Goal: Transaction & Acquisition: Purchase product/service

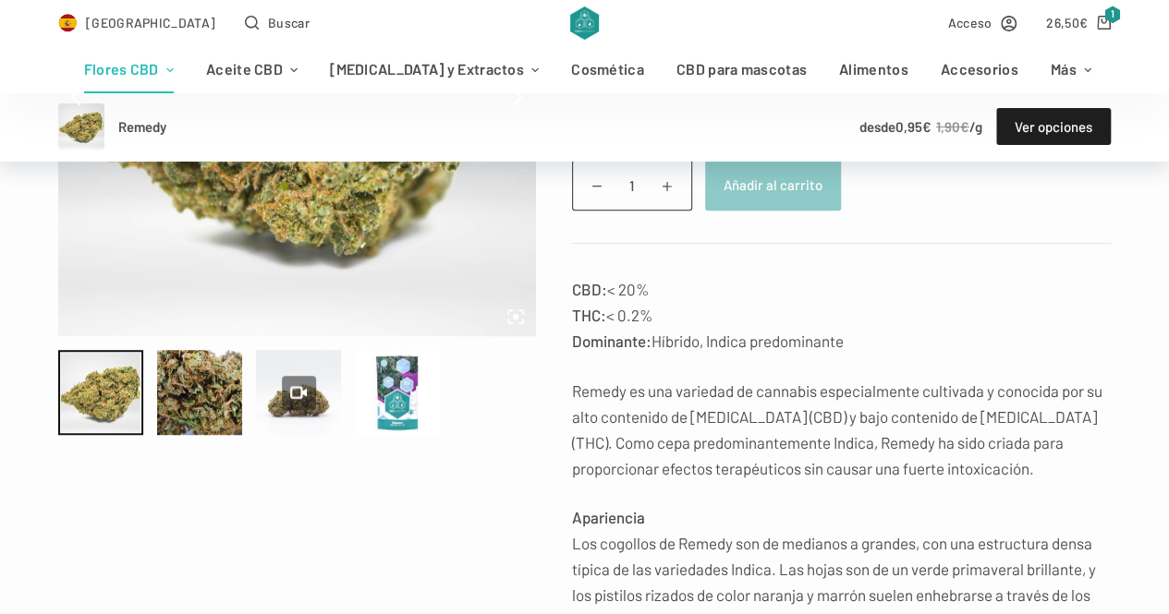
scroll to position [370, 0]
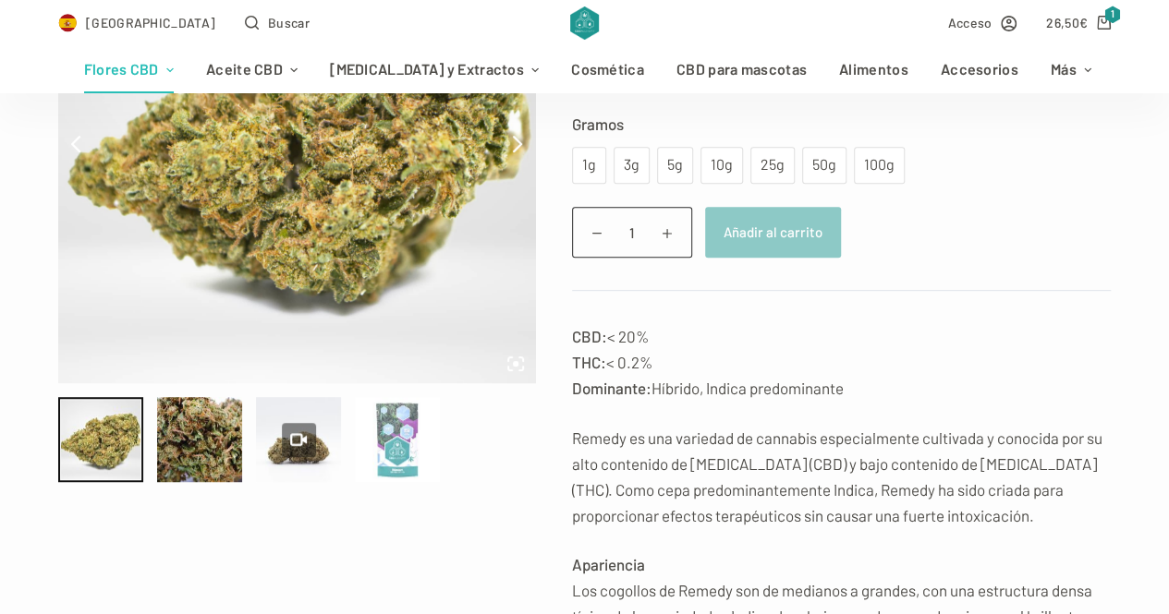
click at [394, 417] on div at bounding box center [397, 439] width 85 height 85
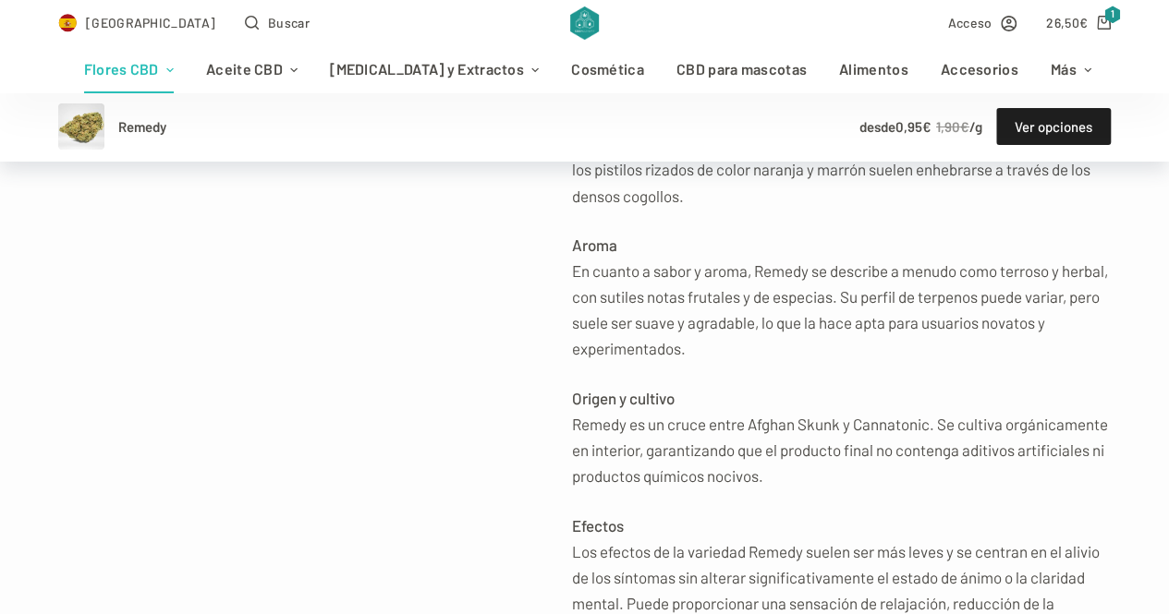
scroll to position [739, 0]
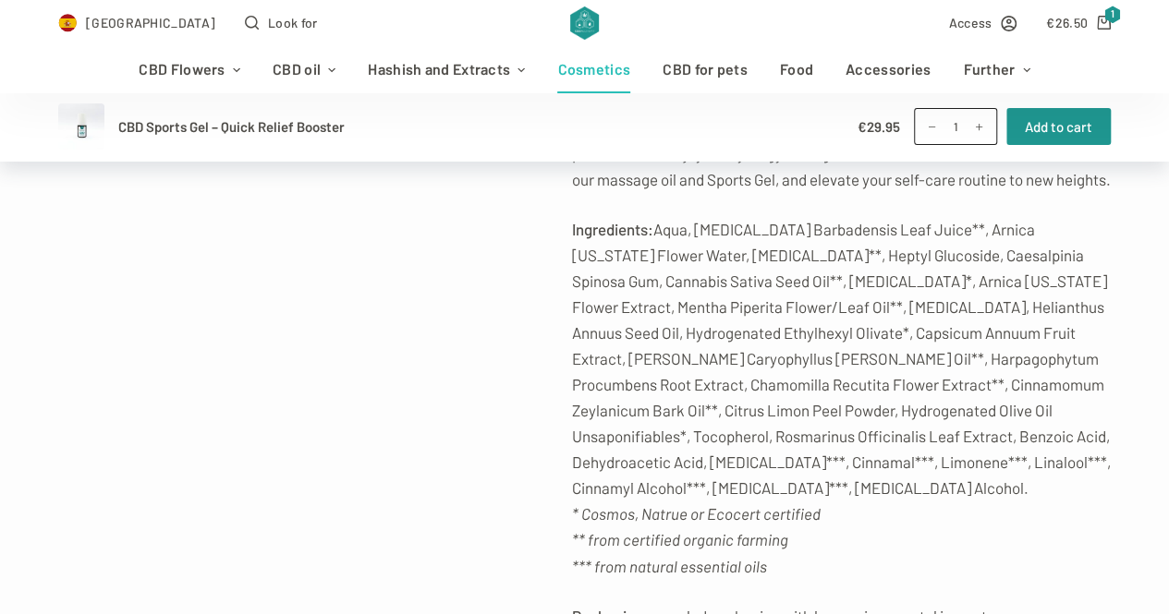
scroll to position [1293, 0]
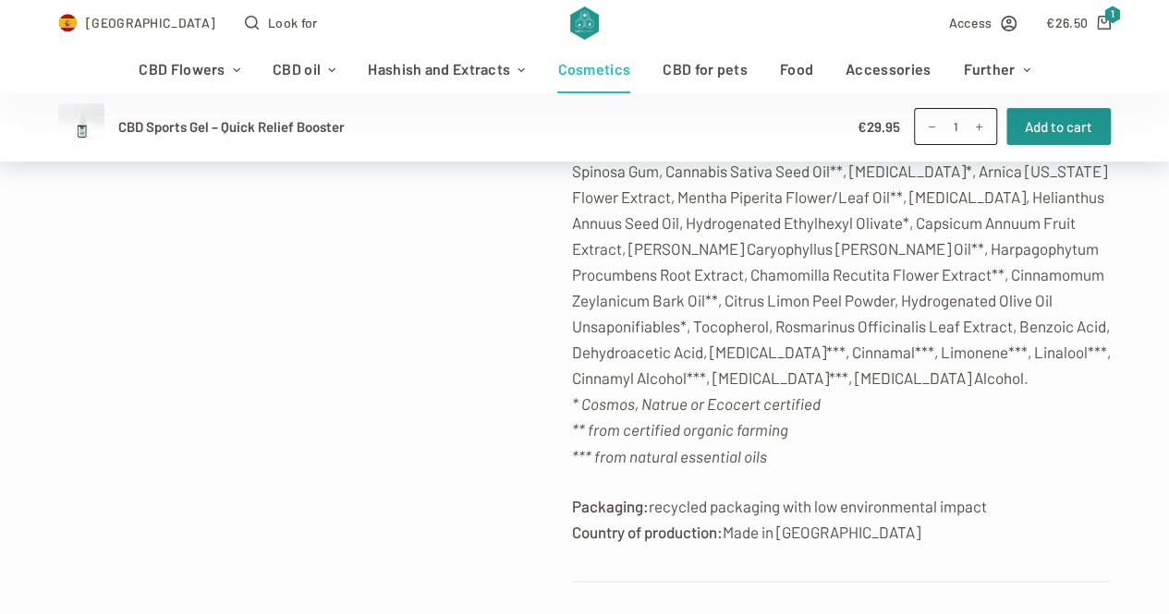
drag, startPoint x: 503, startPoint y: 284, endPoint x: 423, endPoint y: 308, distance: 83.0
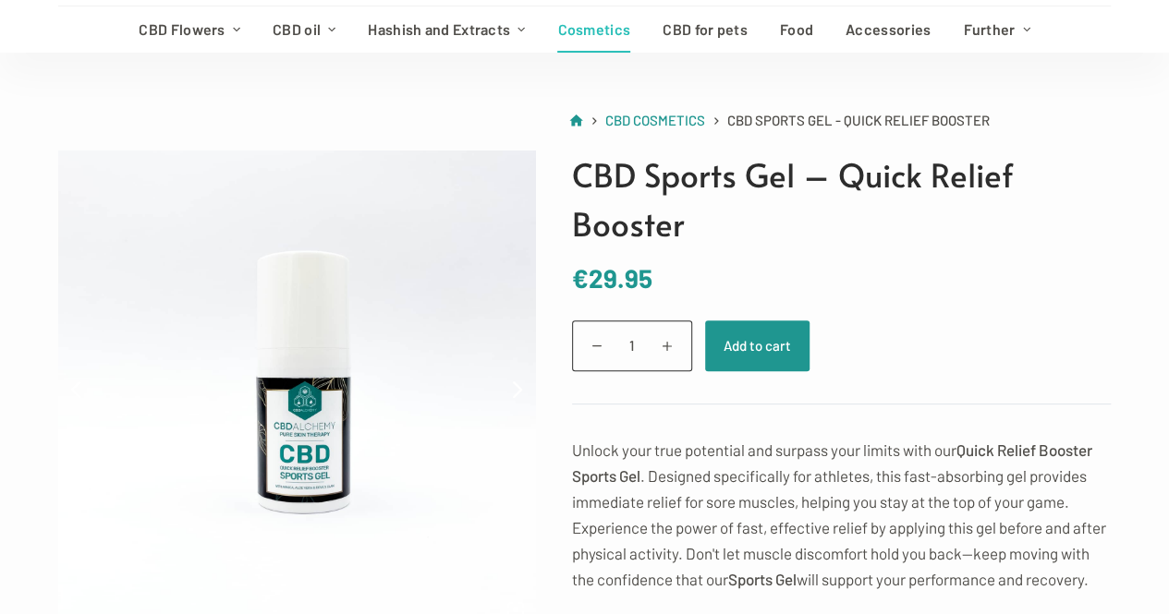
scroll to position [0, 0]
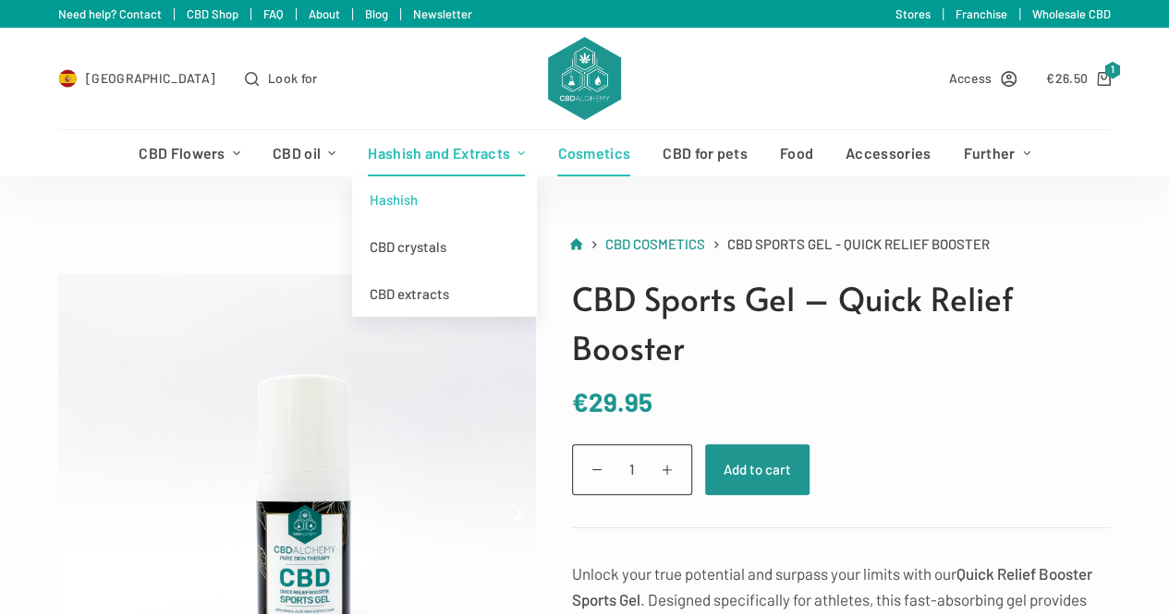
click at [395, 193] on font "Hashish" at bounding box center [394, 199] width 48 height 17
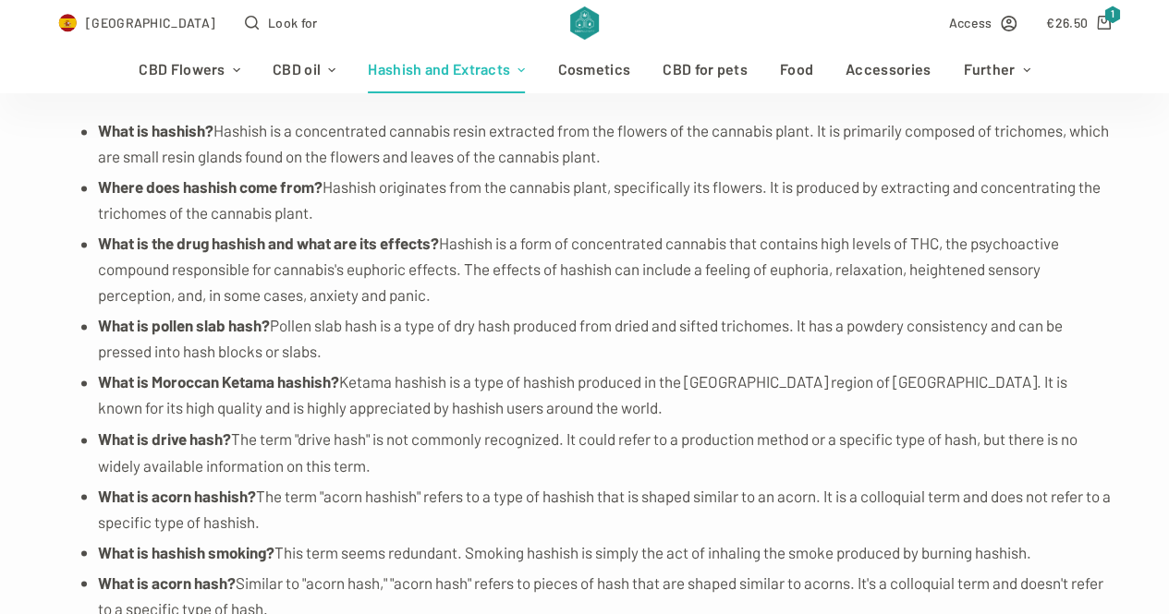
scroll to position [4250, 0]
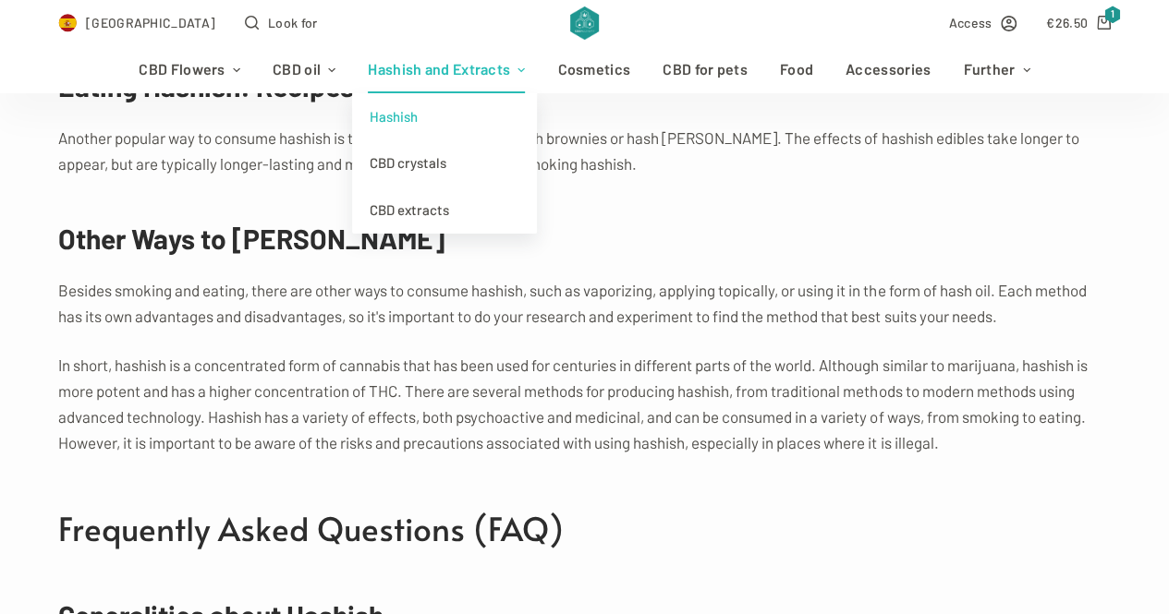
click at [397, 113] on font "Hashish" at bounding box center [394, 116] width 48 height 17
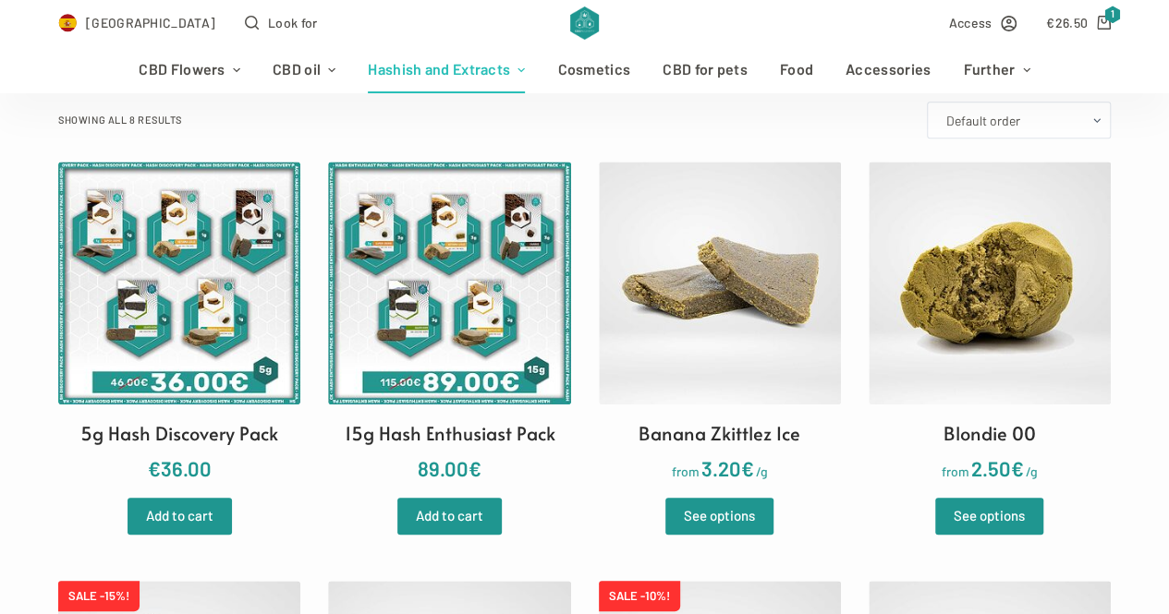
scroll to position [462, 0]
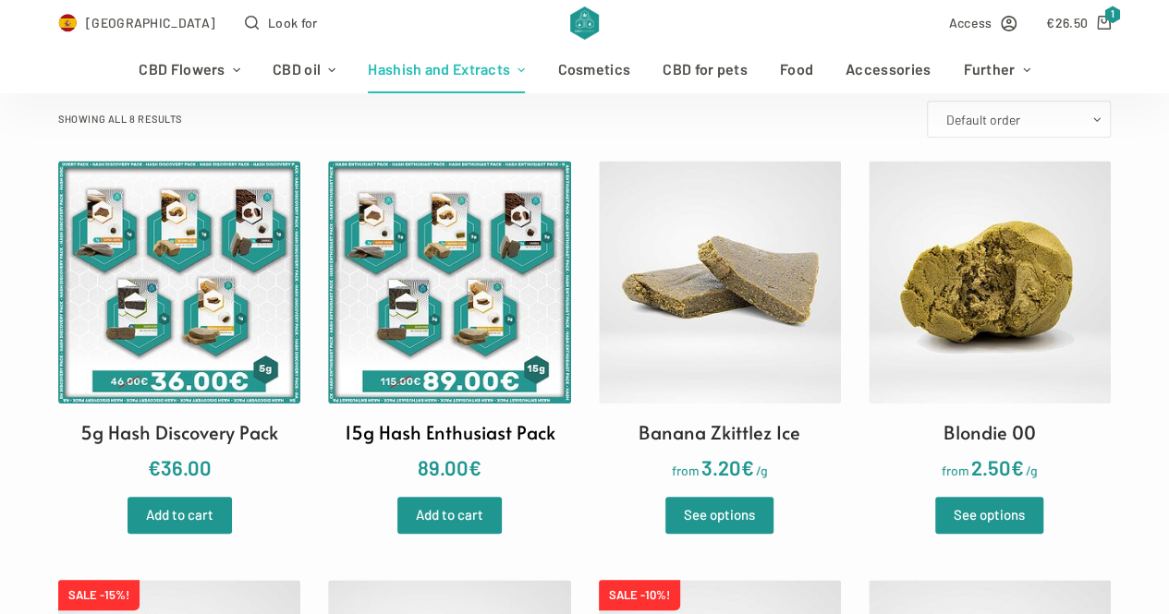
click at [431, 334] on img at bounding box center [449, 282] width 242 height 242
click at [139, 238] on img at bounding box center [179, 282] width 242 height 242
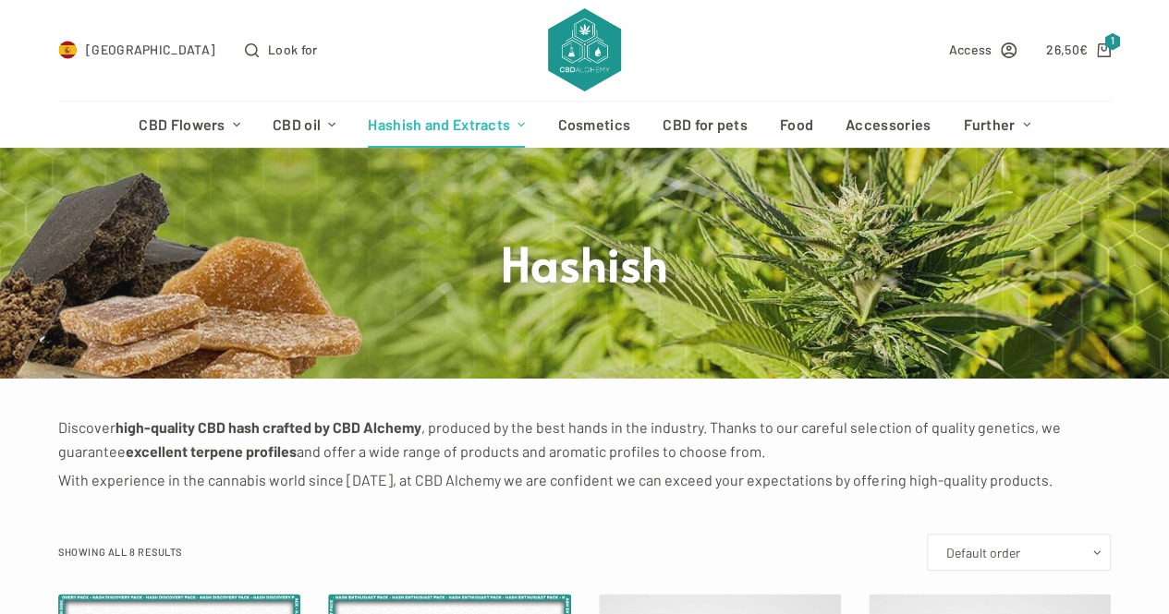
scroll to position [0, 0]
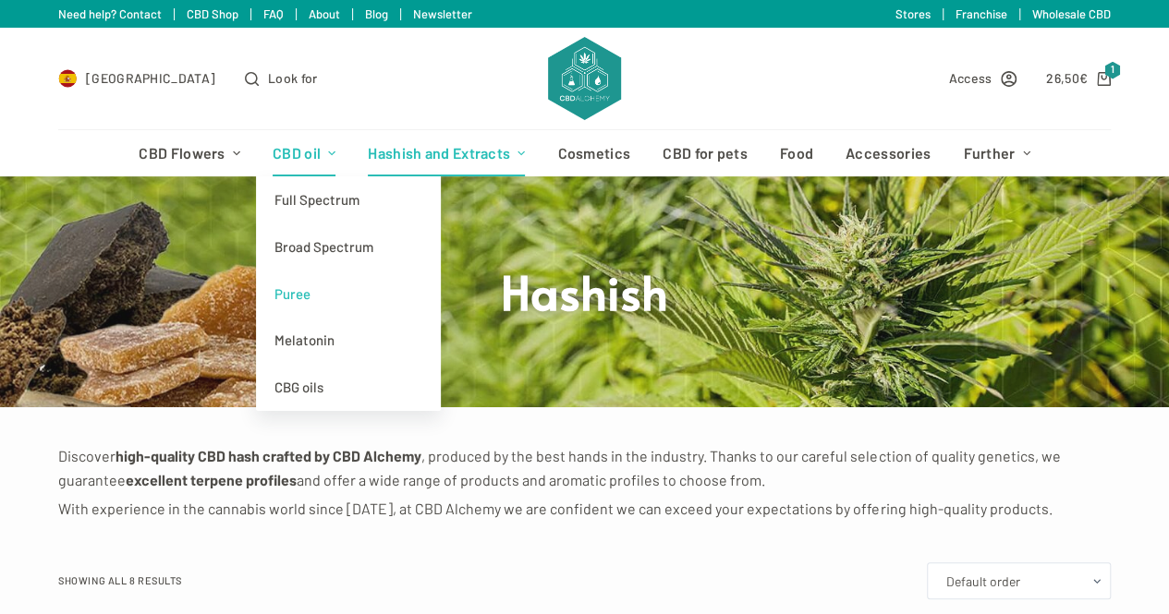
click at [303, 291] on font "Puree" at bounding box center [292, 293] width 36 height 17
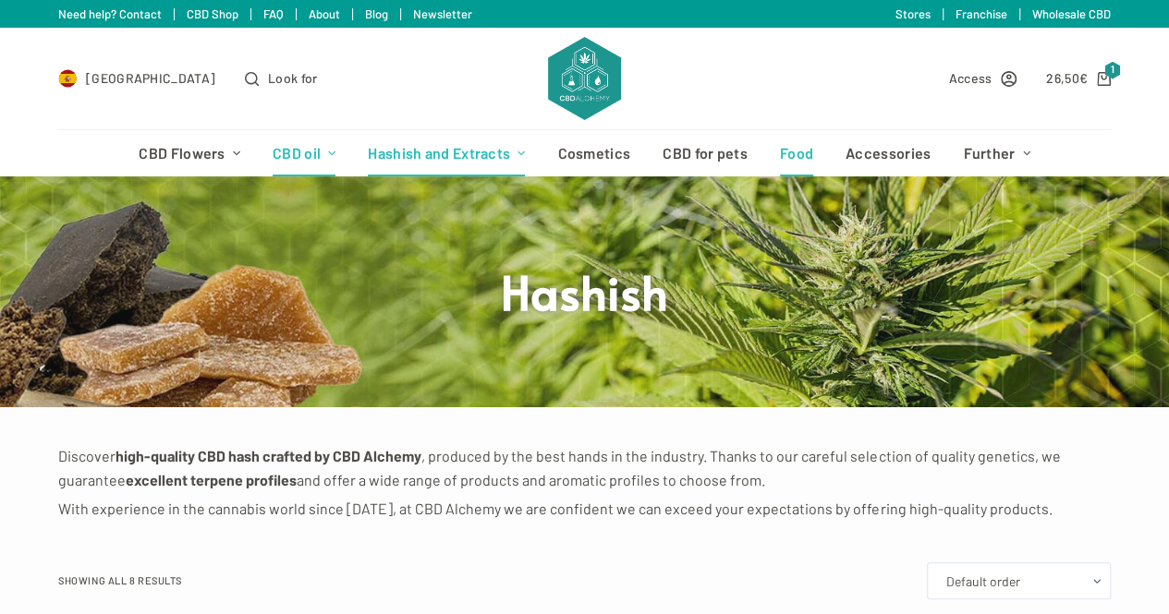
click at [795, 145] on font "Food" at bounding box center [796, 153] width 33 height 18
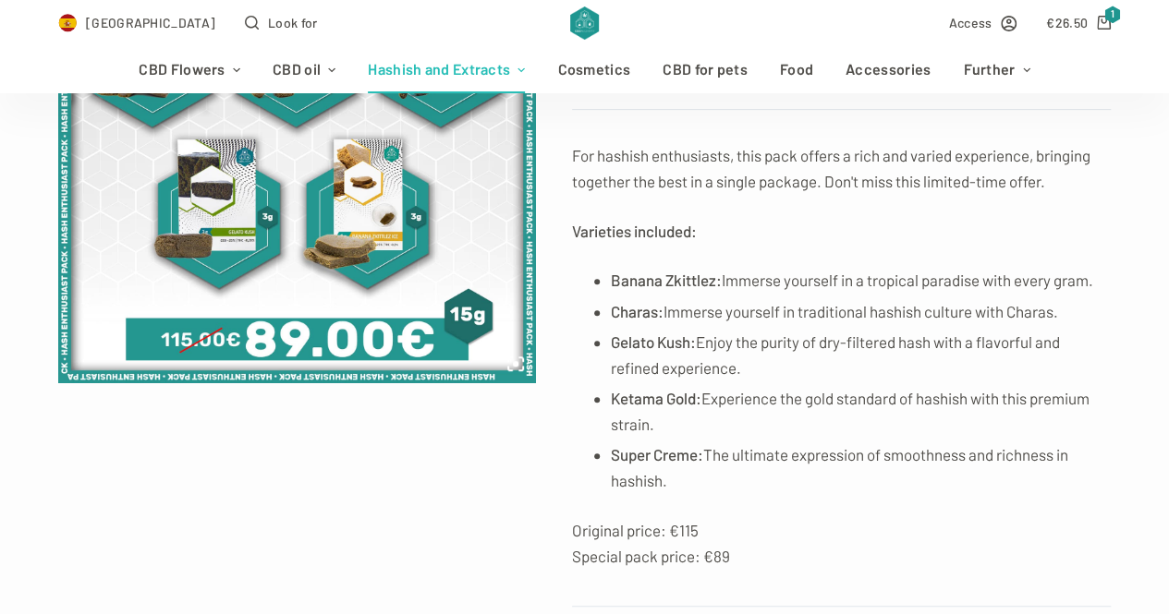
scroll to position [92, 0]
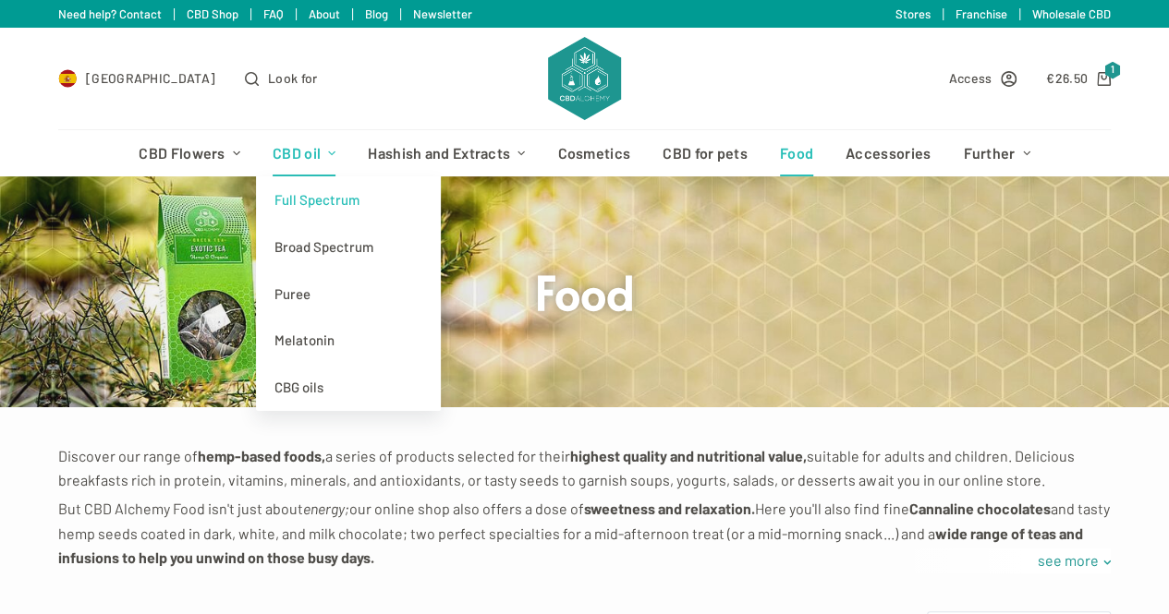
click at [326, 206] on font "Full Spectrum" at bounding box center [316, 199] width 85 height 17
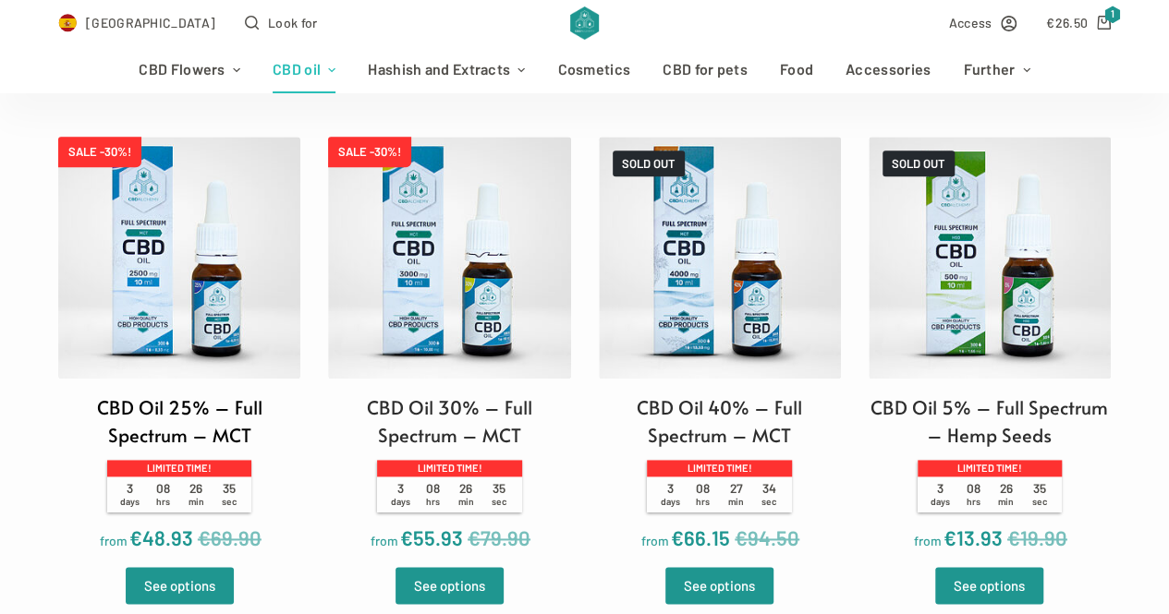
scroll to position [1016, 0]
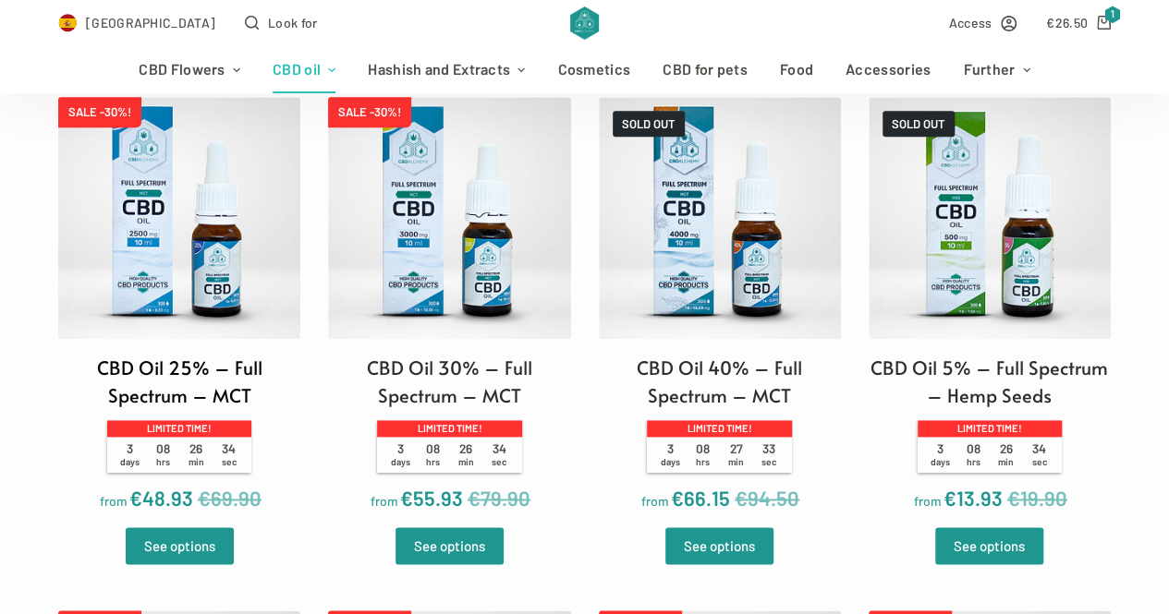
click at [153, 278] on img at bounding box center [179, 218] width 242 height 242
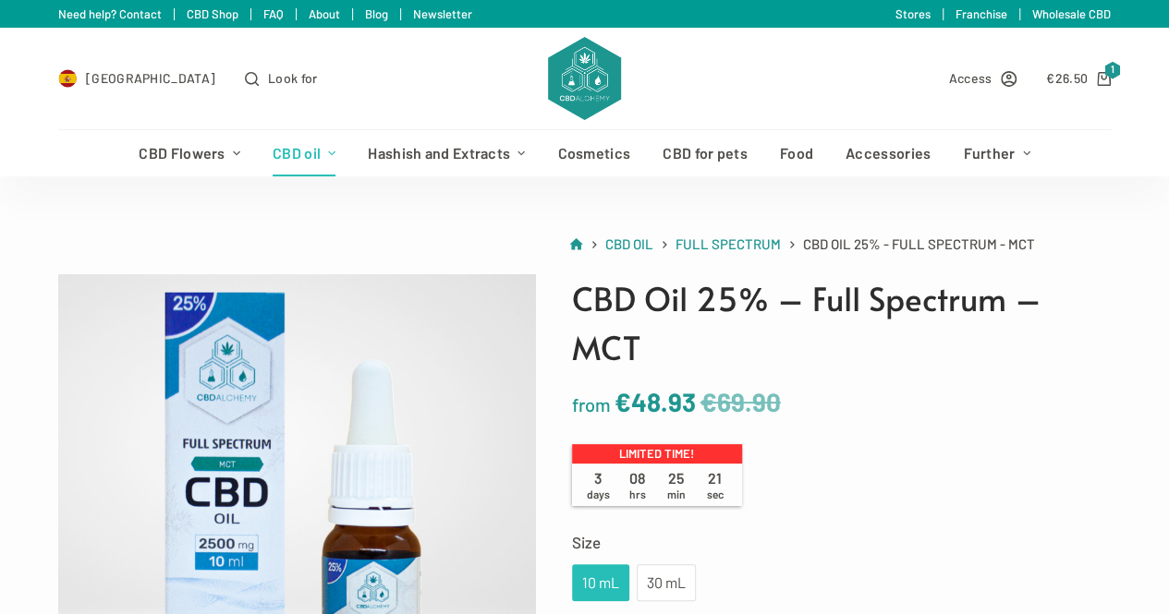
click at [440, 12] on font "Newsletter" at bounding box center [442, 13] width 59 height 15
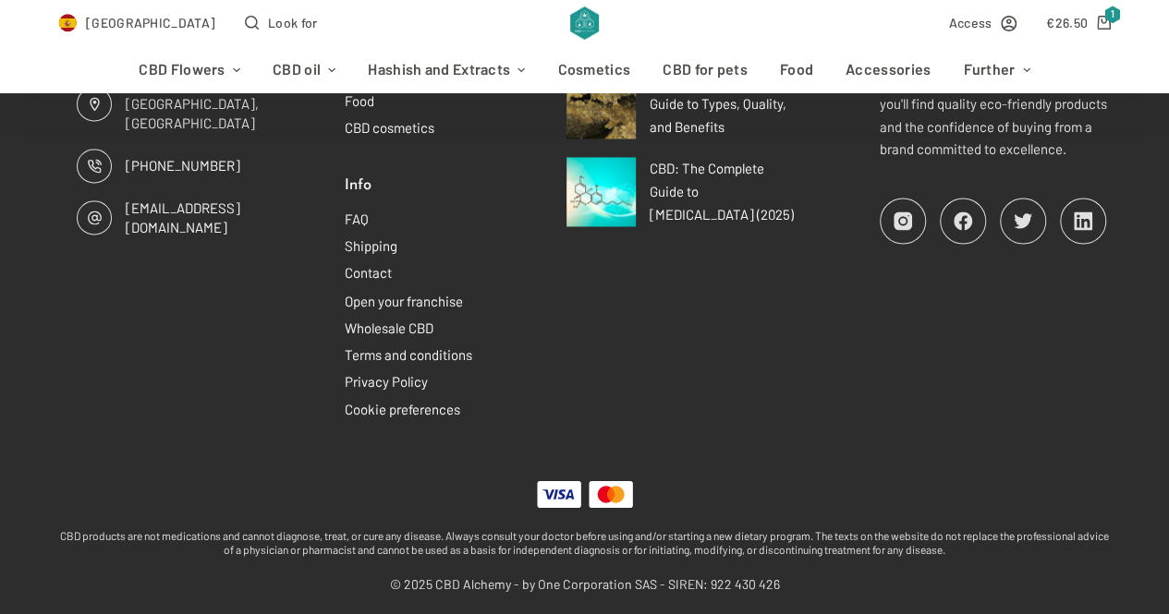
scroll to position [1194, 0]
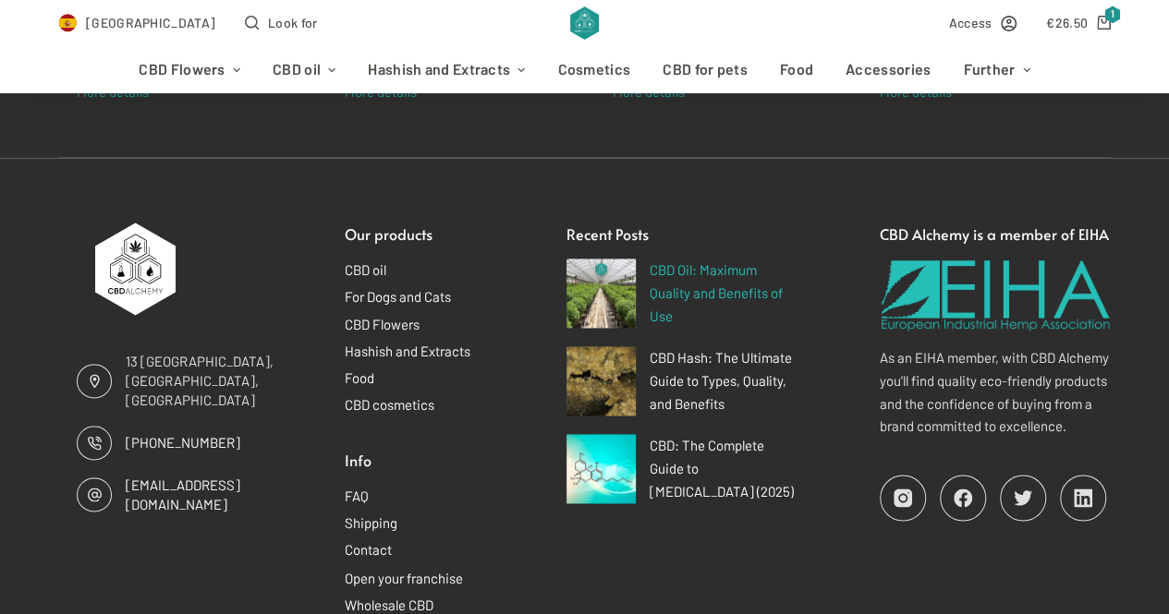
click at [685, 291] on font "CBD Oil: Maximum Quality and Benefits of Use" at bounding box center [715, 292] width 133 height 63
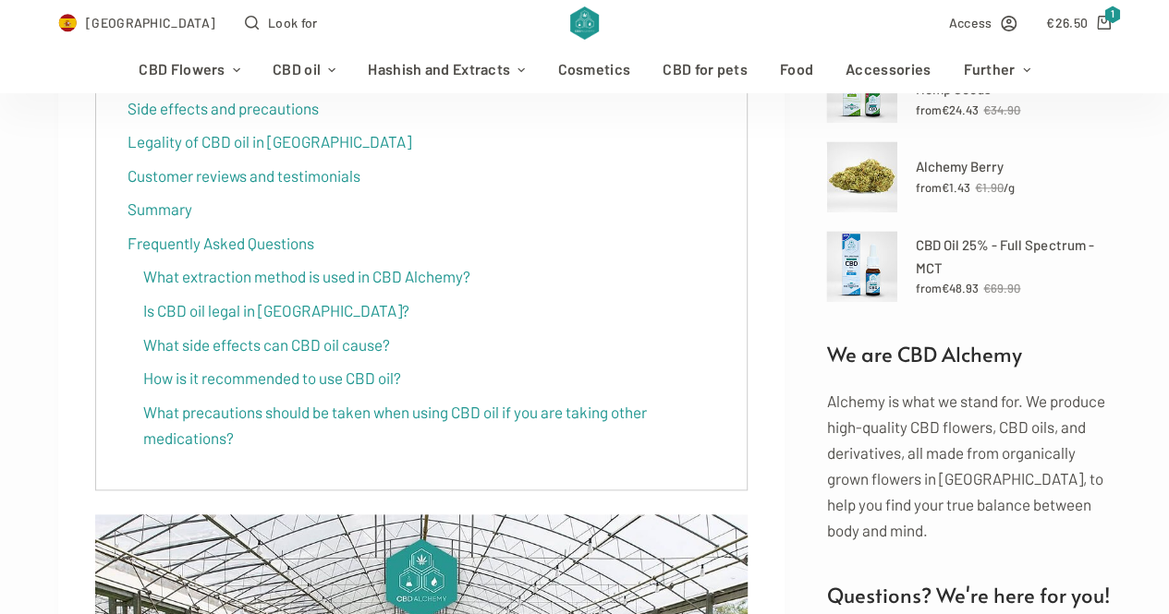
scroll to position [924, 0]
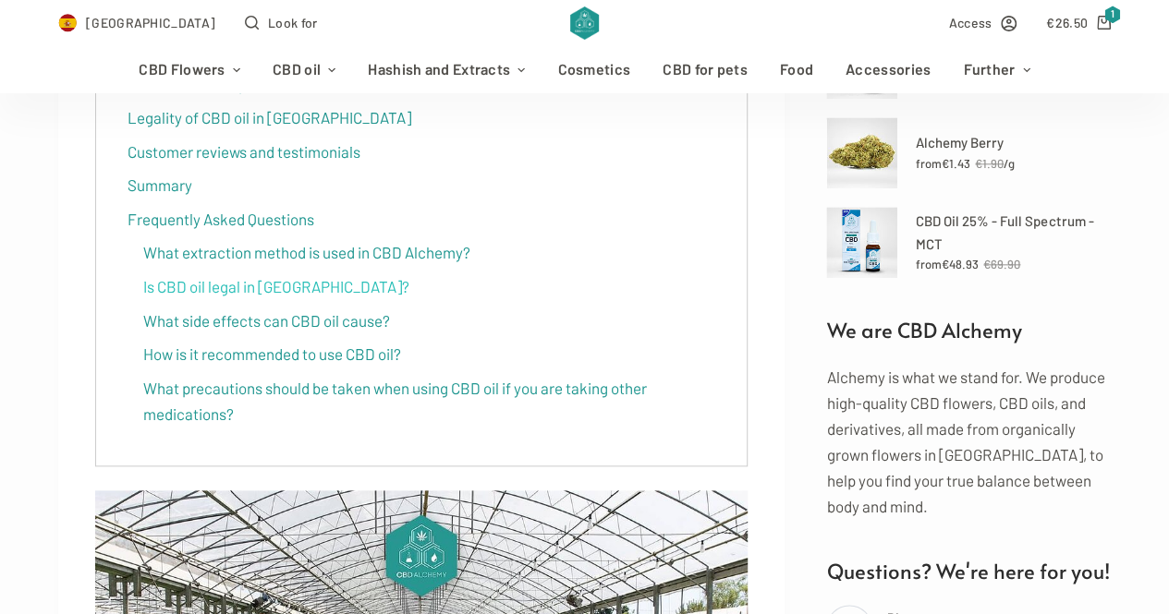
click at [200, 282] on font "Is CBD oil legal in [GEOGRAPHIC_DATA]?" at bounding box center [276, 286] width 266 height 18
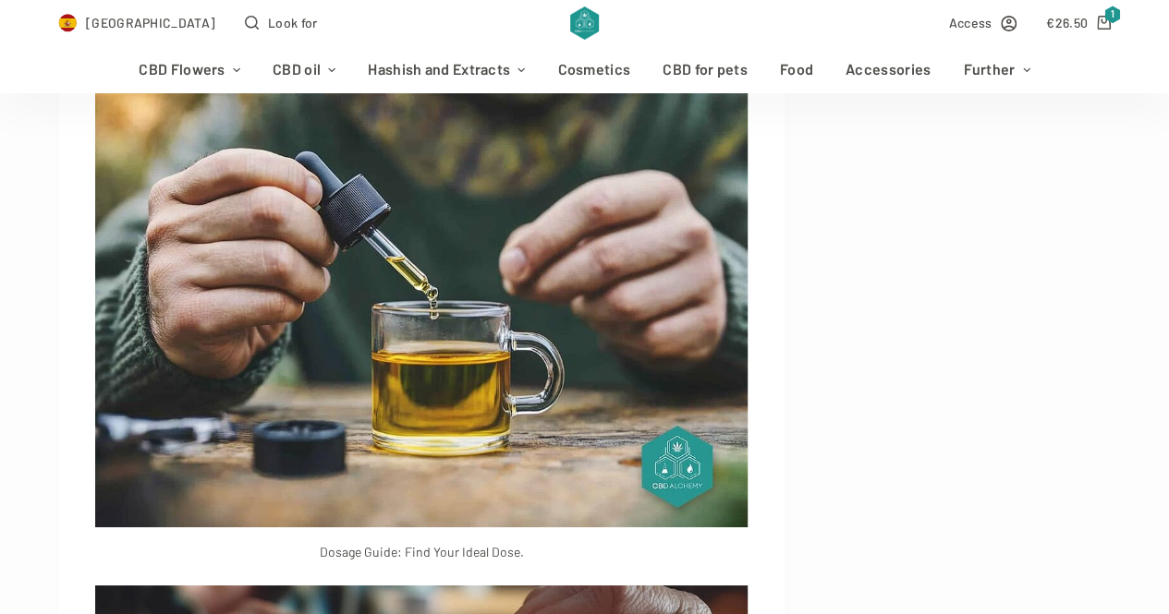
scroll to position [24550, 0]
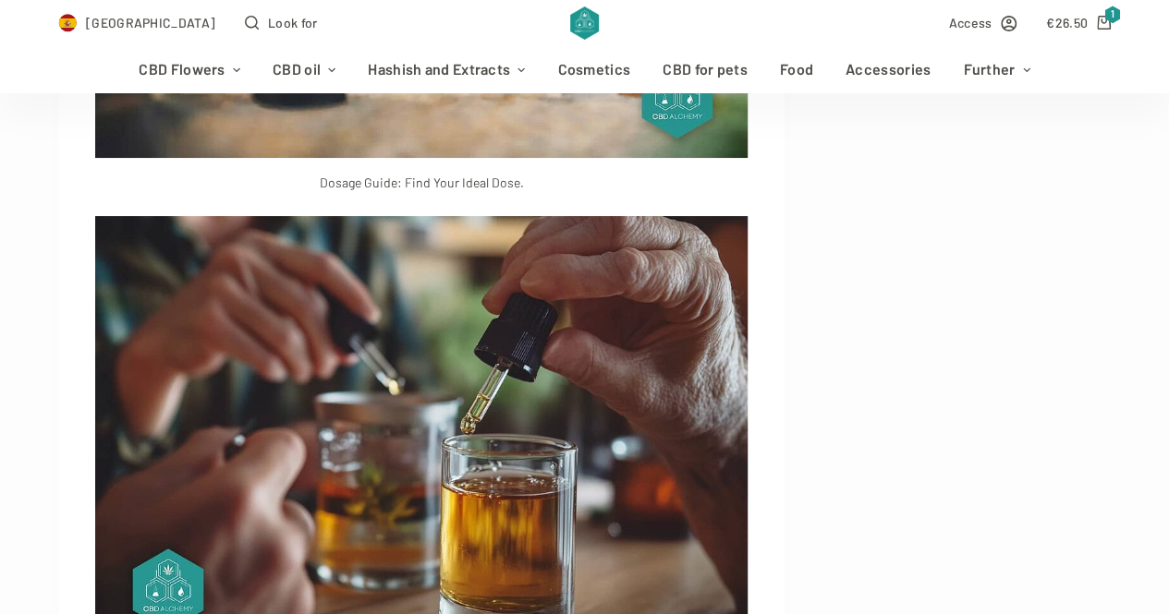
click at [443, 190] on font "Dosage Guide: Find Your Ideal Dose." at bounding box center [422, 183] width 204 height 16
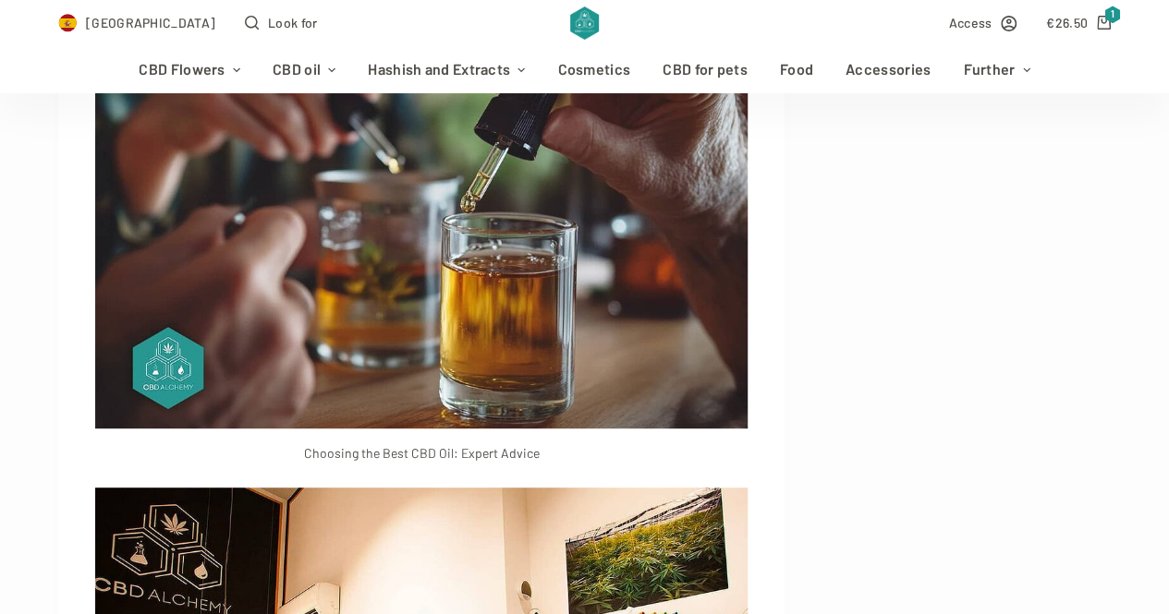
scroll to position [24919, 0]
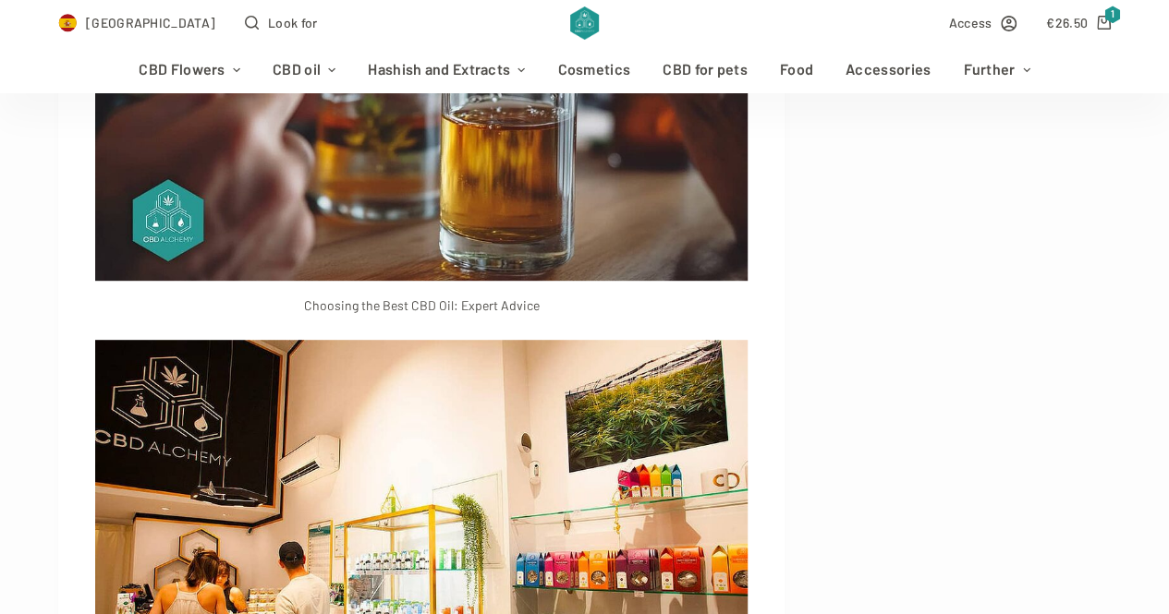
click at [359, 280] on img at bounding box center [421, 64] width 652 height 434
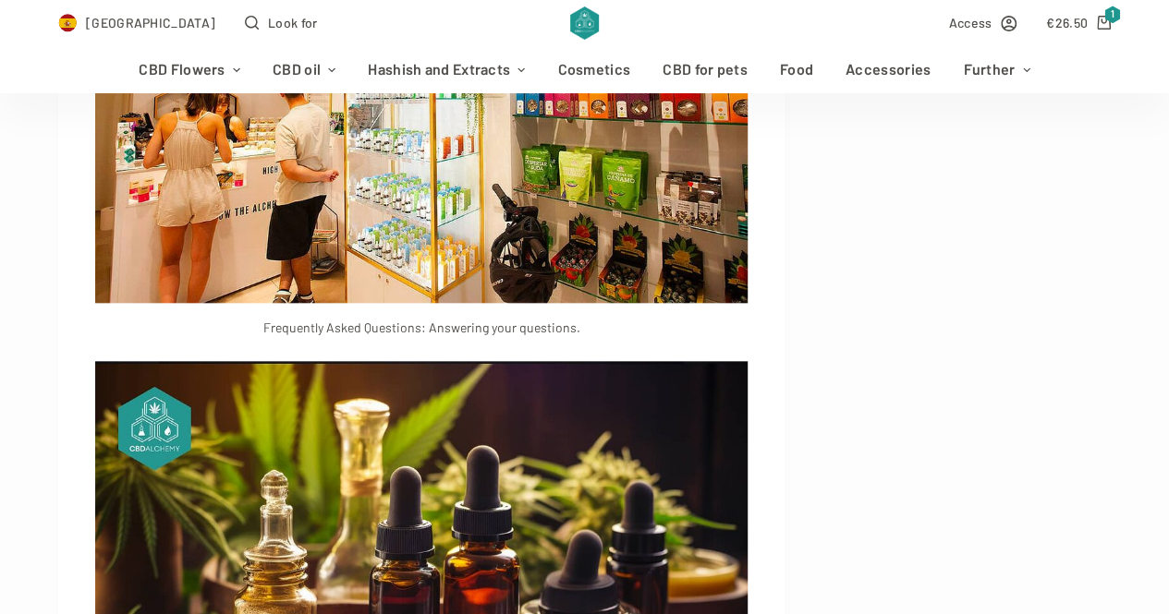
scroll to position [25566, 0]
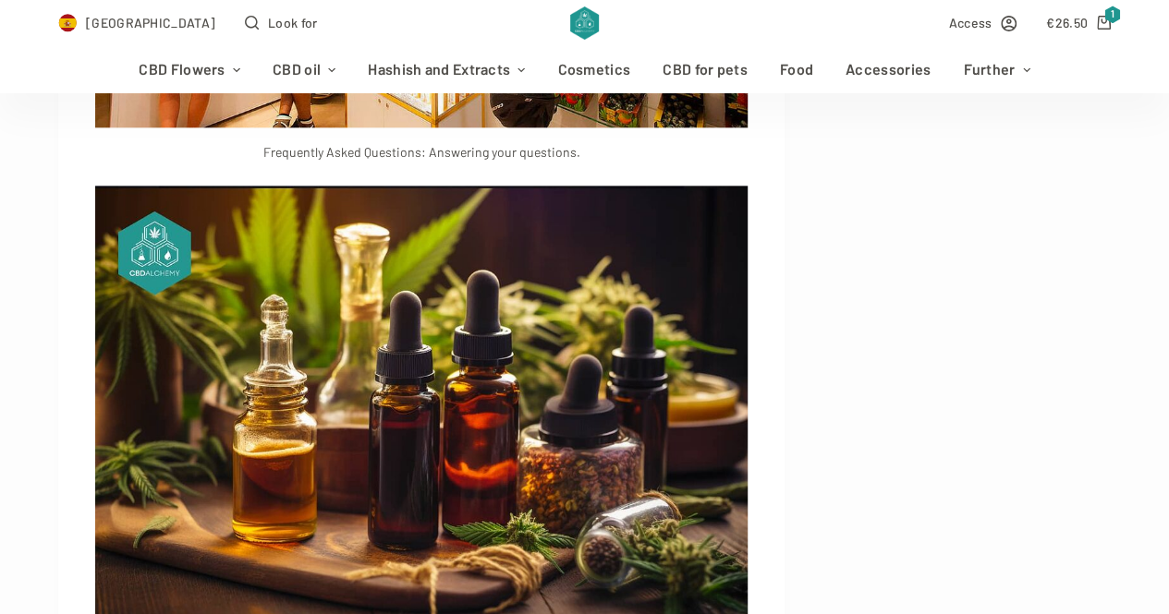
click at [388, 160] on font "Frequently Asked Questions: Answering your questions." at bounding box center [421, 152] width 317 height 16
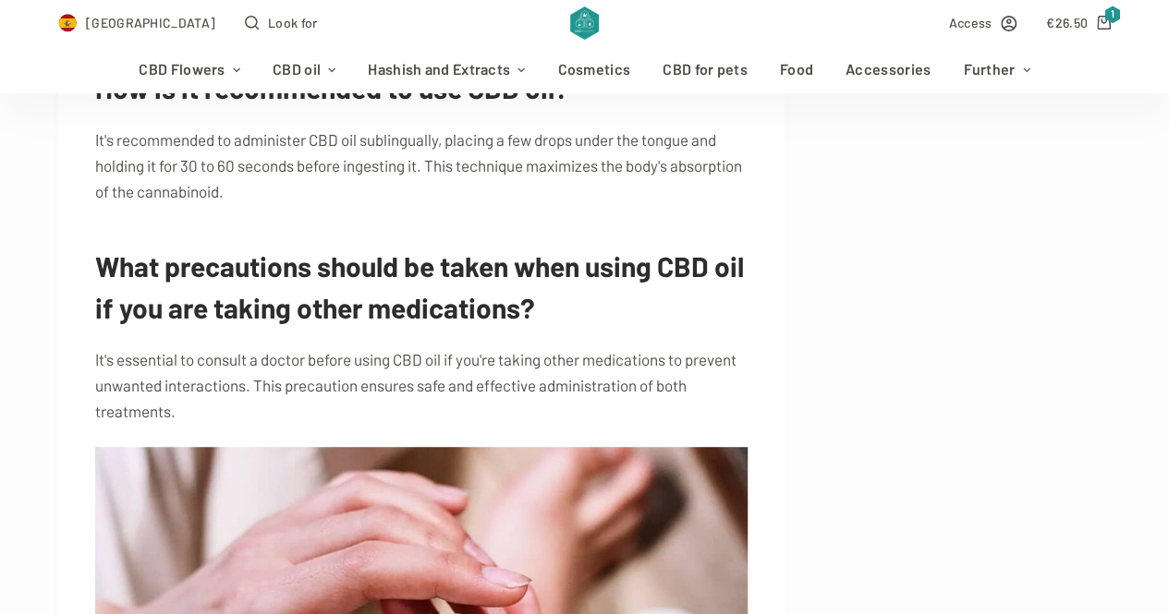
scroll to position [18176, 0]
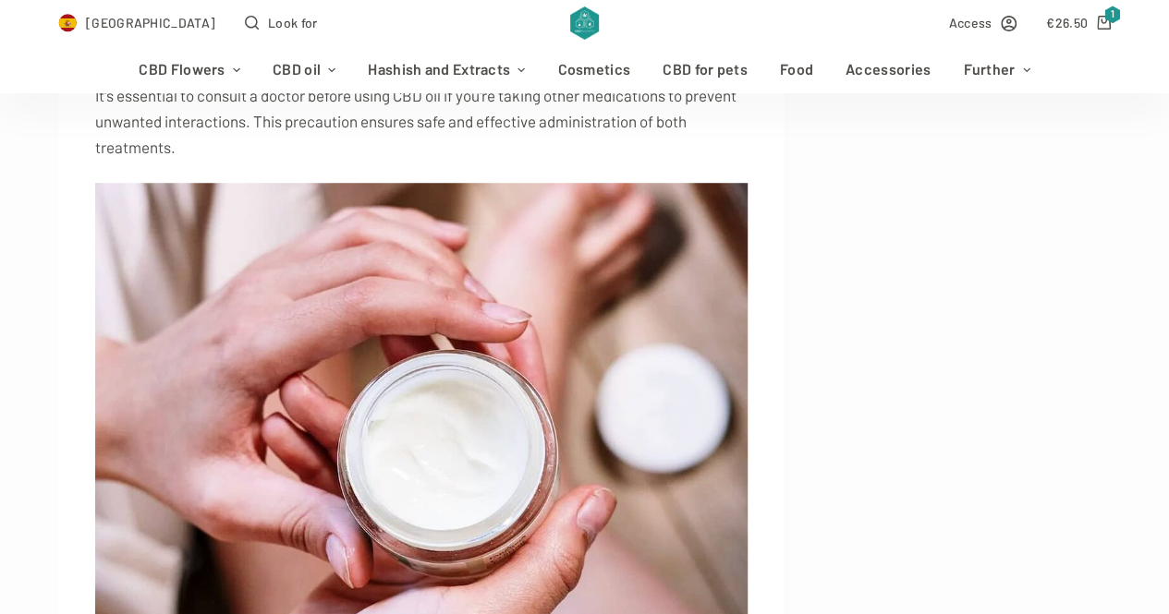
click at [417, 282] on img at bounding box center [421, 400] width 652 height 434
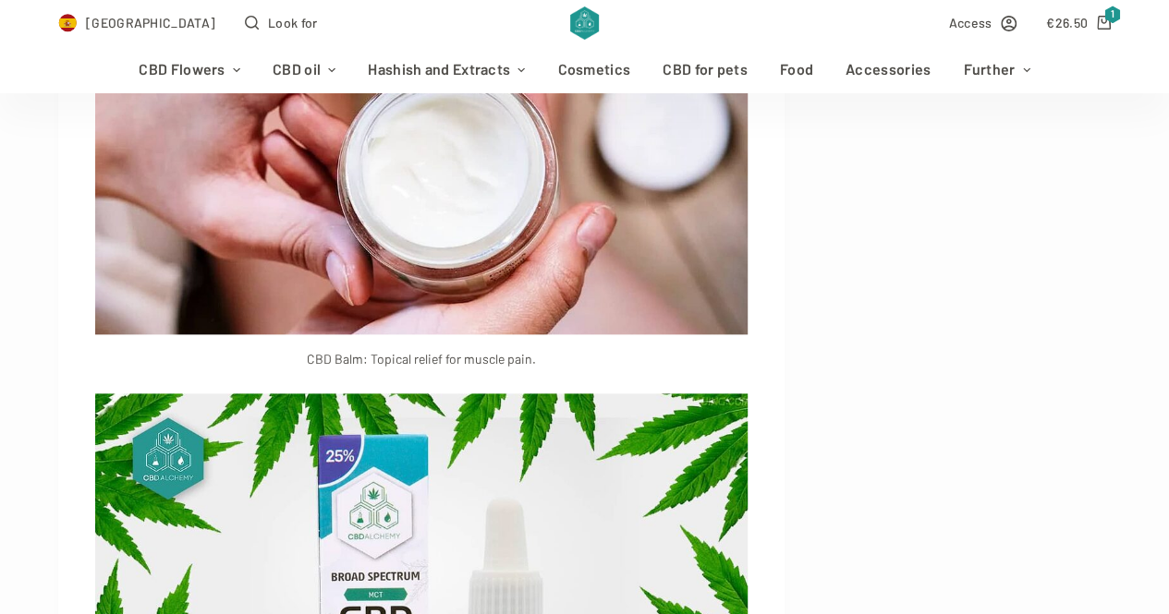
scroll to position [18545, 0]
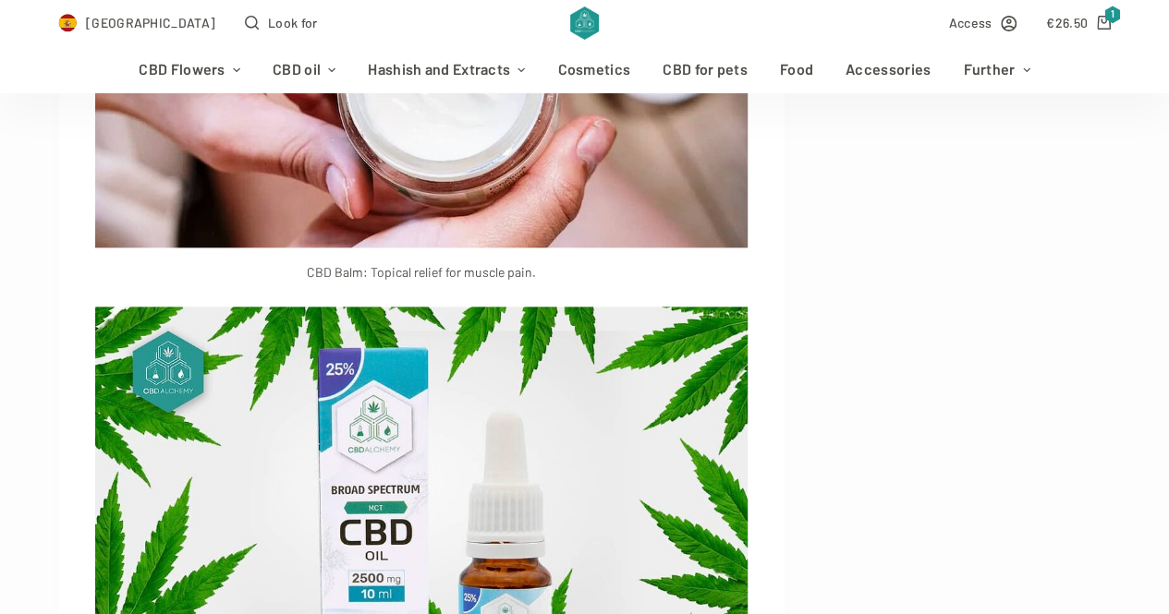
click at [427, 280] on font "CBD Balm: Topical relief for muscle pain." at bounding box center [421, 272] width 229 height 16
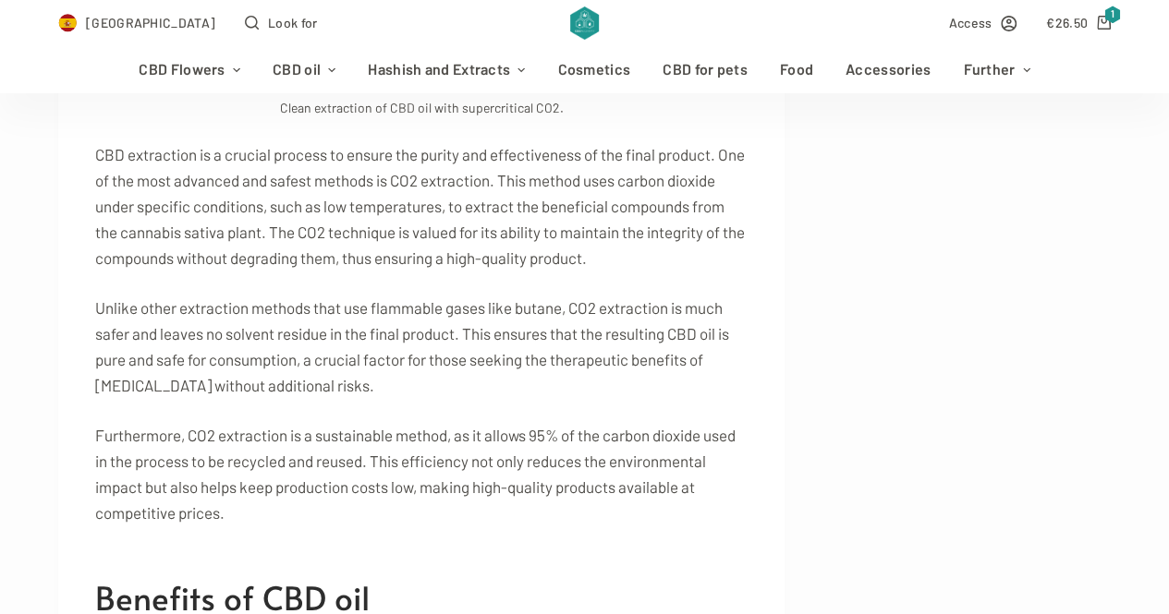
scroll to position [3764, 0]
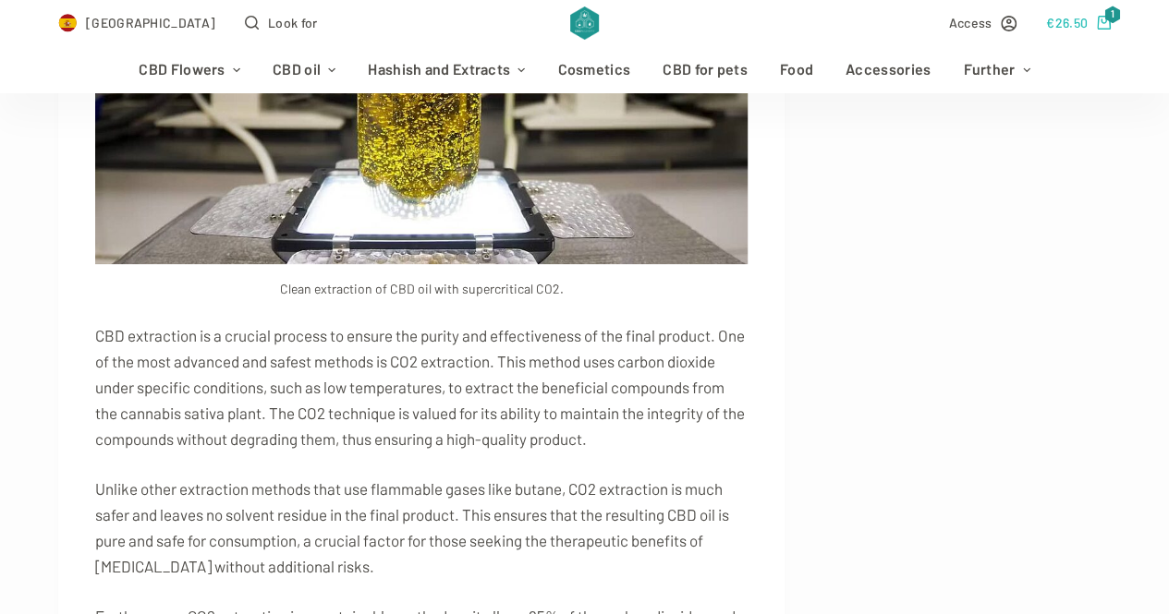
click at [1110, 23] on icon "Shopping cart" at bounding box center [1104, 23] width 14 height 14
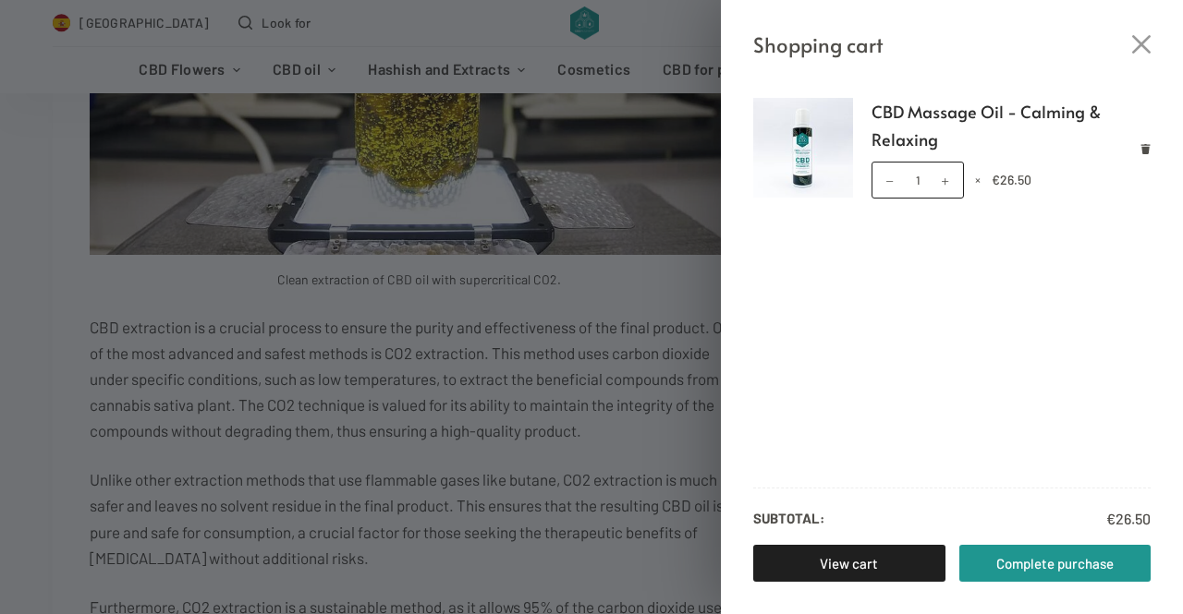
click at [1153, 43] on div "Shopping cart" at bounding box center [952, 30] width 462 height 61
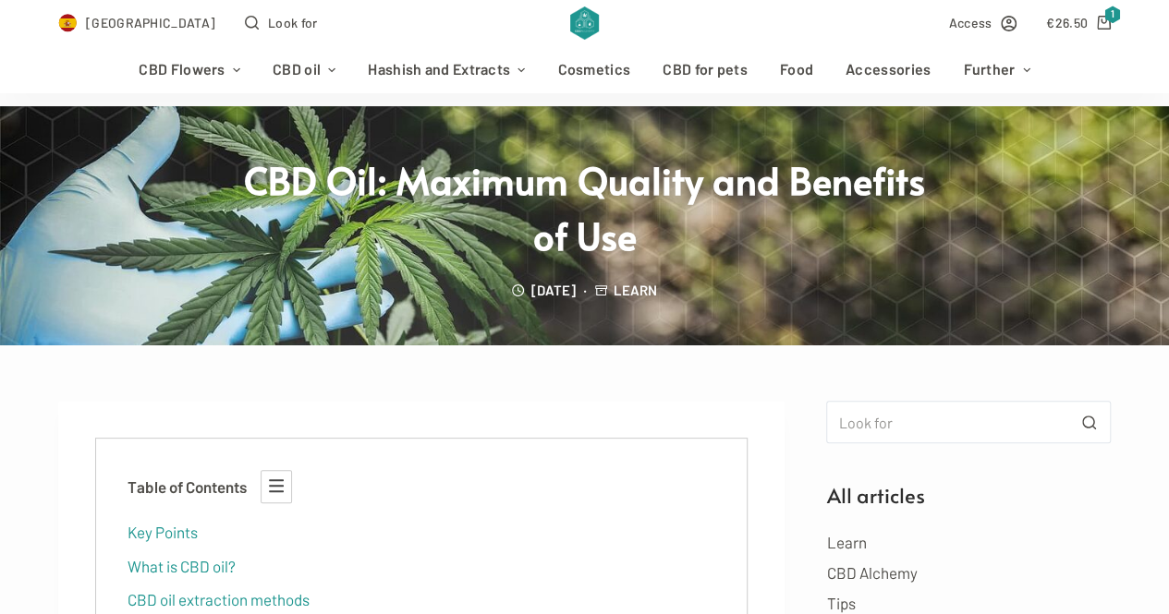
scroll to position [0, 0]
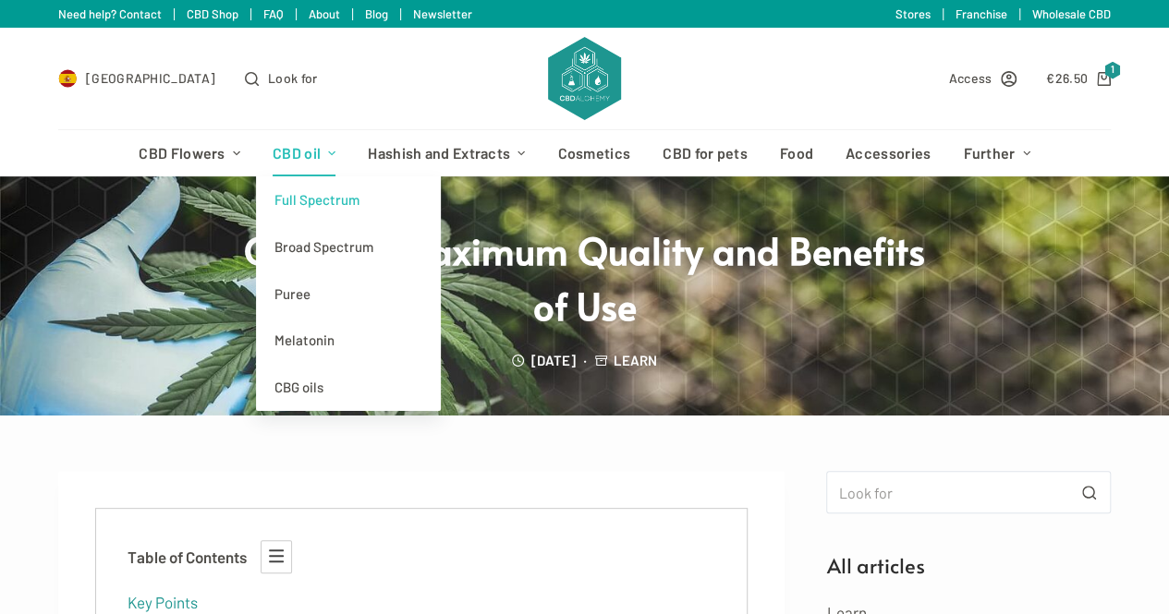
click at [338, 193] on font "Full Spectrum" at bounding box center [316, 199] width 85 height 17
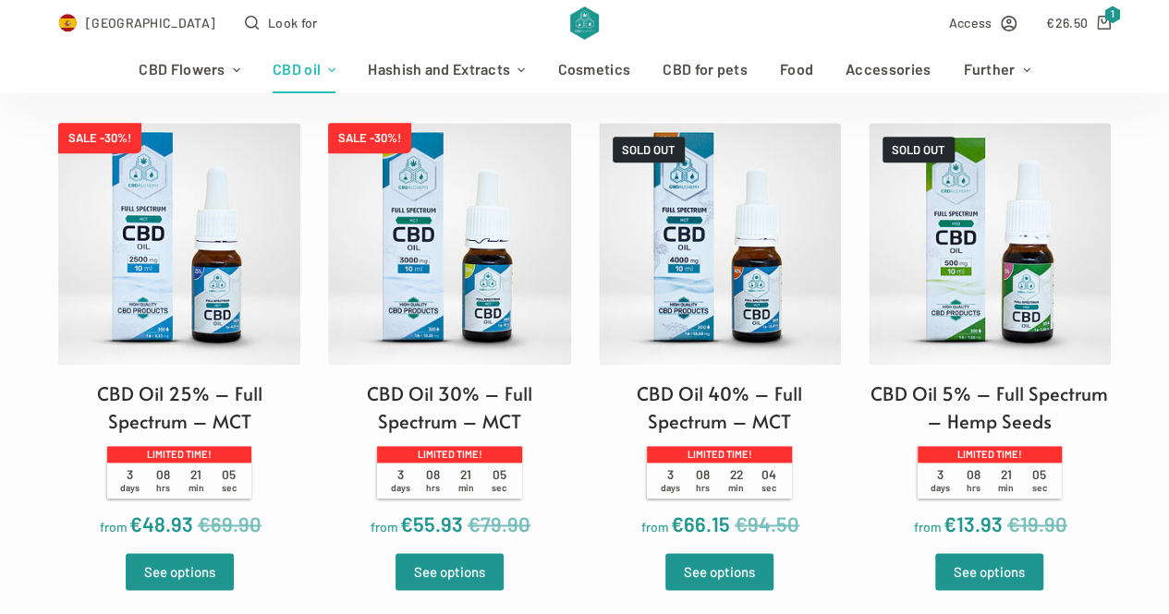
scroll to position [1016, 0]
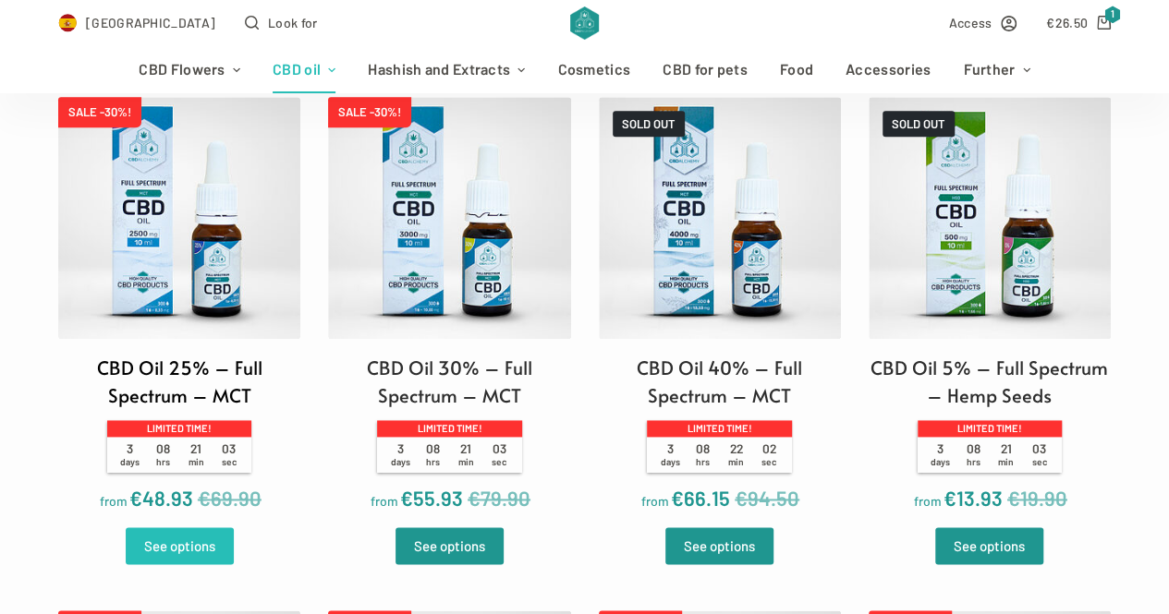
click at [193, 553] on font "See options" at bounding box center [179, 546] width 71 height 17
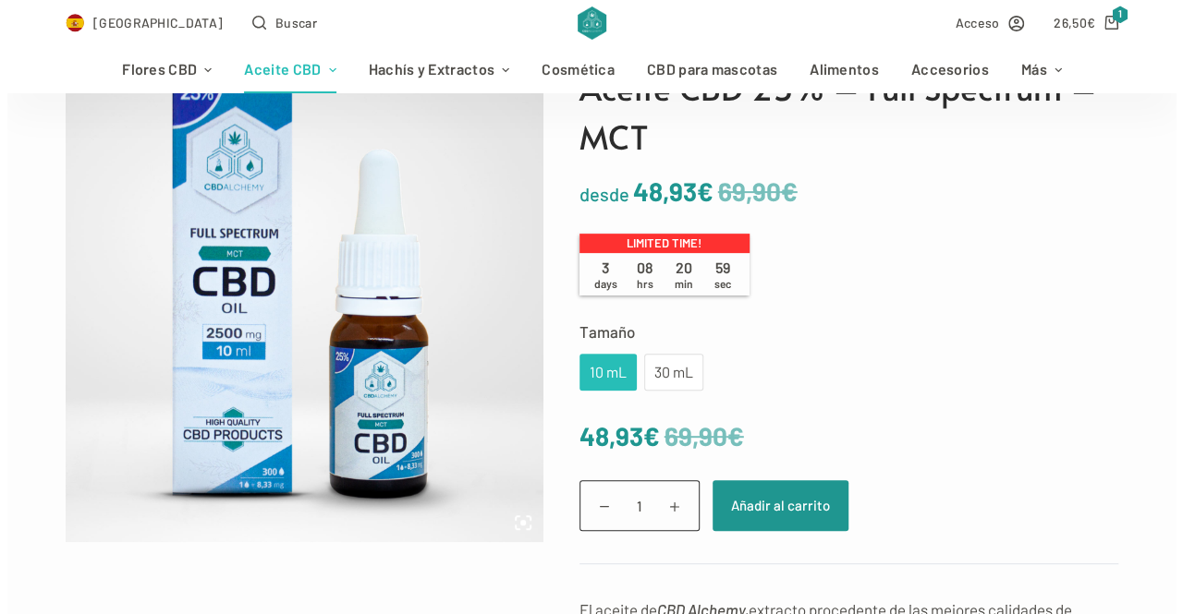
scroll to position [277, 0]
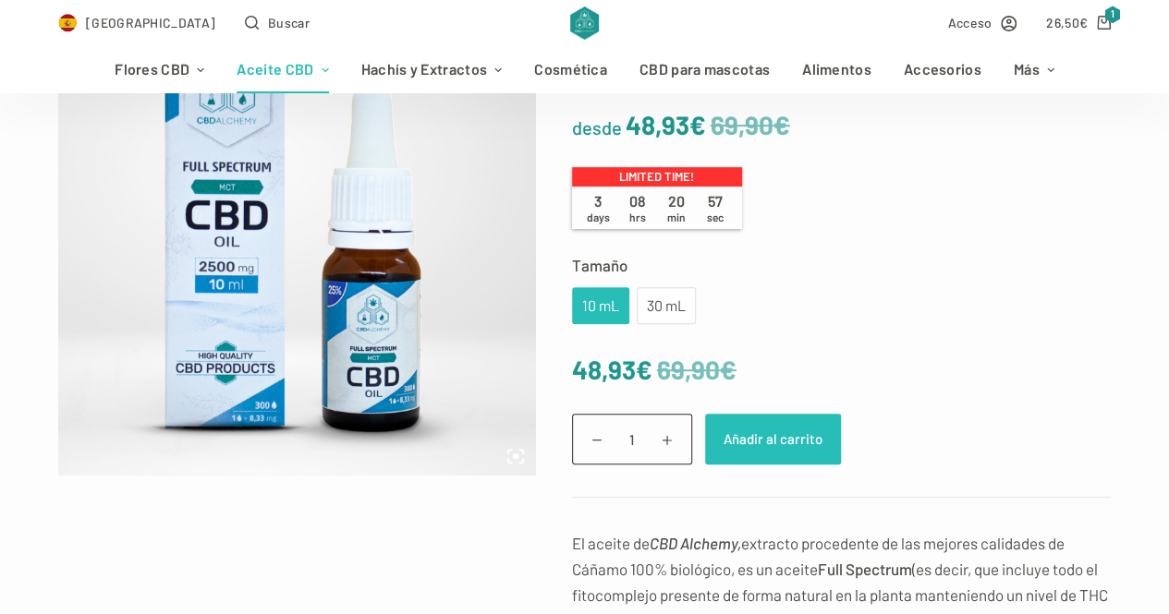
click at [789, 441] on button "Añadir al carrito" at bounding box center [773, 439] width 136 height 51
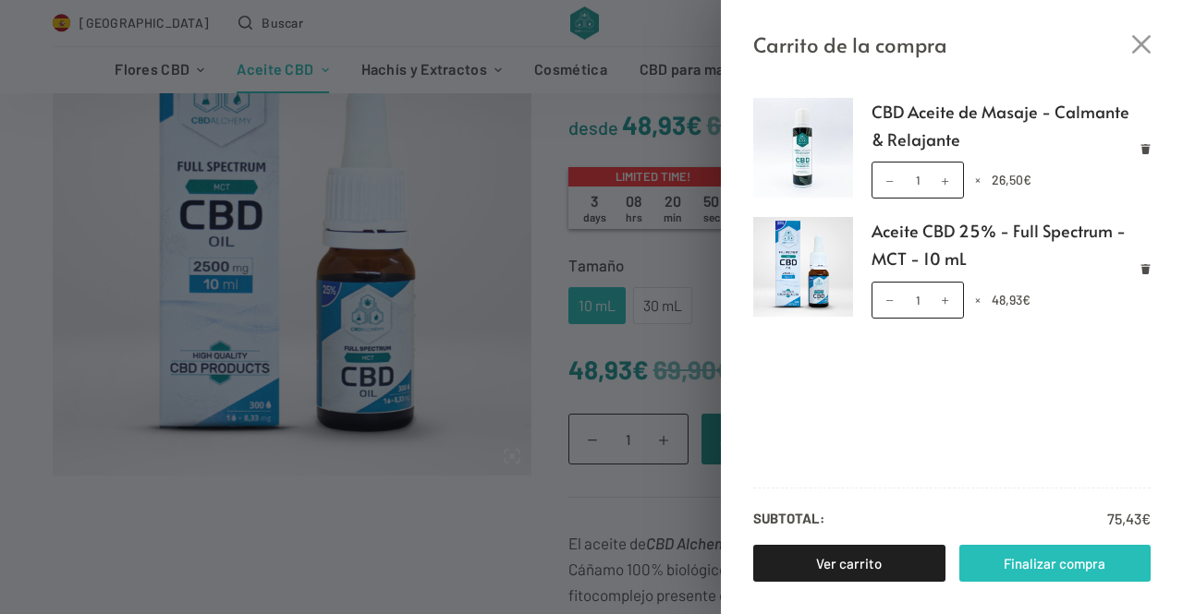
click at [1038, 558] on link "Finalizar compra" at bounding box center [1055, 563] width 192 height 37
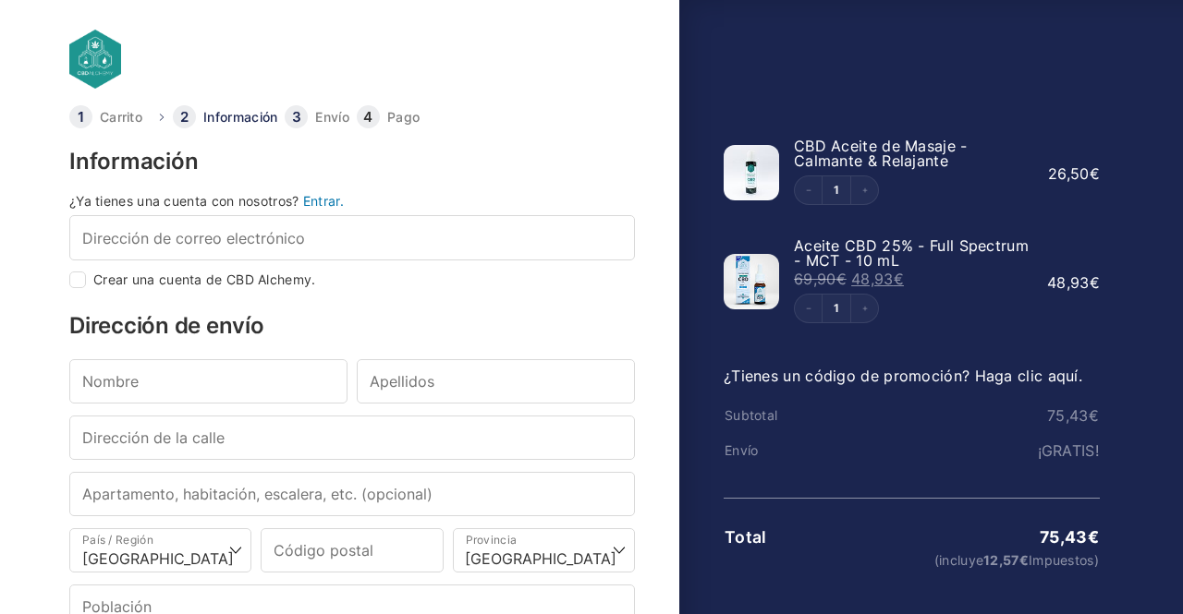
select select "B"
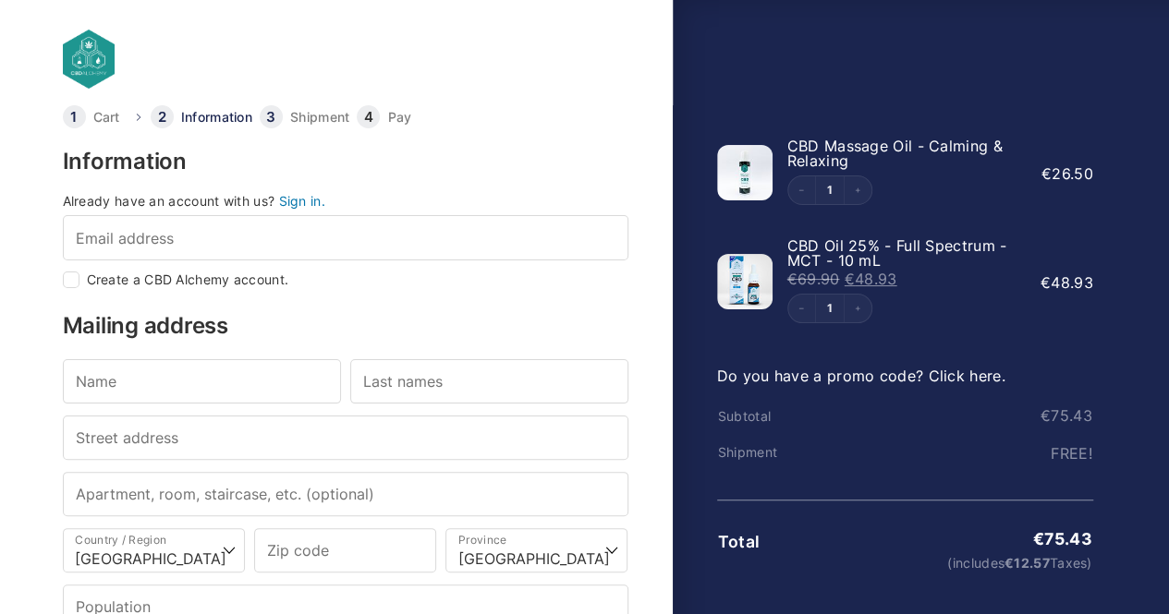
click at [176, 280] on font "Create a CBD Alchemy account." at bounding box center [188, 280] width 202 height 16
click at [79, 280] on input "Create a CBD Alchemy account." at bounding box center [71, 280] width 17 height 17
checkbox input "true"
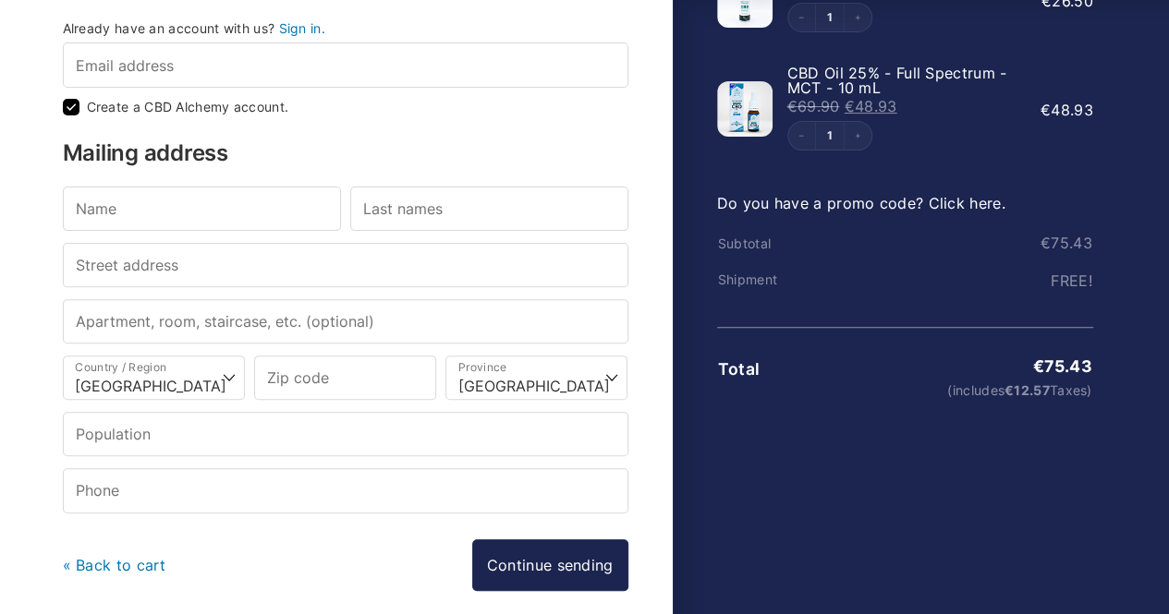
scroll to position [185, 0]
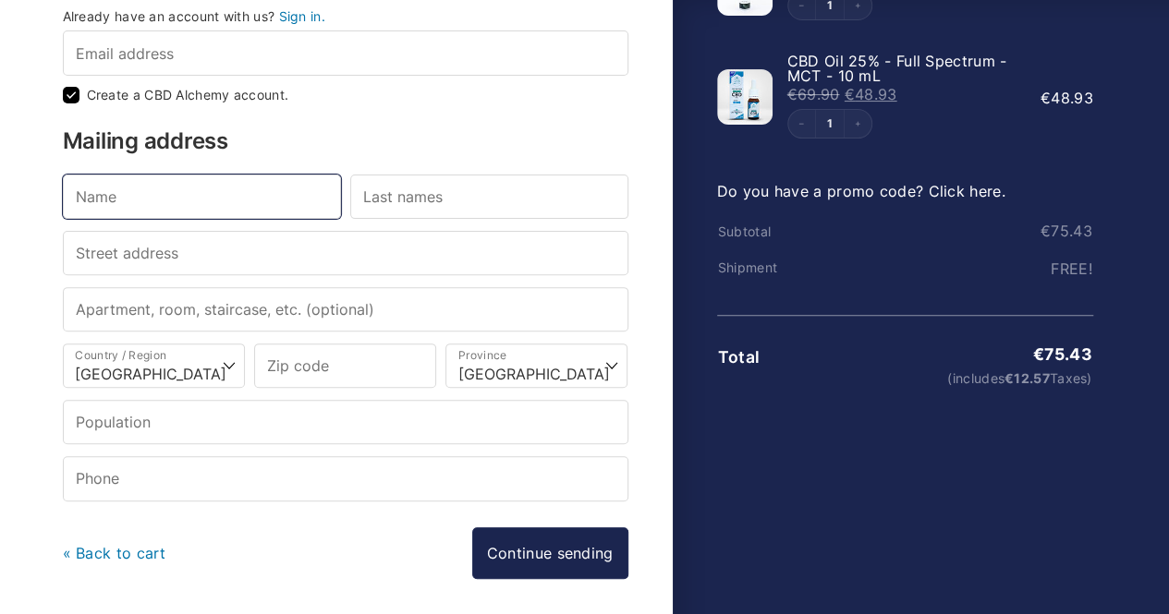
click at [229, 213] on input "Name *" at bounding box center [202, 197] width 278 height 44
type input "[PERSON_NAME]"
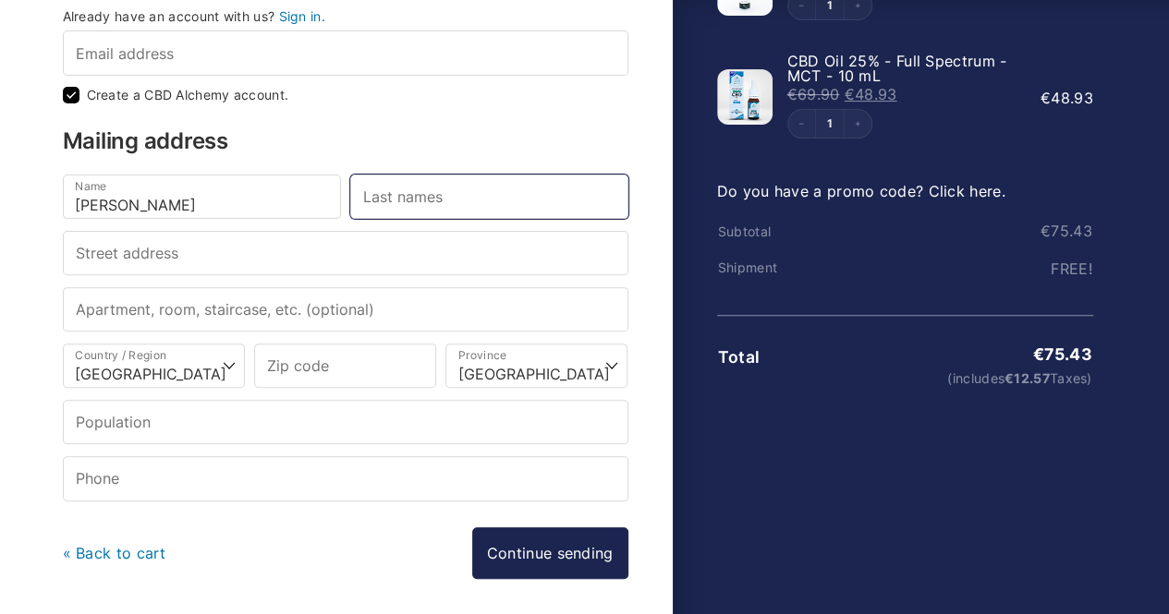
click at [399, 194] on input "Last names *" at bounding box center [489, 197] width 278 height 44
type input "Myburg"
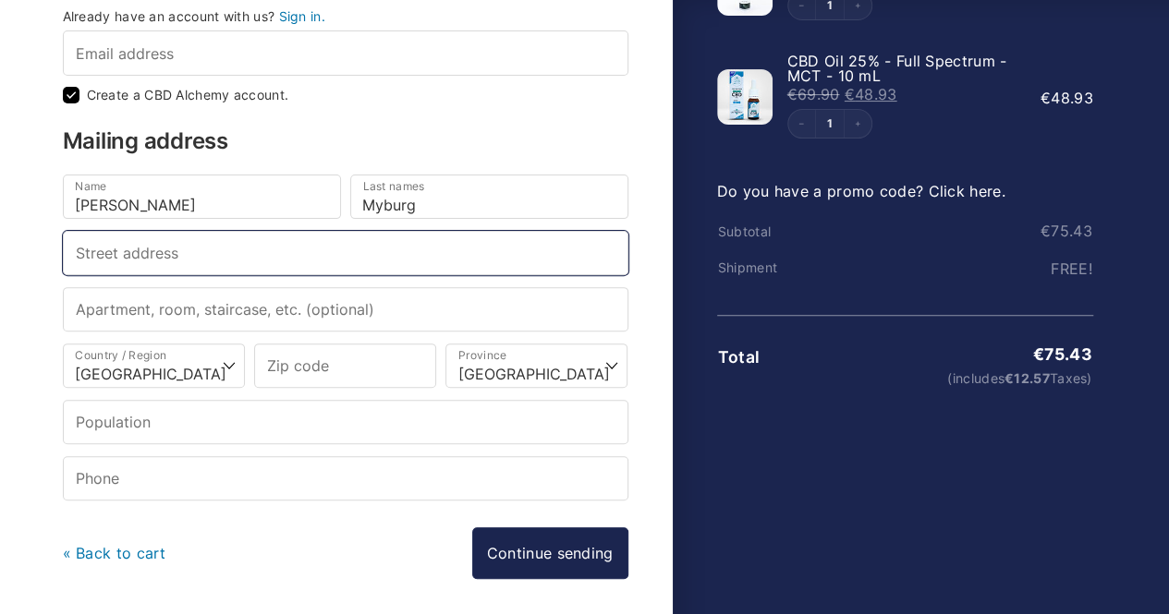
click at [309, 262] on input "Street address *" at bounding box center [345, 253] width 565 height 44
type input "95"
drag, startPoint x: 166, startPoint y: 253, endPoint x: 68, endPoint y: 256, distance: 98.0
click at [68, 256] on input "95" at bounding box center [345, 253] width 565 height 44
paste input "[STREET_ADDRESS][PERSON_NAME]. Planta 8. Puerta 807. 46024"
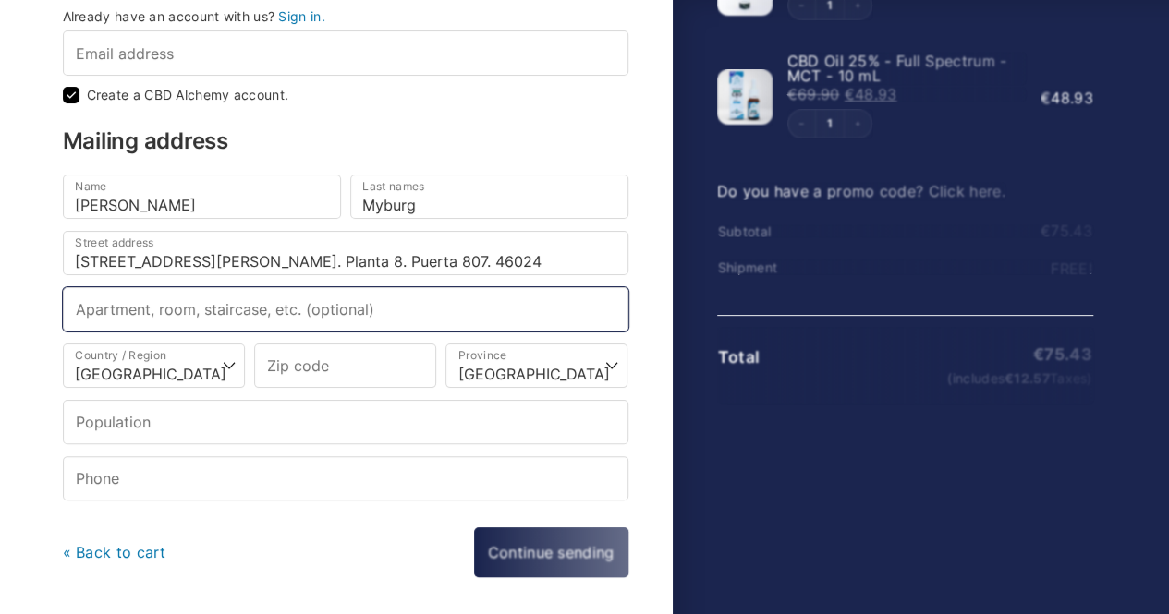
click at [191, 313] on input "Apartment, room, staircase, etc. (optional)" at bounding box center [345, 309] width 565 height 44
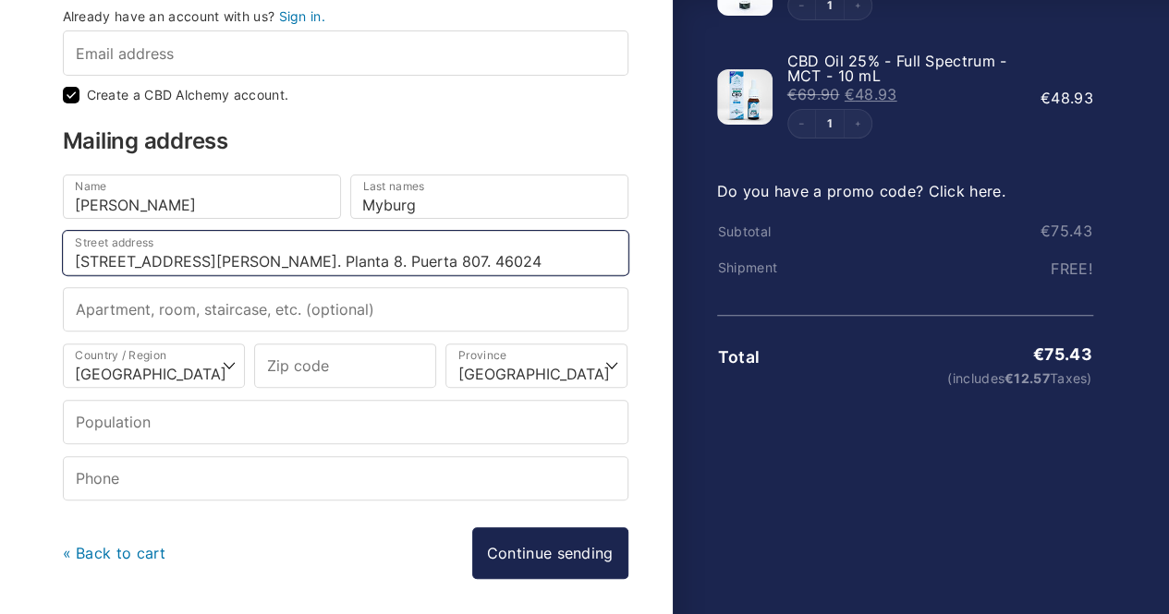
drag, startPoint x: 344, startPoint y: 256, endPoint x: 196, endPoint y: 247, distance: 148.1
click at [196, 247] on input "[STREET_ADDRESS][PERSON_NAME]. Planta 8. Puerta 807. 46024" at bounding box center [345, 253] width 565 height 44
type input "[STREET_ADDRESS][PERSON_NAME]. 46024"
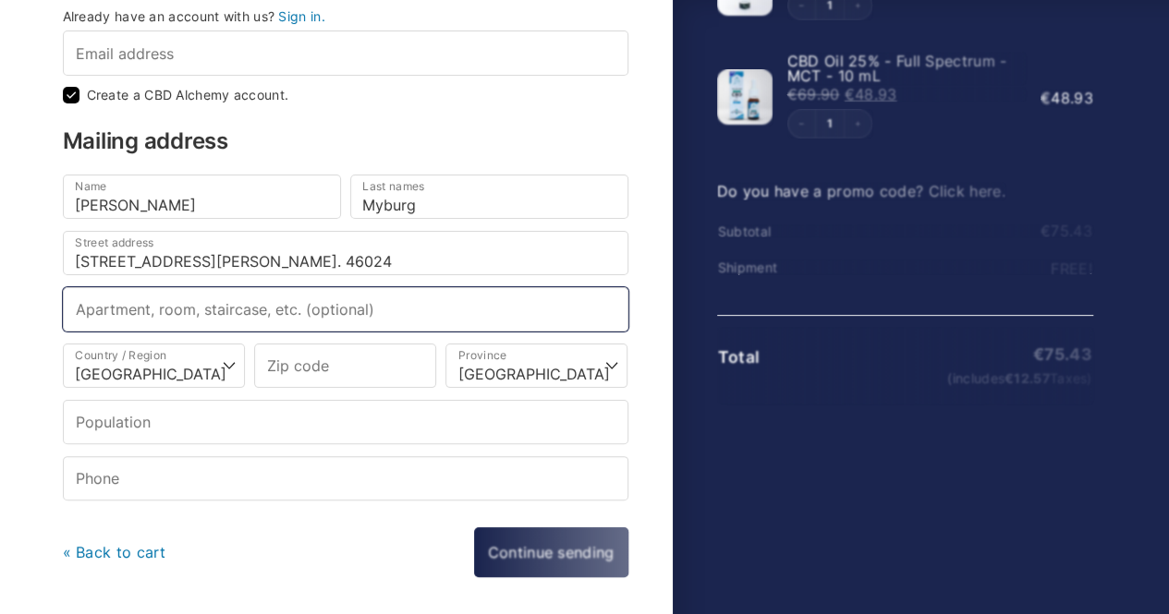
click at [221, 308] on input "Apartment, room, staircase, etc. (optional)" at bounding box center [345, 309] width 565 height 44
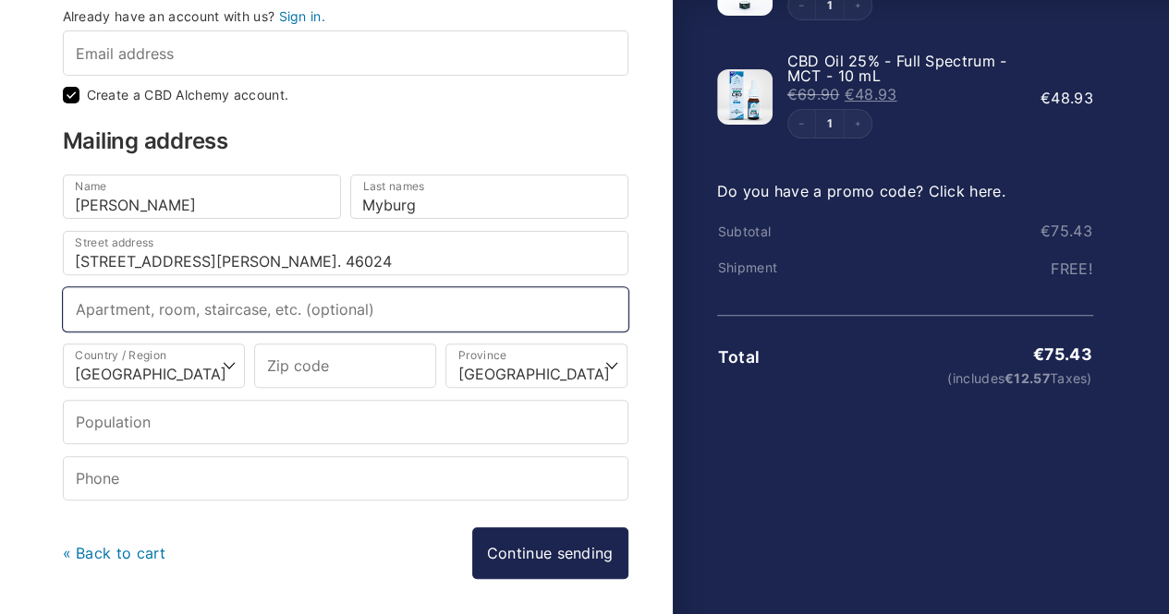
paste input "Planta 8. Puerta 807."
type input "Planta 8. Puerta 807"
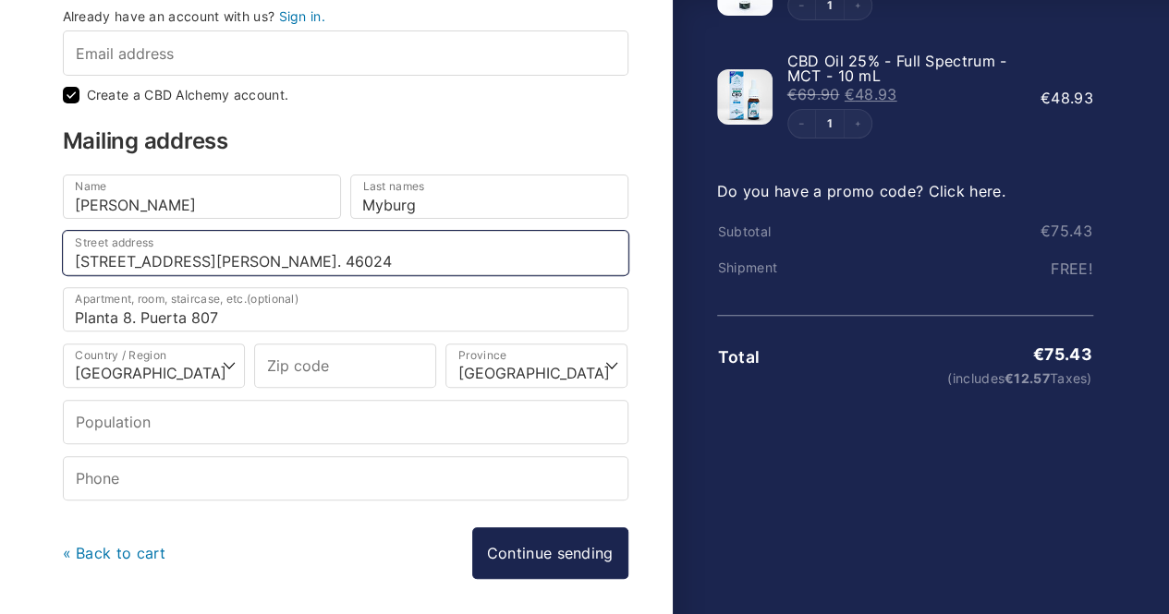
drag, startPoint x: 281, startPoint y: 256, endPoint x: 200, endPoint y: 253, distance: 80.4
click at [200, 253] on input "[STREET_ADDRESS][PERSON_NAME]. 46024" at bounding box center [345, 253] width 565 height 44
type input "[STREET_ADDRESS][PERSON_NAME]."
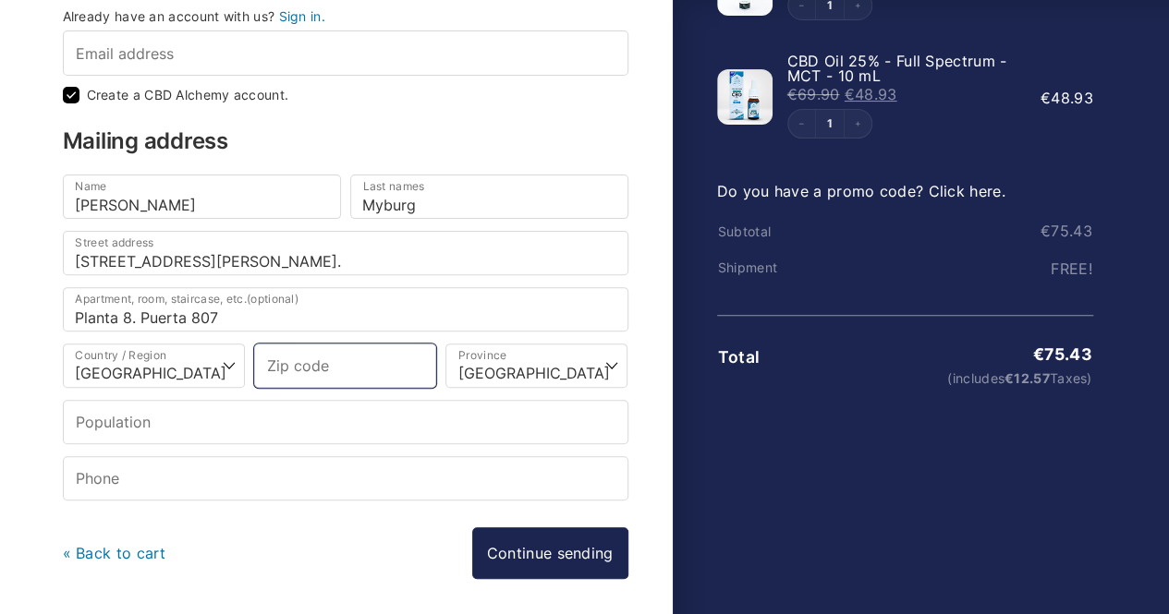
click at [370, 365] on input "Zip code *" at bounding box center [345, 366] width 182 height 44
paste input "46024"
type input "46024"
select select
type input "[GEOGRAPHIC_DATA]"
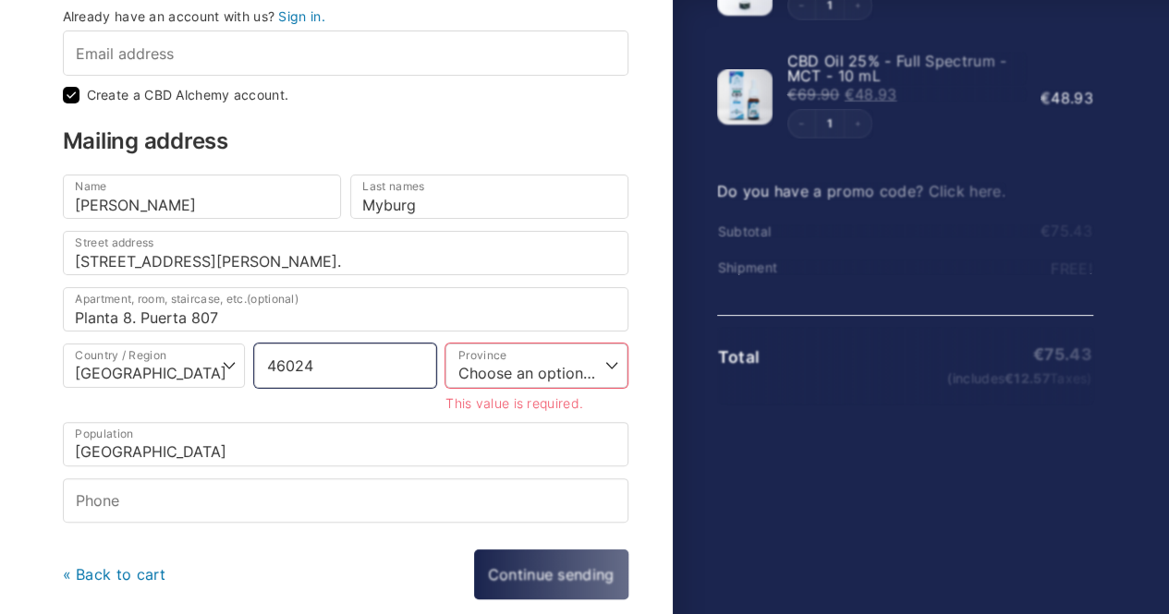
type input "46024"
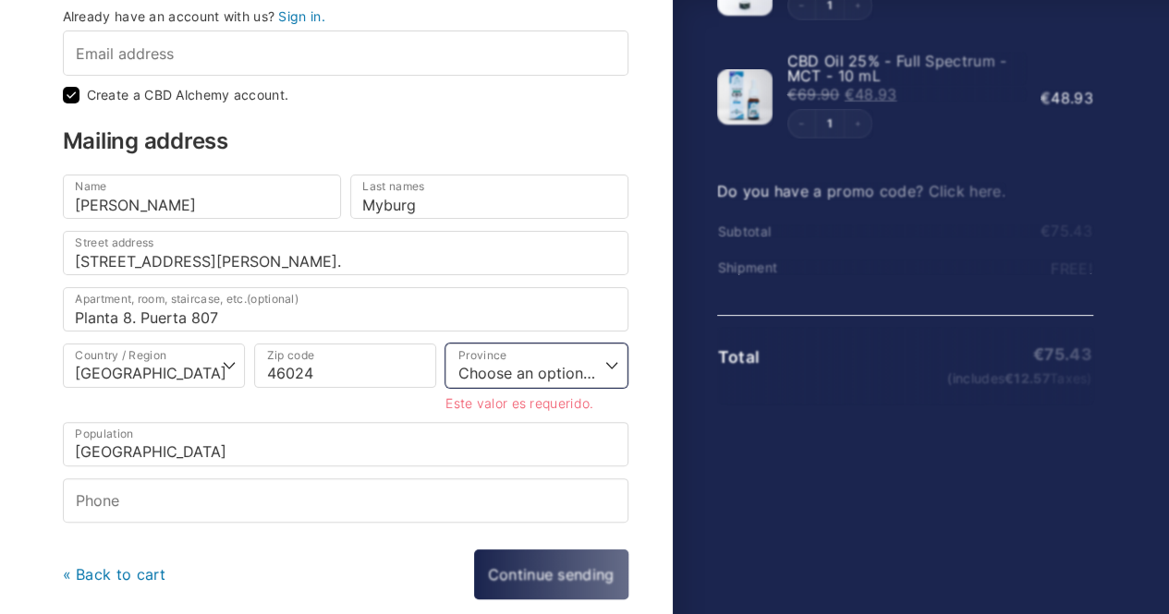
click at [608, 361] on select "Choose an option… A [GEOGRAPHIC_DATA] [GEOGRAPHIC_DATA] [GEOGRAPHIC_DATA] [GEOG…" at bounding box center [536, 366] width 182 height 44
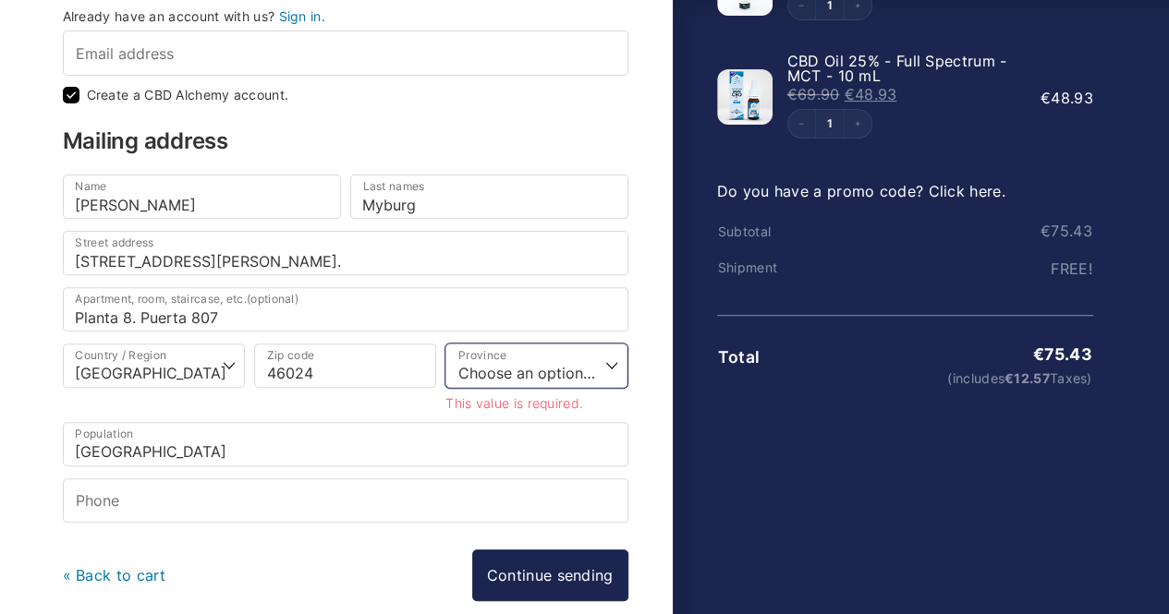
select select "V"
click at [445, 344] on select "Choose an option… A [GEOGRAPHIC_DATA] [GEOGRAPHIC_DATA] [GEOGRAPHIC_DATA] [GEOG…" at bounding box center [536, 366] width 182 height 44
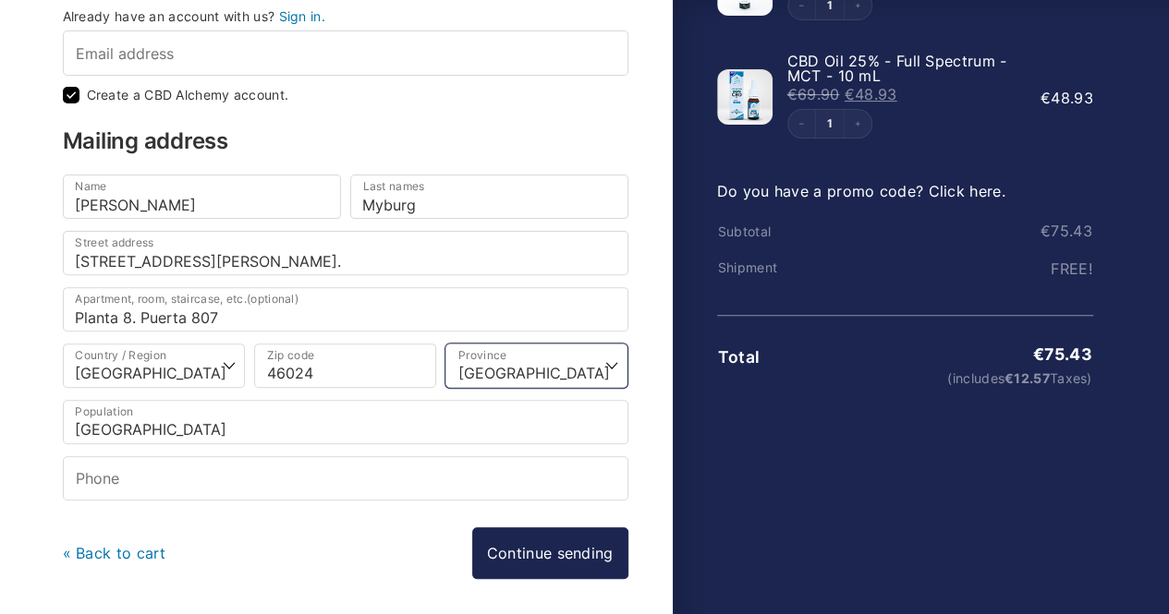
scroll to position [248, 0]
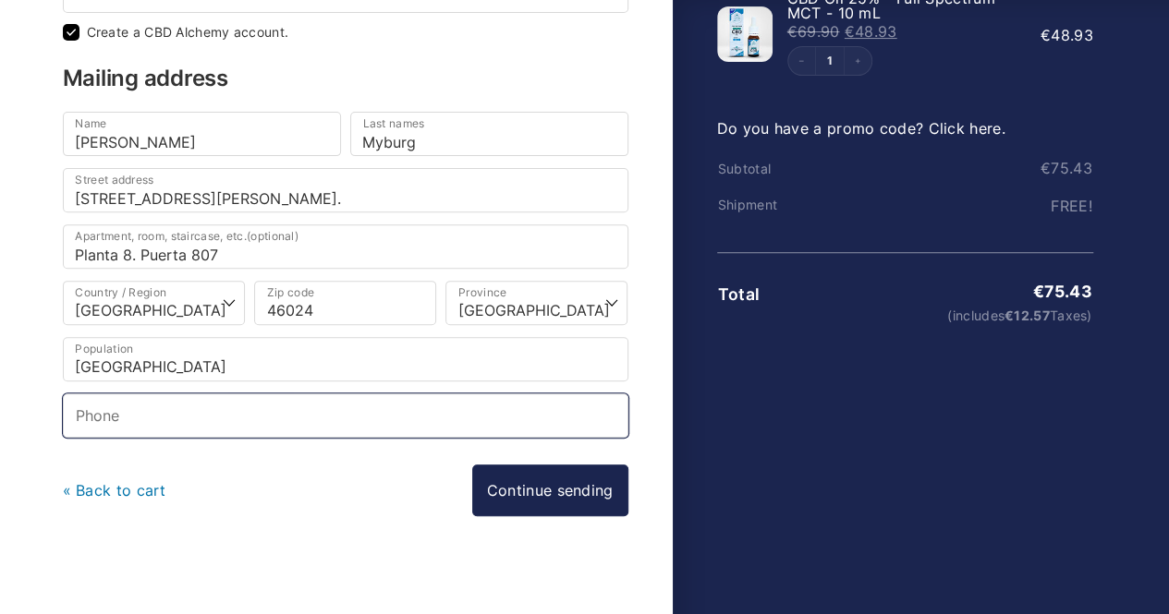
click at [177, 398] on input "Phone *" at bounding box center [345, 416] width 565 height 44
type input "690640995"
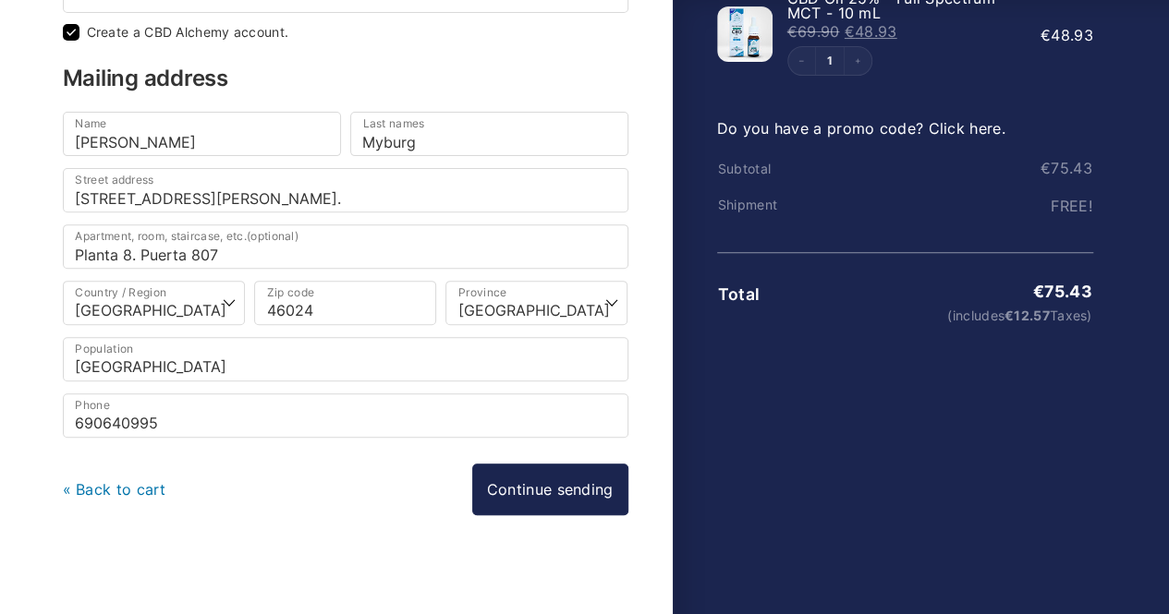
click at [315, 467] on div "« Back to cart Continue sending Continue with payment" at bounding box center [345, 490] width 565 height 52
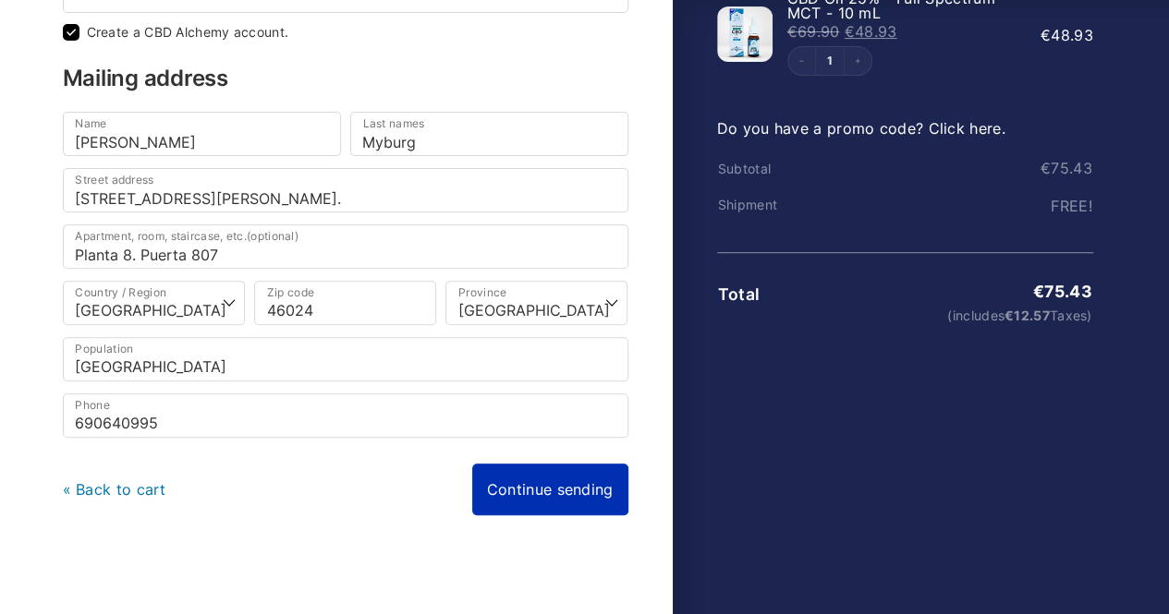
click at [520, 479] on link "Continue sending" at bounding box center [550, 490] width 156 height 52
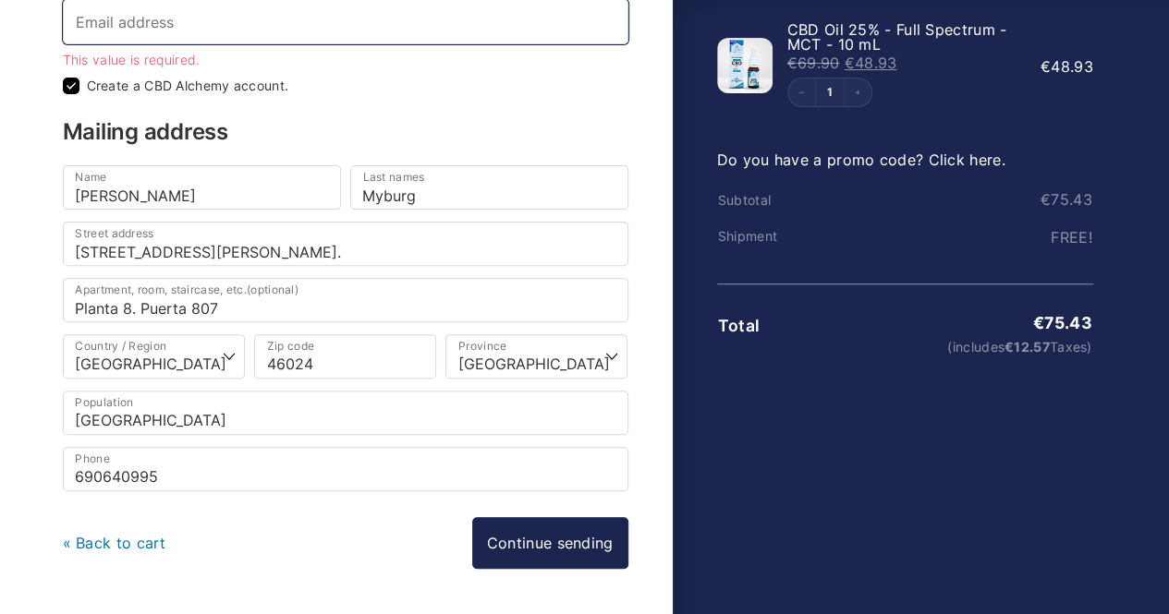
scroll to position [31, 0]
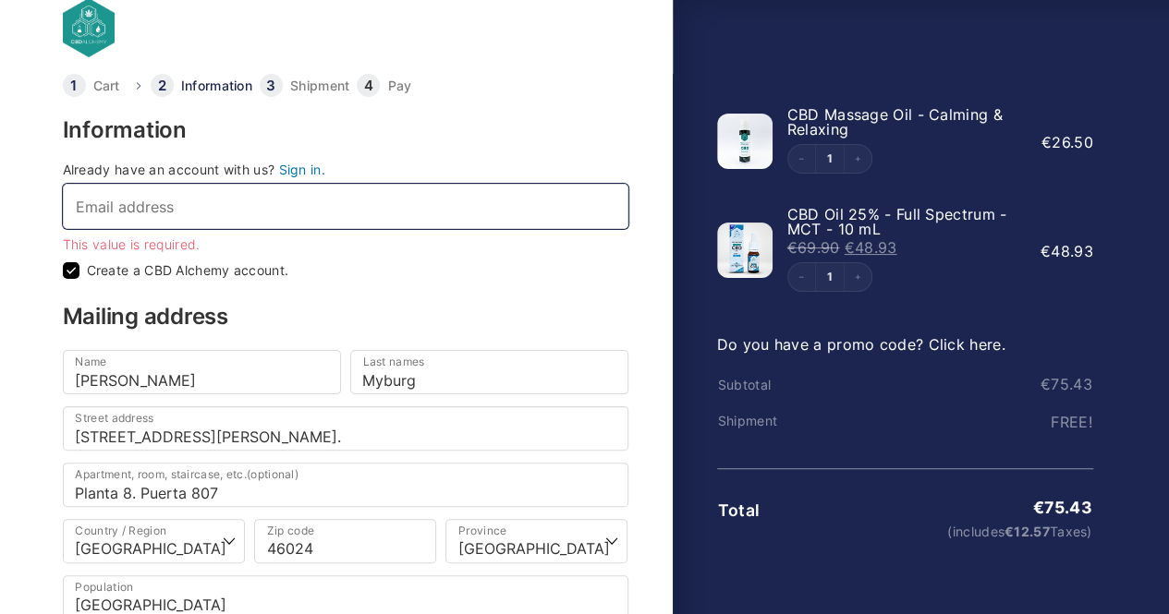
click at [222, 212] on input "Email address *" at bounding box center [345, 206] width 565 height 44
type input "[EMAIL_ADDRESS][DOMAIN_NAME]"
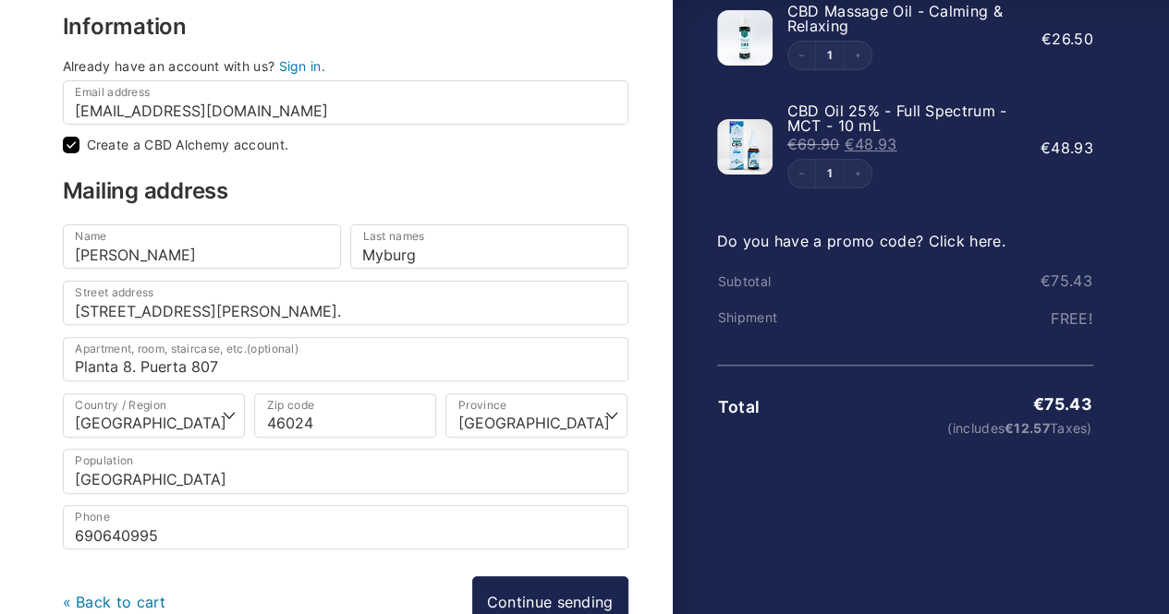
scroll to position [248, 0]
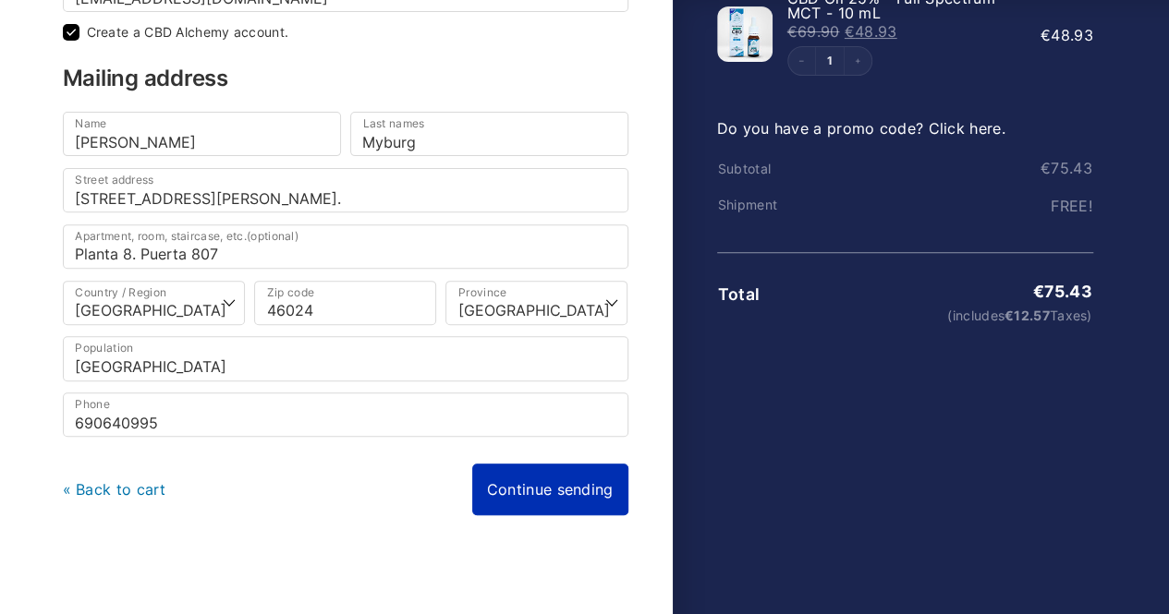
click at [568, 484] on link "Continue sending" at bounding box center [550, 490] width 156 height 52
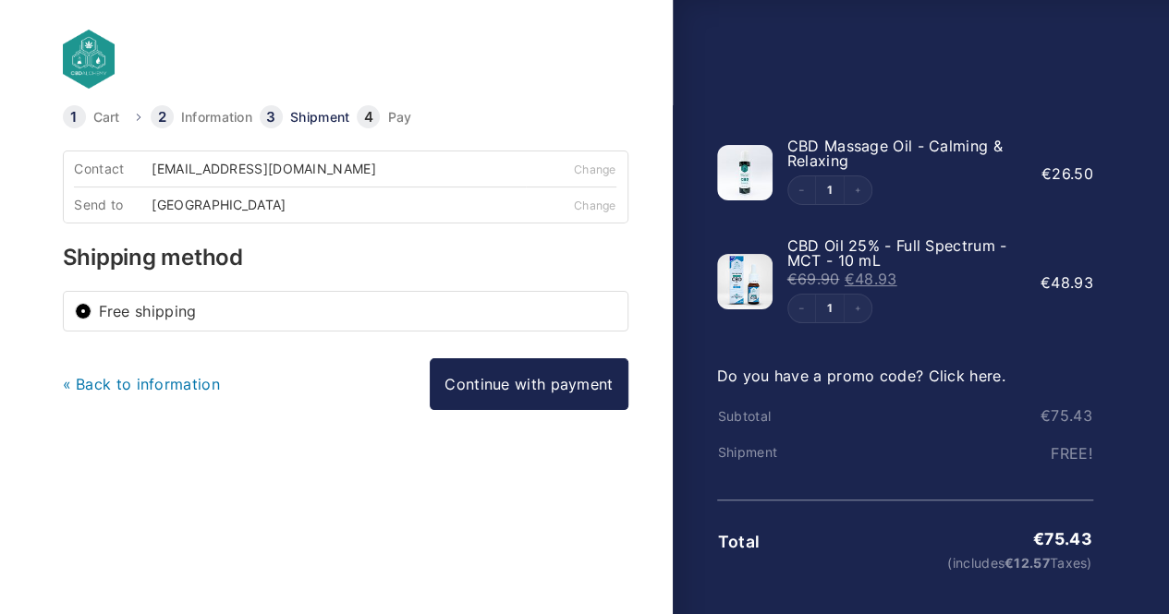
click at [249, 304] on label "Free shipping" at bounding box center [357, 311] width 517 height 15
click at [91, 303] on input "Free shipping" at bounding box center [83, 311] width 17 height 17
click at [121, 309] on font "Free shipping" at bounding box center [148, 311] width 98 height 18
click at [91, 309] on input "Free shipping" at bounding box center [83, 311] width 17 height 17
click at [608, 205] on font "Change" at bounding box center [595, 206] width 42 height 14
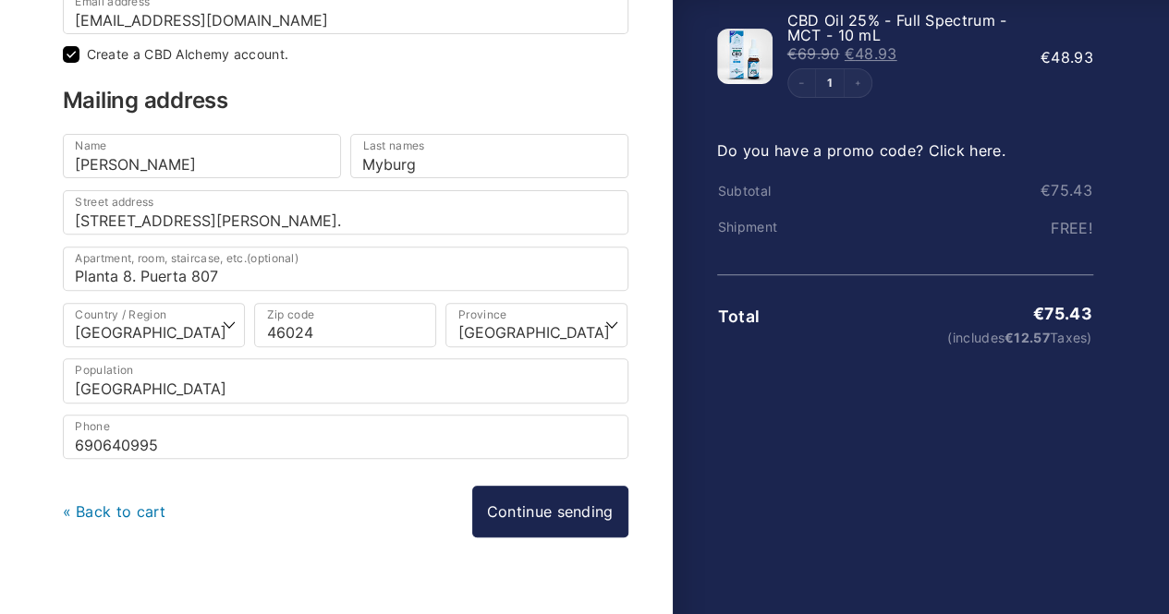
scroll to position [248, 0]
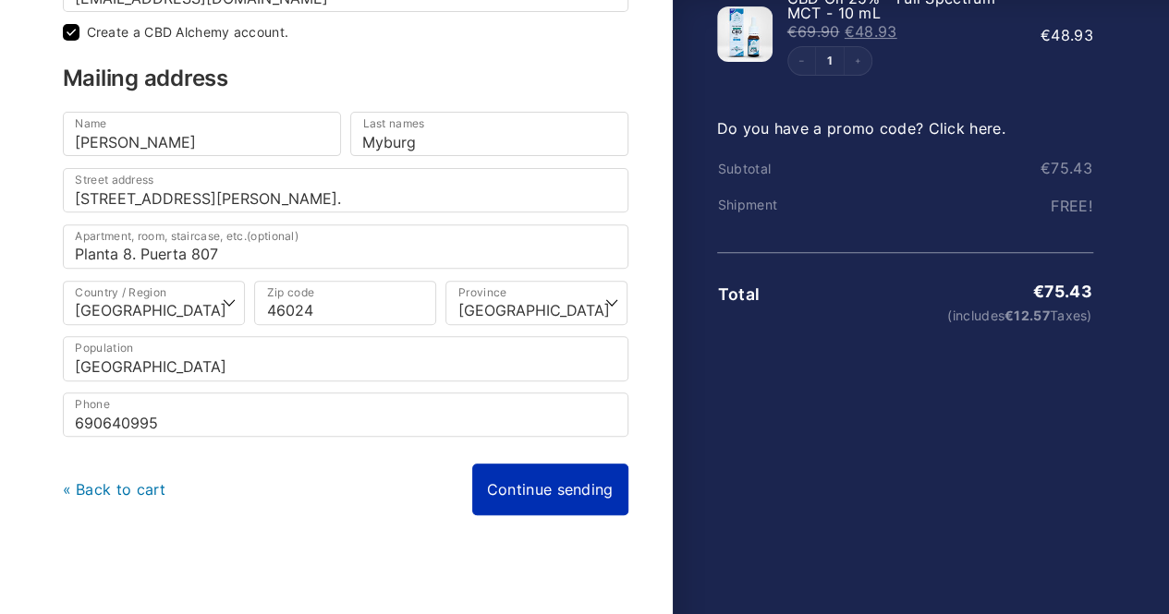
click at [527, 468] on link "Continue sending" at bounding box center [550, 490] width 156 height 52
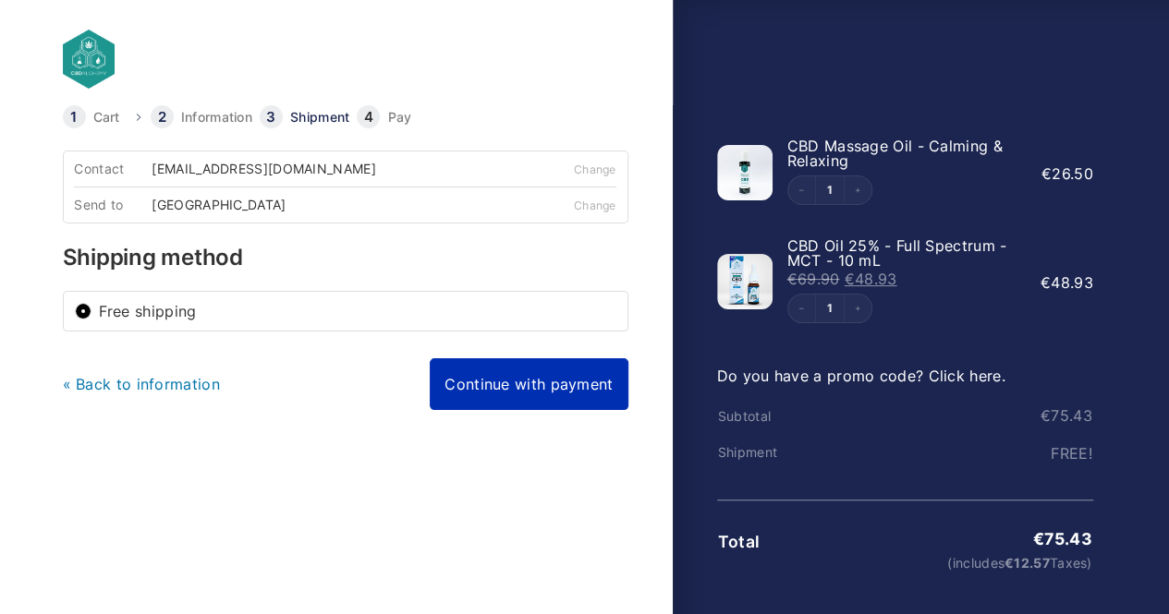
click at [490, 381] on link "Continue with payment" at bounding box center [529, 384] width 198 height 52
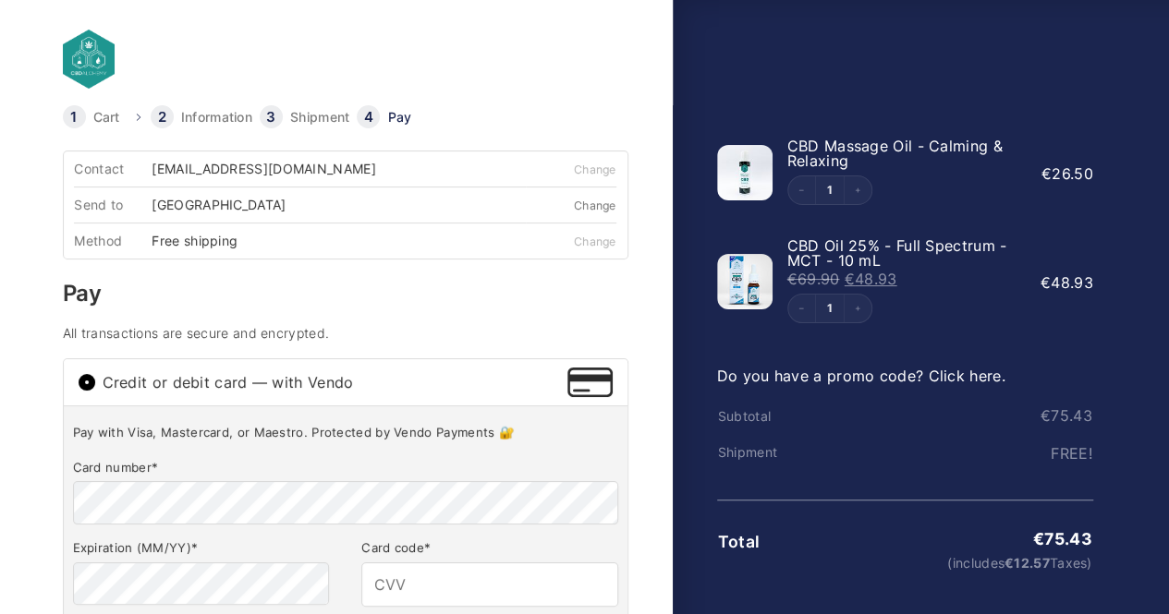
click at [603, 199] on font "Change" at bounding box center [595, 206] width 42 height 14
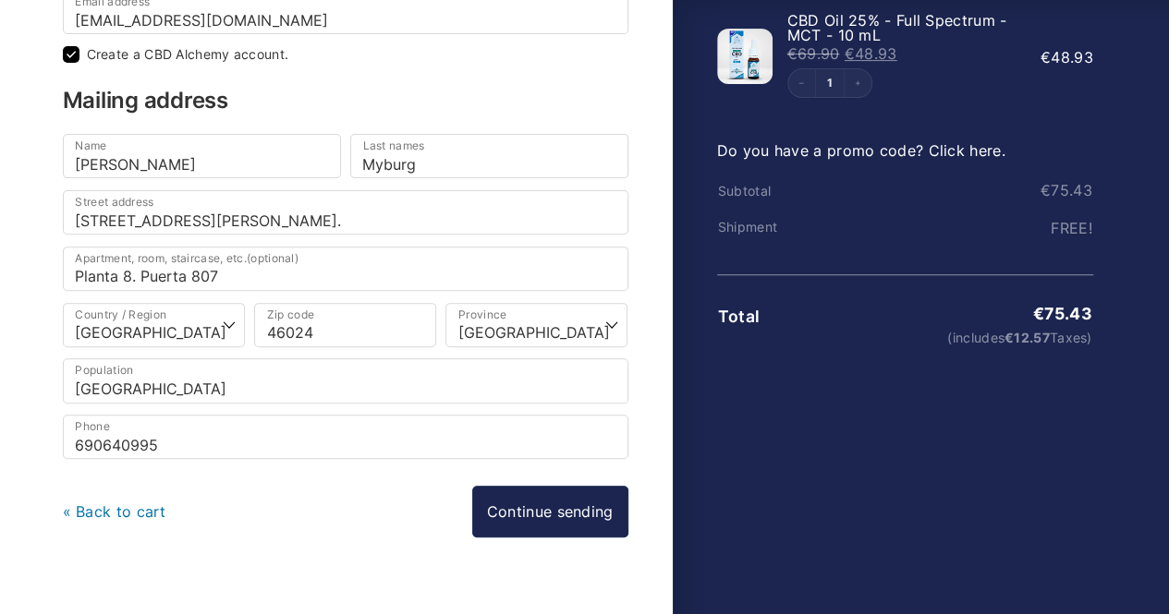
scroll to position [248, 0]
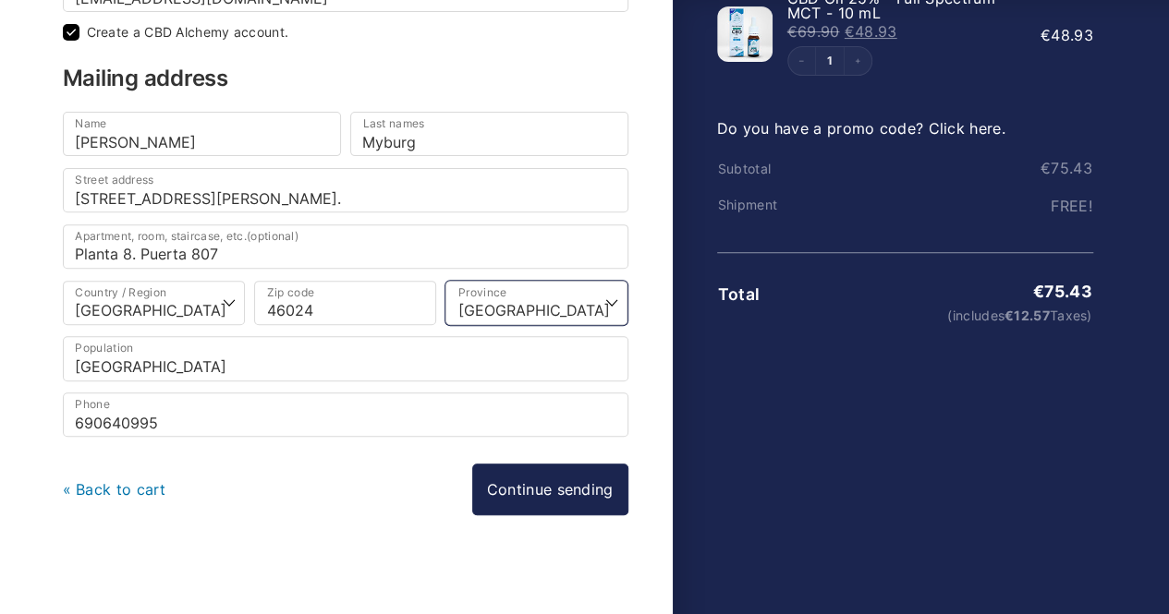
click at [608, 297] on select "Choose an option… A [GEOGRAPHIC_DATA] [GEOGRAPHIC_DATA] [GEOGRAPHIC_DATA] [GEOG…" at bounding box center [536, 303] width 182 height 44
click at [445, 281] on select "Choose an option… A [GEOGRAPHIC_DATA] [GEOGRAPHIC_DATA] [GEOGRAPHIC_DATA] [GEOG…" at bounding box center [536, 303] width 182 height 44
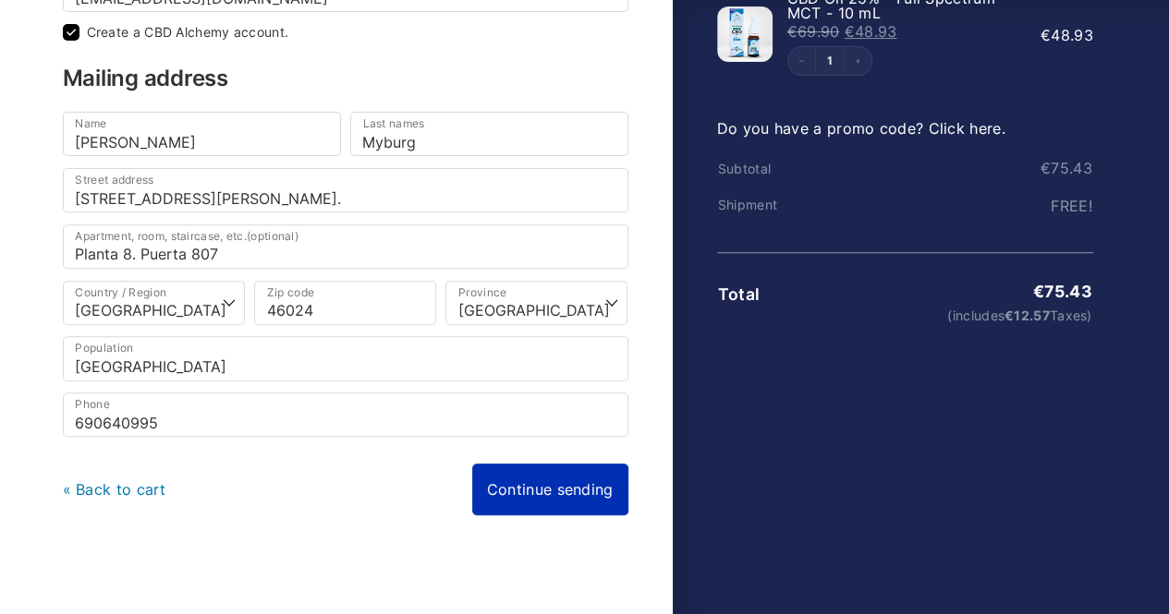
click at [552, 478] on link "Continue sending" at bounding box center [550, 490] width 156 height 52
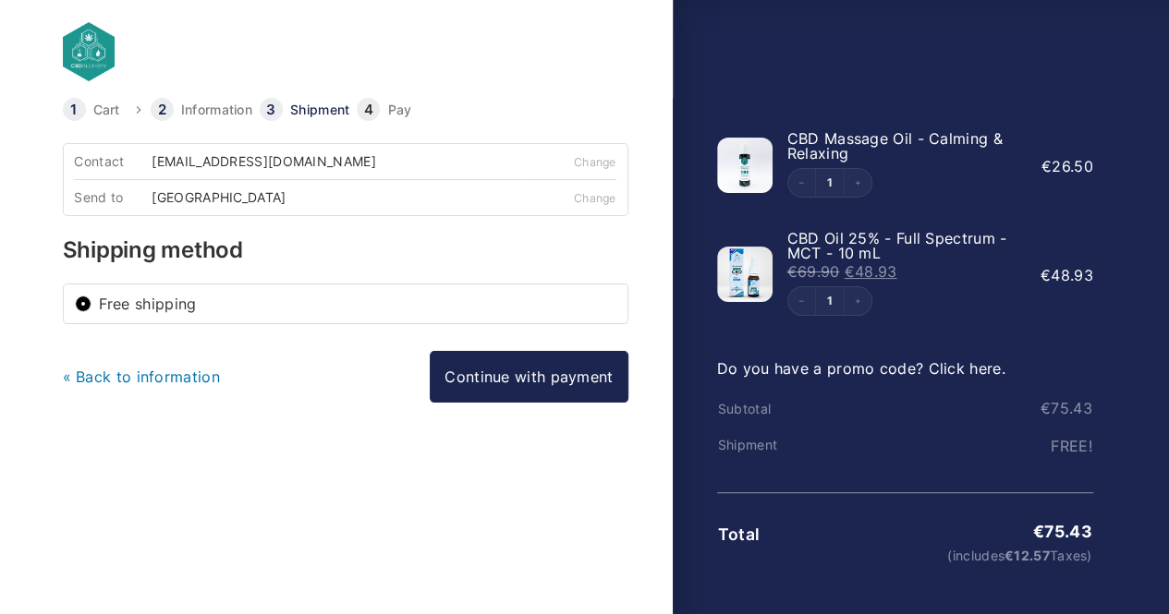
scroll to position [10, 0]
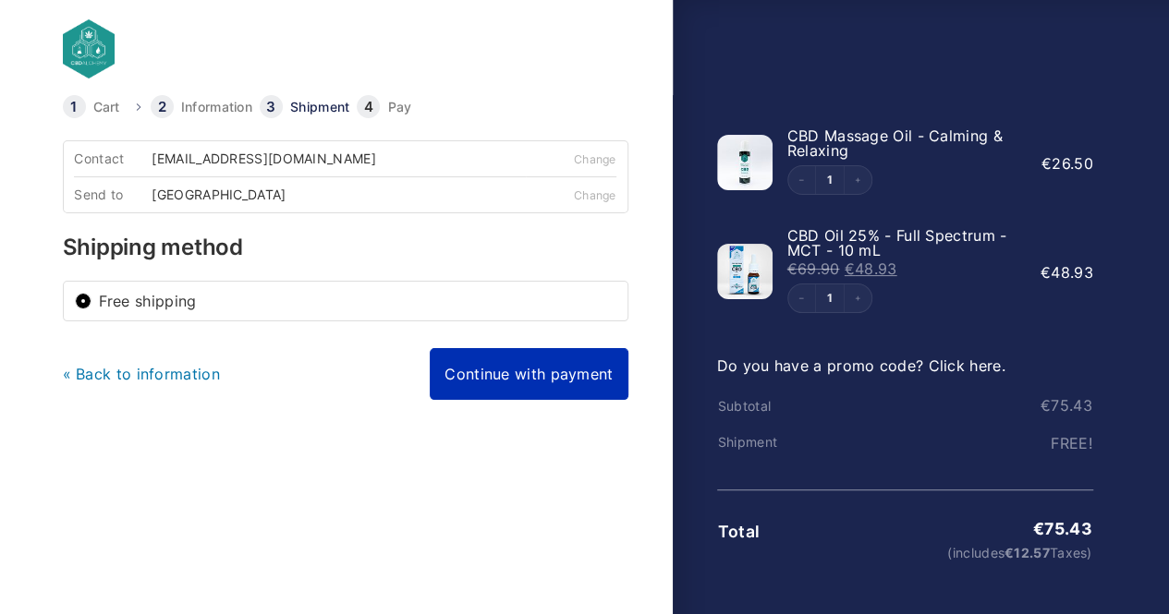
click at [506, 361] on link "Continue with payment" at bounding box center [529, 374] width 198 height 52
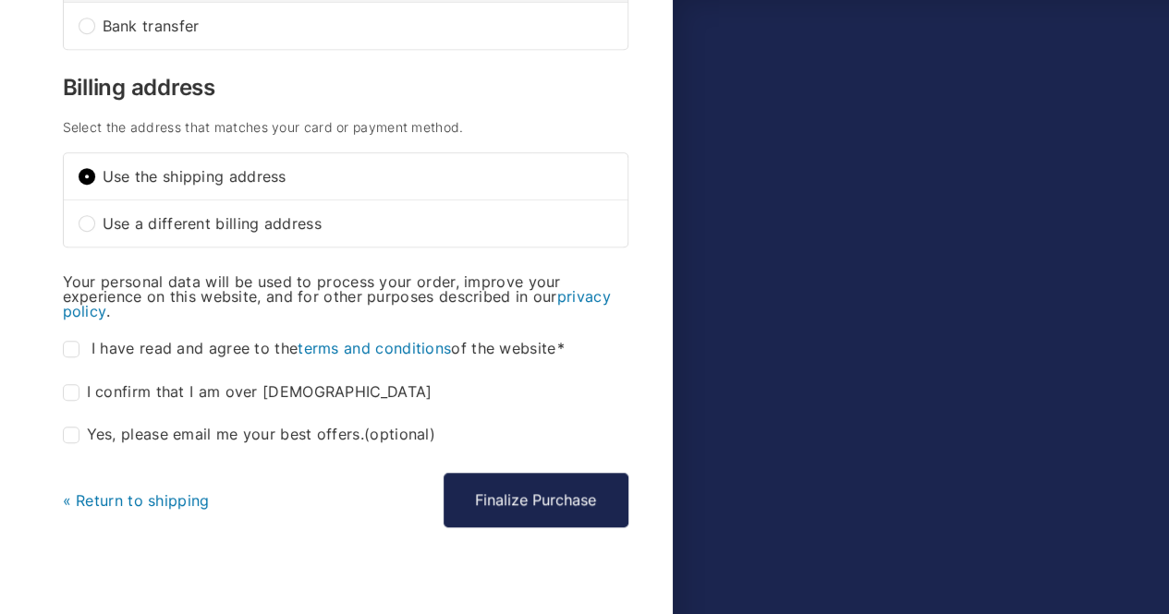
scroll to position [647, 0]
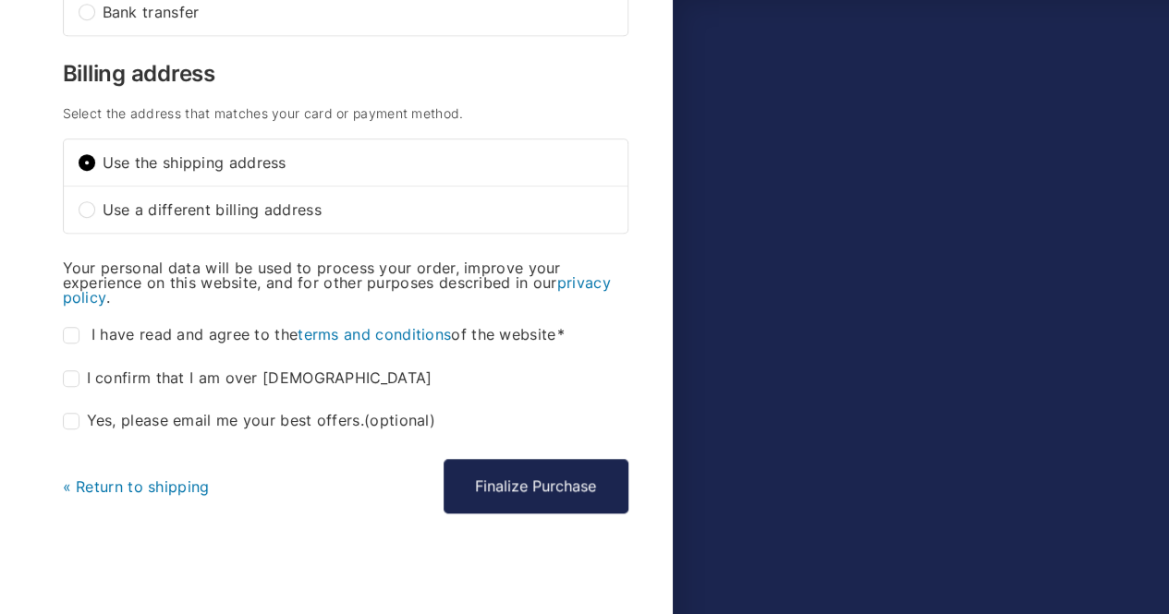
click at [79, 370] on label "I confirm that I am over [DEMOGRAPHIC_DATA] *" at bounding box center [248, 378] width 370 height 17
click at [79, 370] on input "I confirm that I am over [DEMOGRAPHIC_DATA] *" at bounding box center [71, 378] width 17 height 17
checkbox input "true"
click at [74, 328] on input "I have read and agree to the terms and conditions of the website *" at bounding box center [71, 335] width 17 height 17
checkbox input "true"
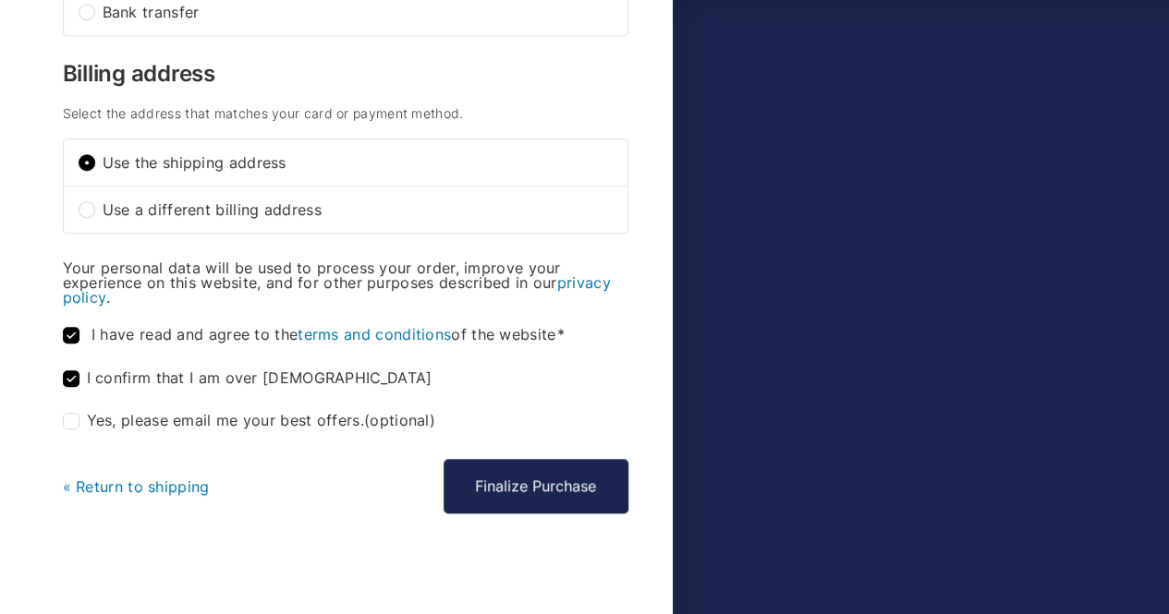
click at [71, 415] on input "Yes, please email me your best offers. (optional)" at bounding box center [71, 421] width 17 height 17
checkbox input "true"
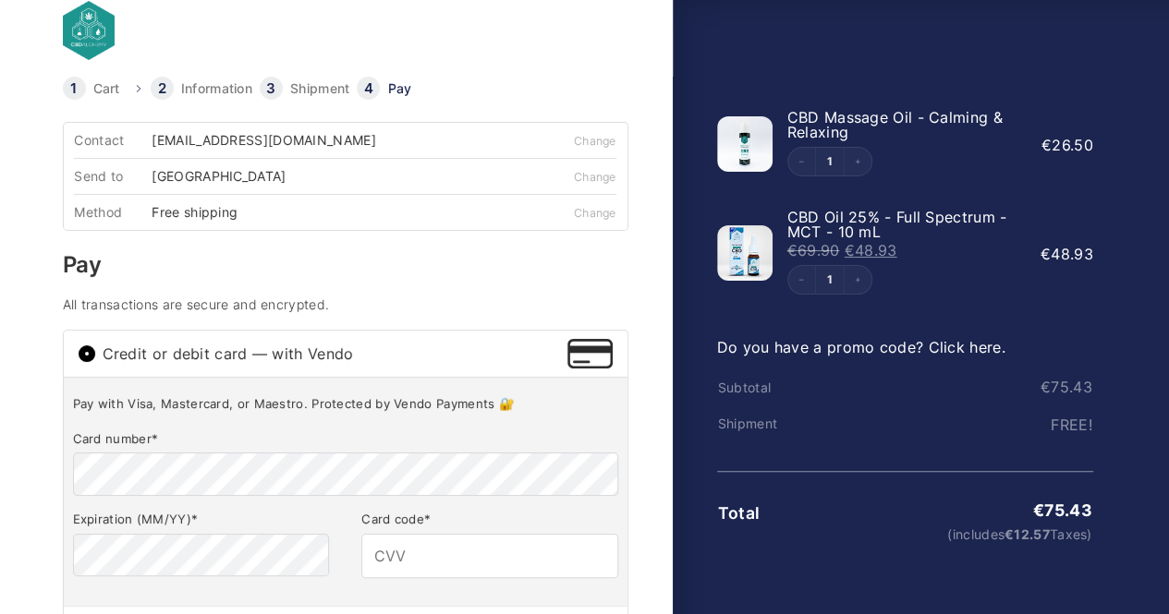
scroll to position [0, 0]
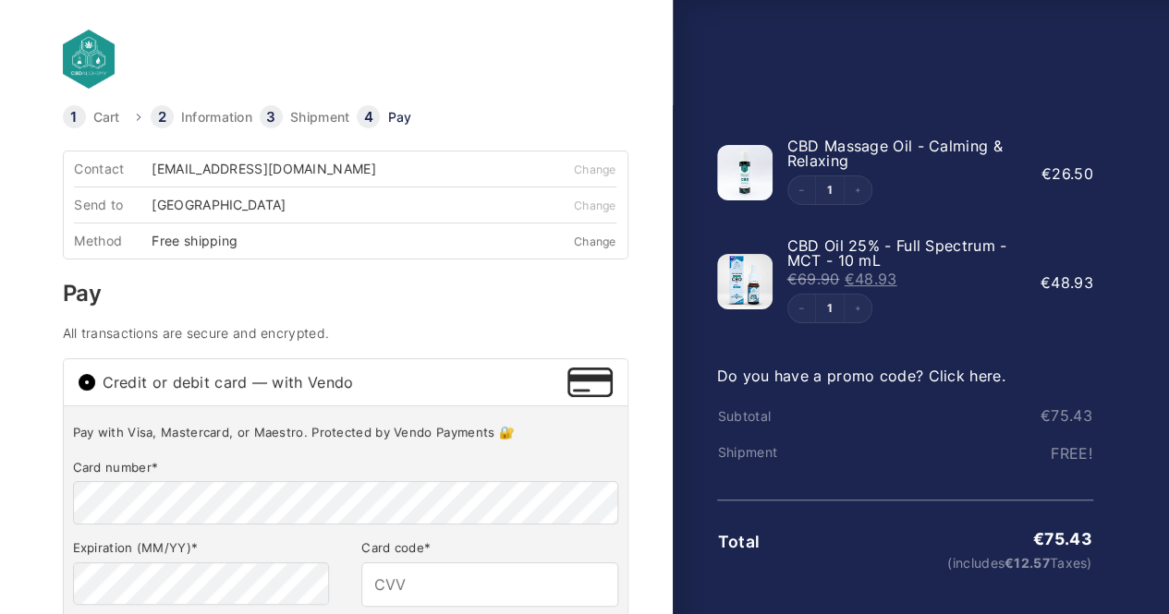
click at [588, 240] on font "Change" at bounding box center [595, 242] width 42 height 14
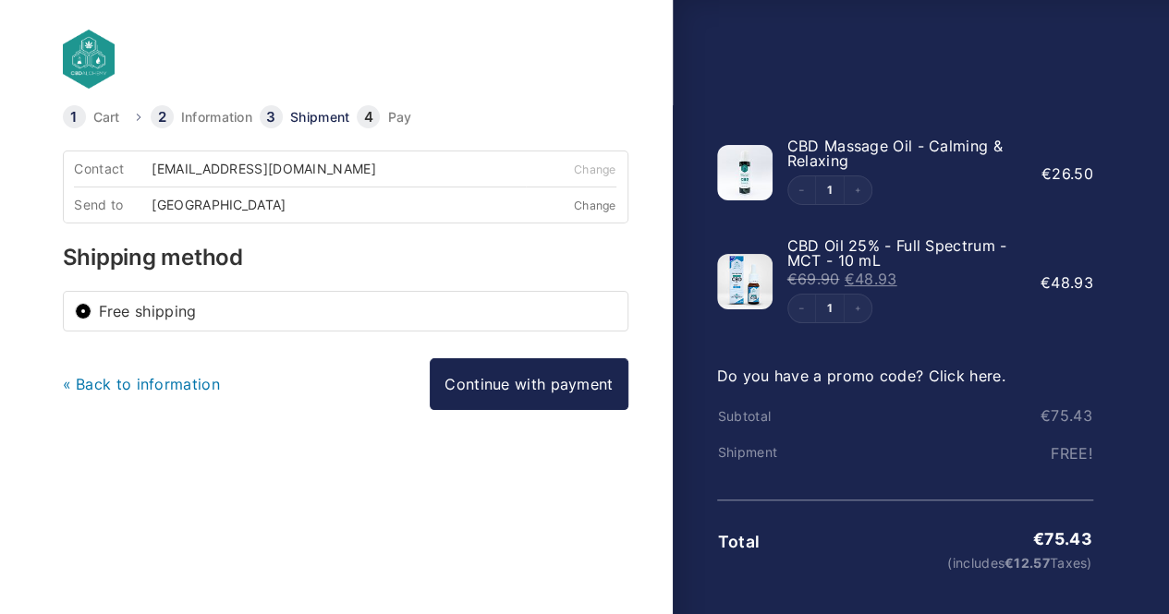
click at [598, 199] on font "Change" at bounding box center [595, 206] width 42 height 14
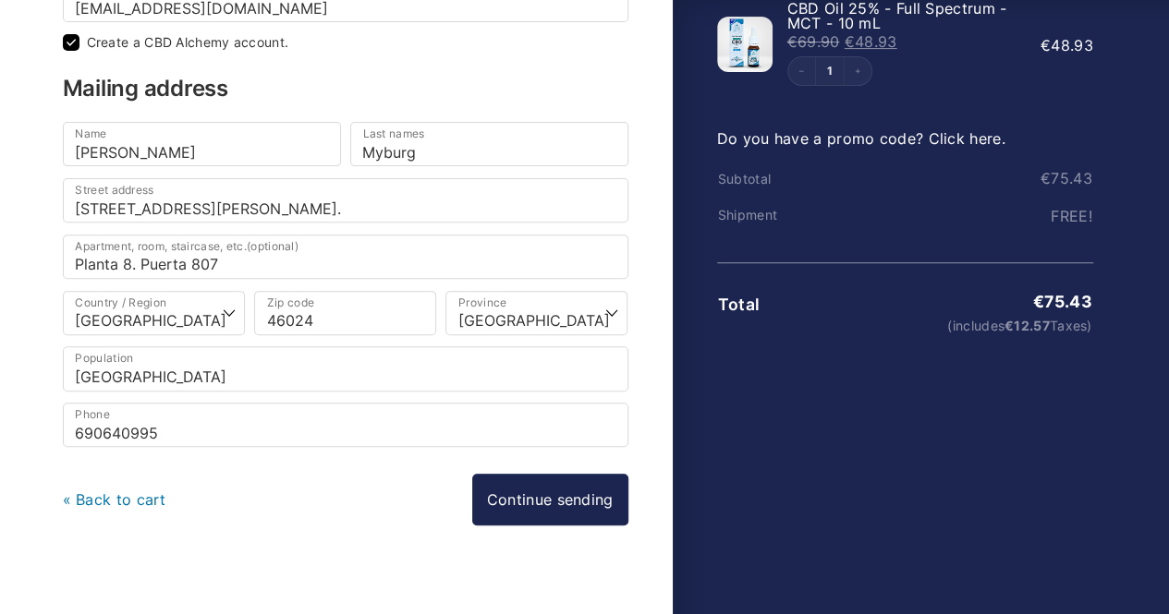
scroll to position [248, 0]
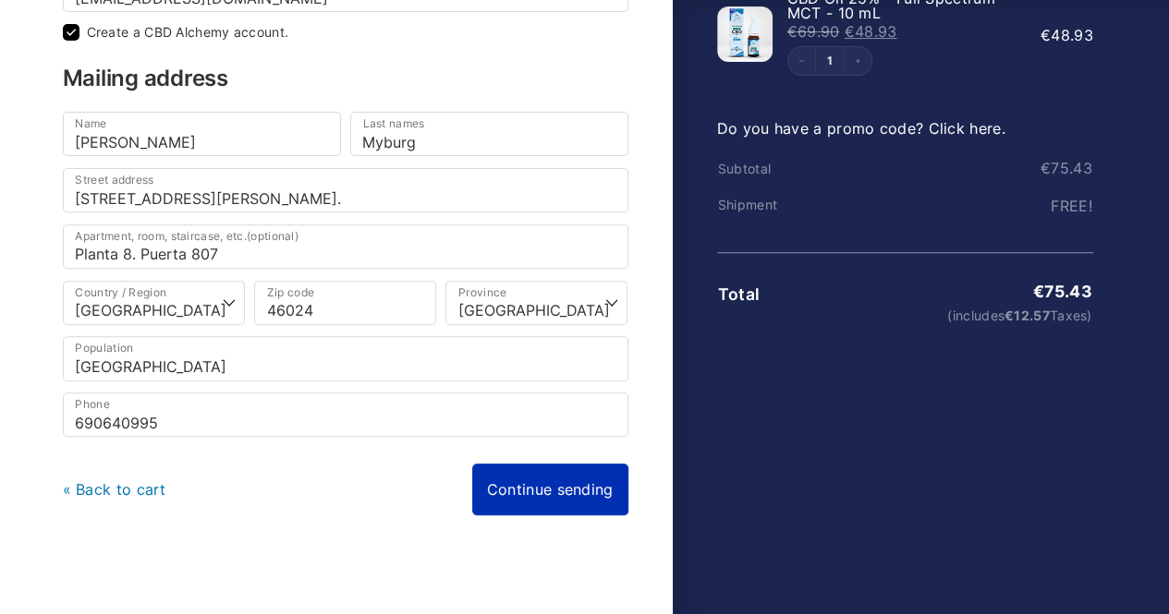
click at [540, 483] on link "Continue sending" at bounding box center [550, 490] width 156 height 52
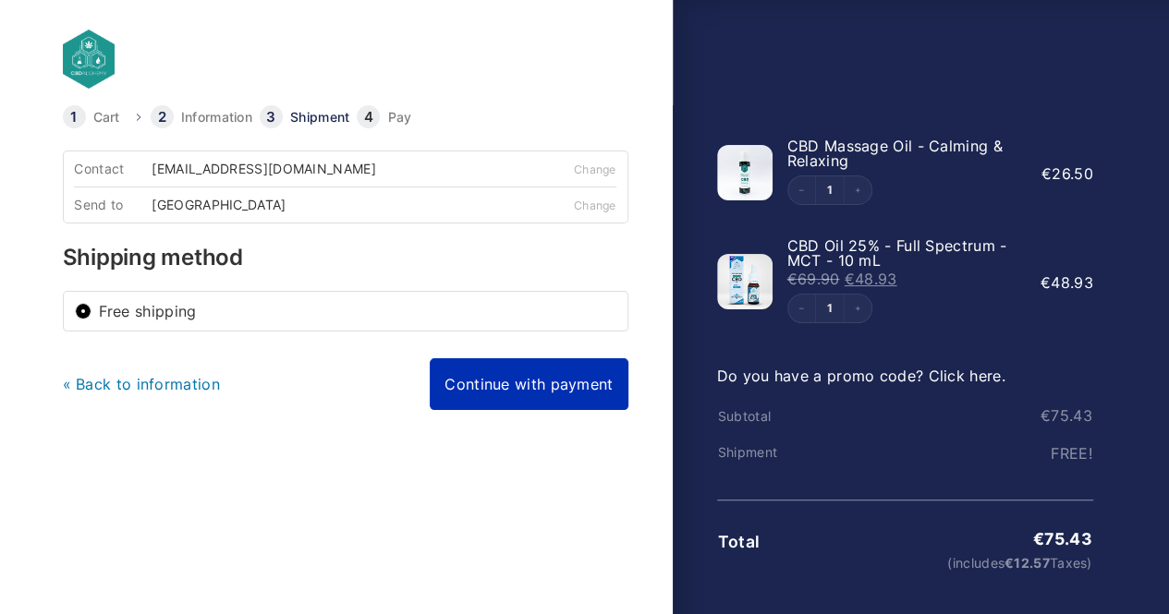
click at [491, 394] on link "Continue with payment" at bounding box center [529, 384] width 198 height 52
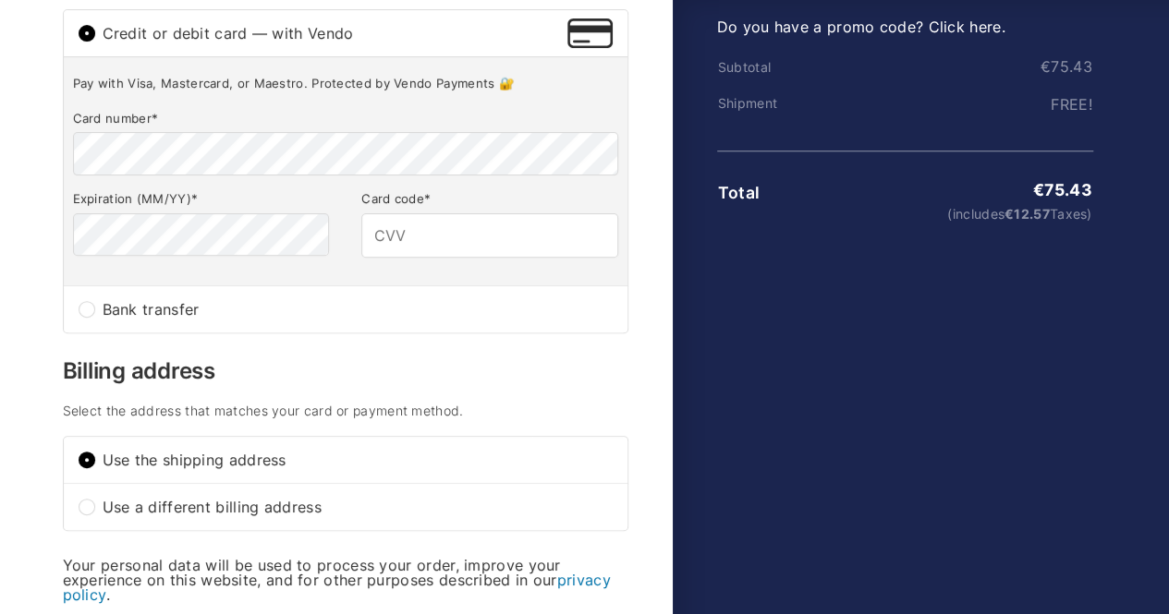
scroll to position [187, 0]
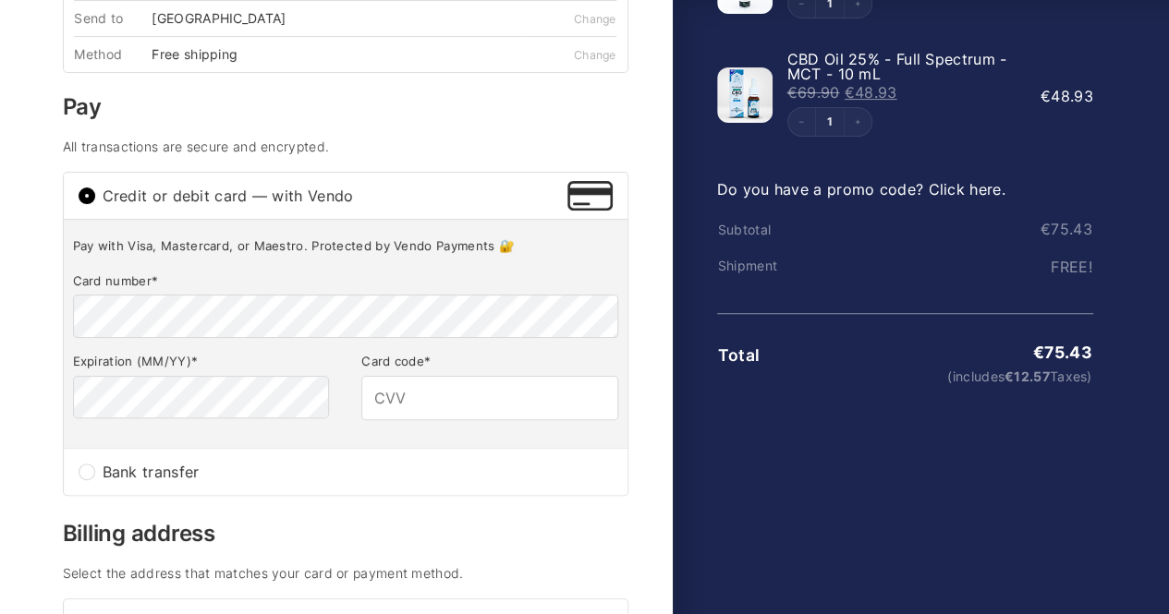
click at [965, 185] on font "Do you have a promo code? Click here." at bounding box center [861, 189] width 288 height 18
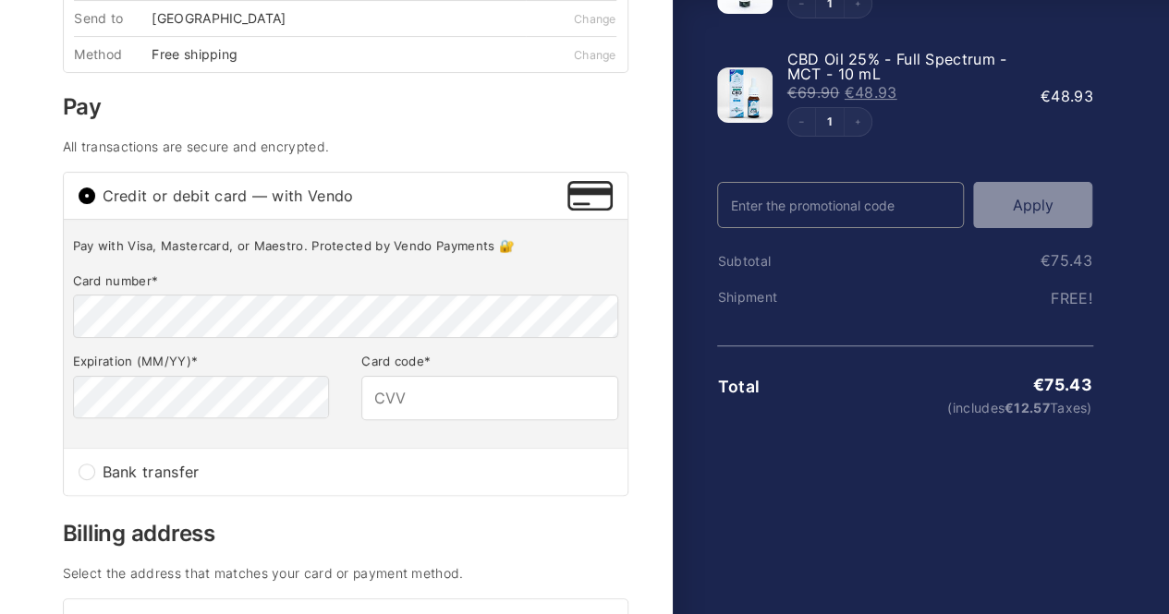
click at [869, 207] on input "Promo Code" at bounding box center [841, 205] width 248 height 46
paste input "WELCOME25"
type input "WELCOME25"
click at [1017, 212] on font "Apply" at bounding box center [1033, 205] width 41 height 18
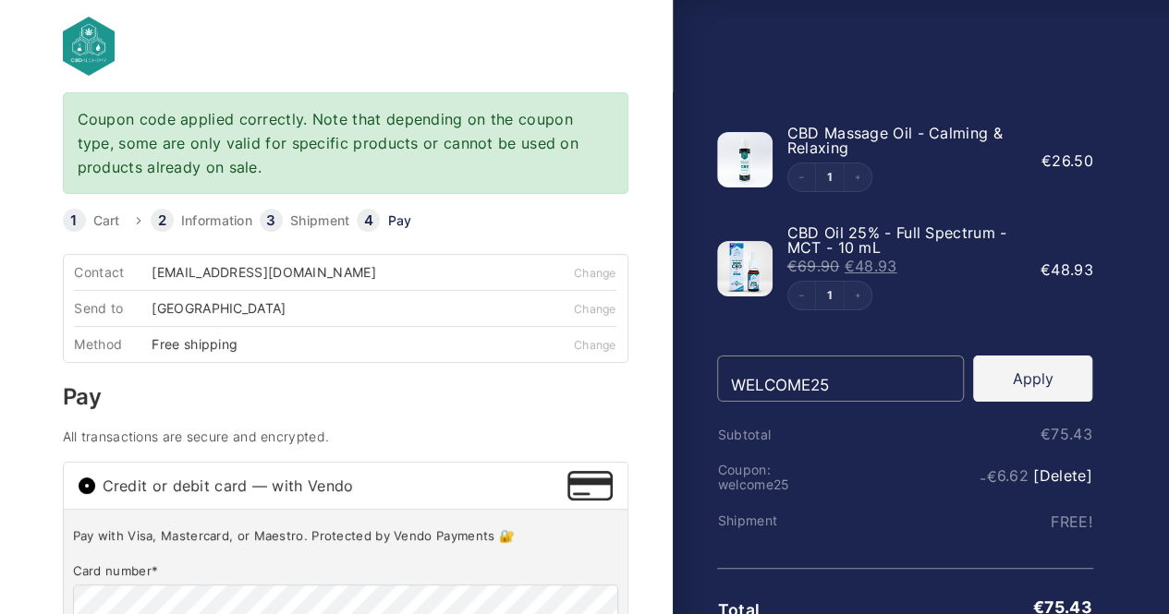
scroll to position [105, 0]
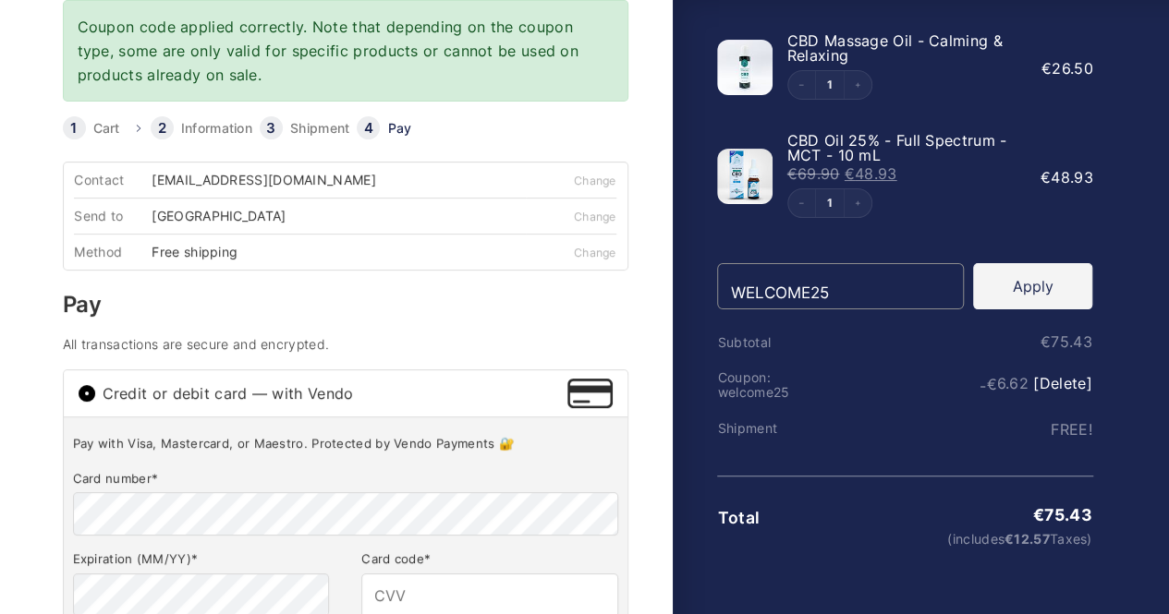
click at [1053, 289] on button "Apply" at bounding box center [1032, 286] width 119 height 46
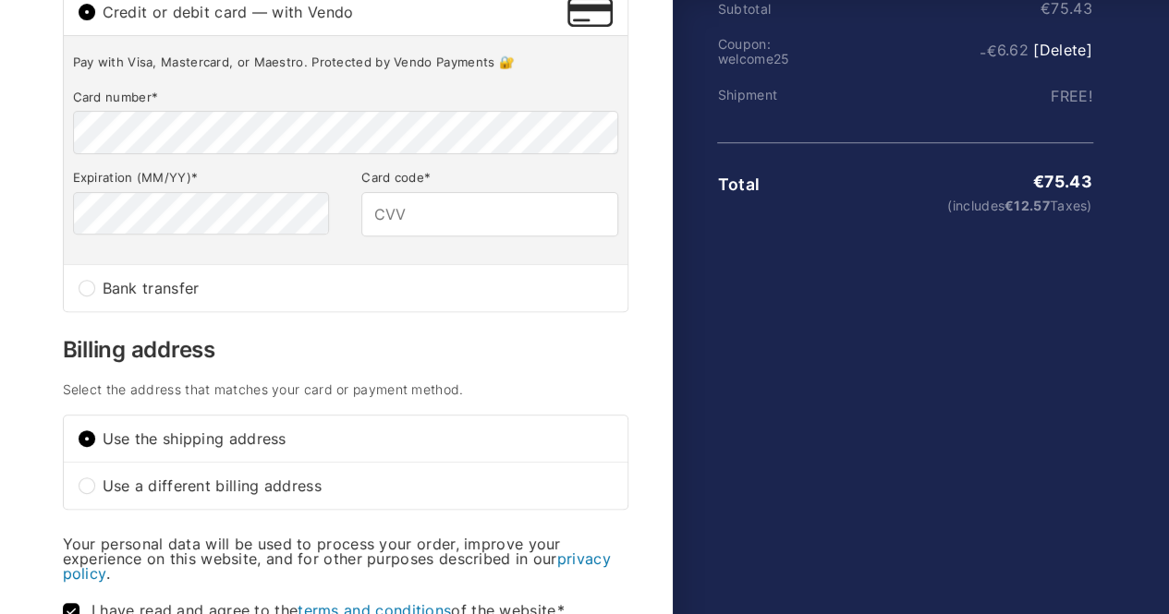
scroll to position [254, 0]
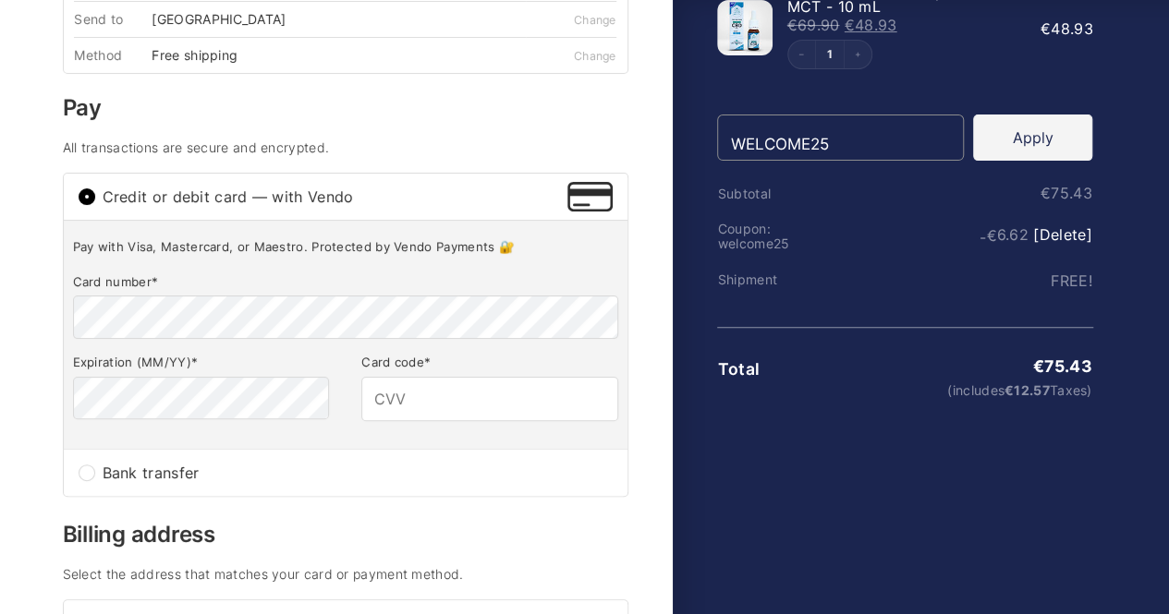
click at [1056, 235] on font "[Delete]" at bounding box center [1062, 234] width 58 height 18
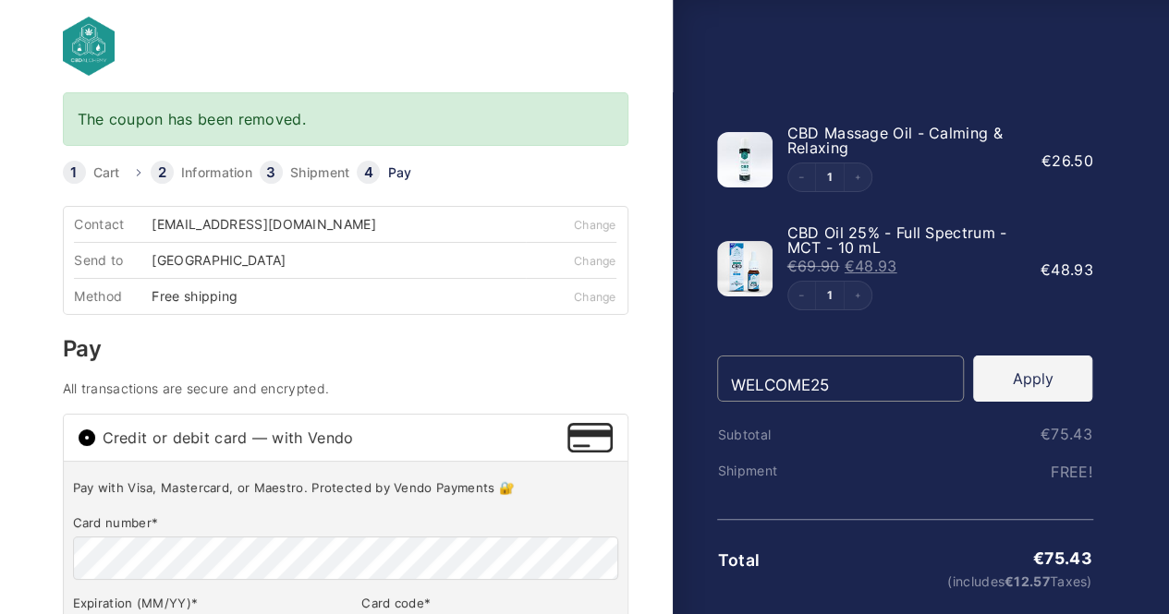
scroll to position [105, 0]
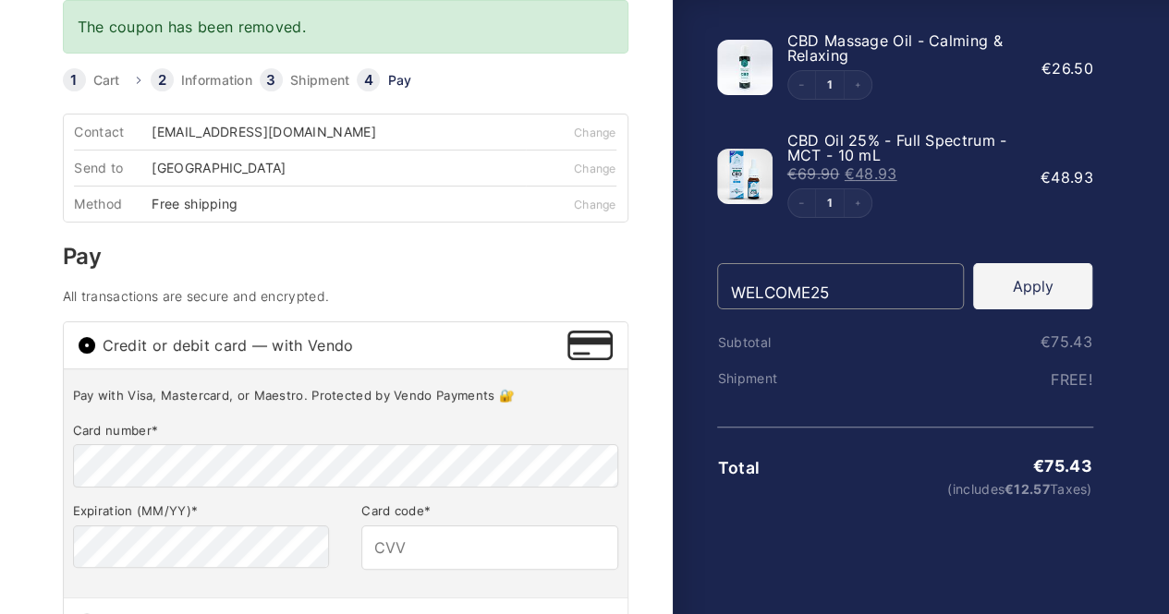
click at [1027, 291] on font "Apply" at bounding box center [1033, 286] width 41 height 18
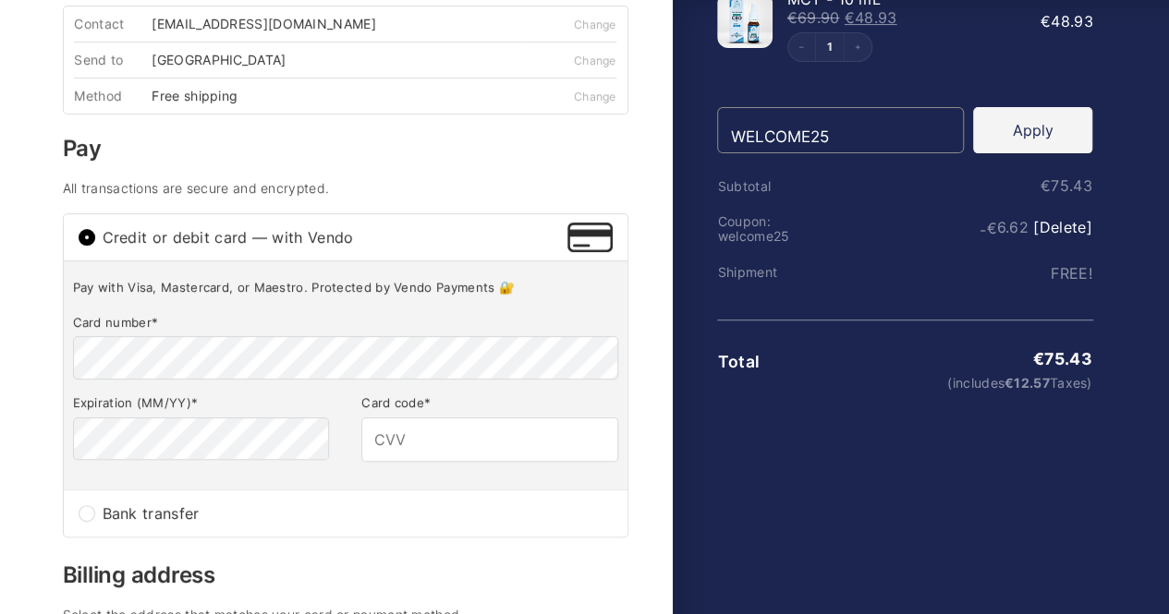
scroll to position [117, 0]
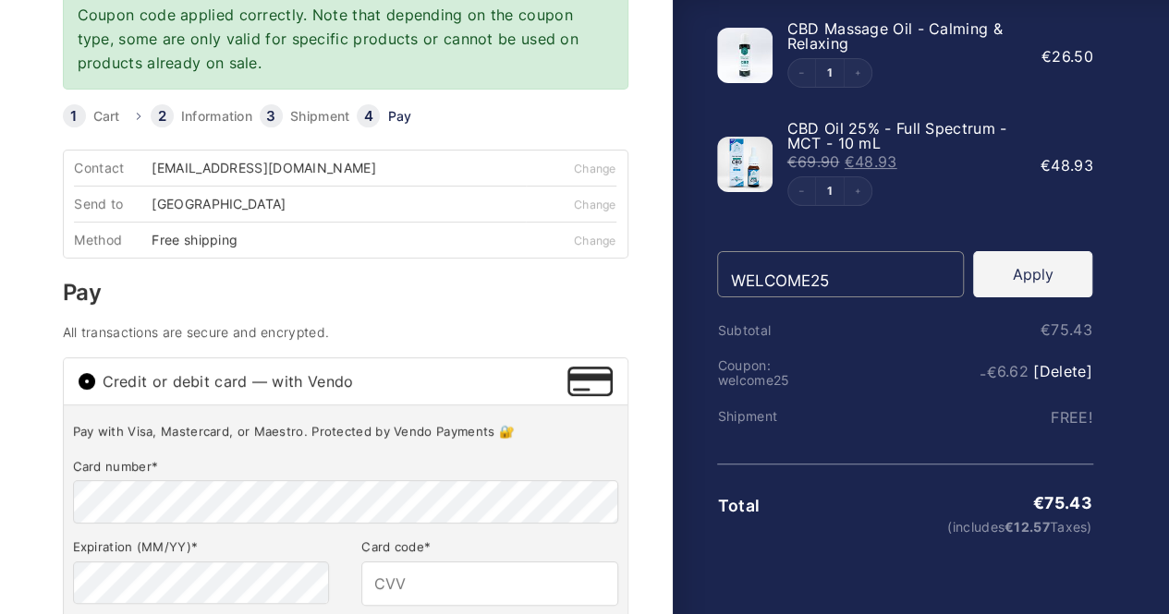
click at [204, 204] on font "[GEOGRAPHIC_DATA]" at bounding box center [219, 204] width 134 height 16
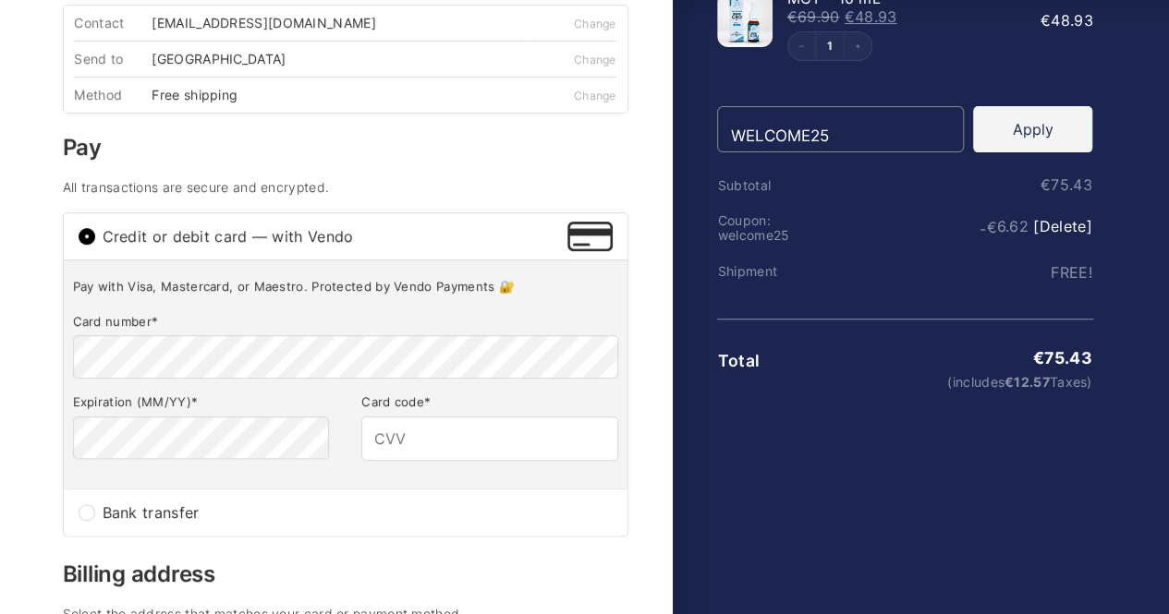
scroll to position [277, 0]
